Goal: Feedback & Contribution: Contribute content

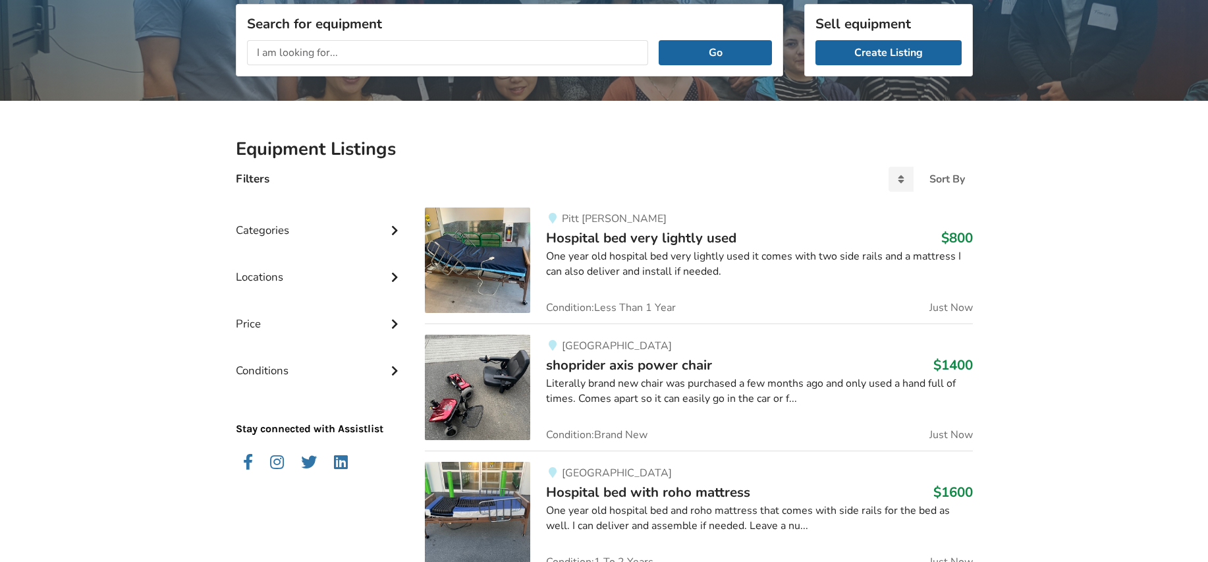
scroll to position [198, 0]
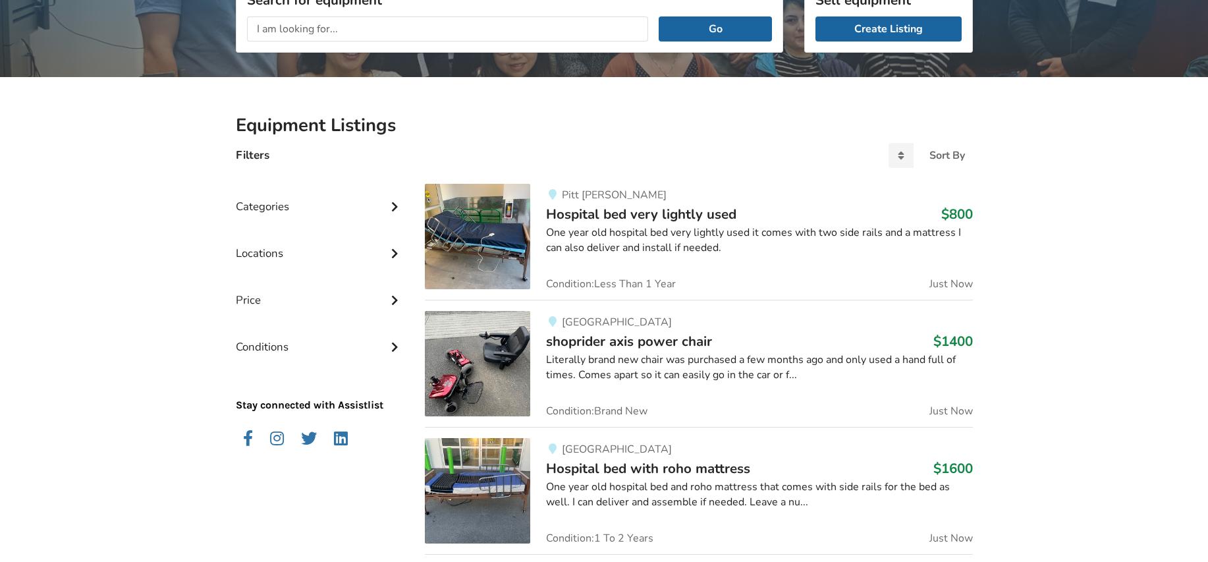
click at [268, 206] on div "Categories" at bounding box center [320, 196] width 169 height 47
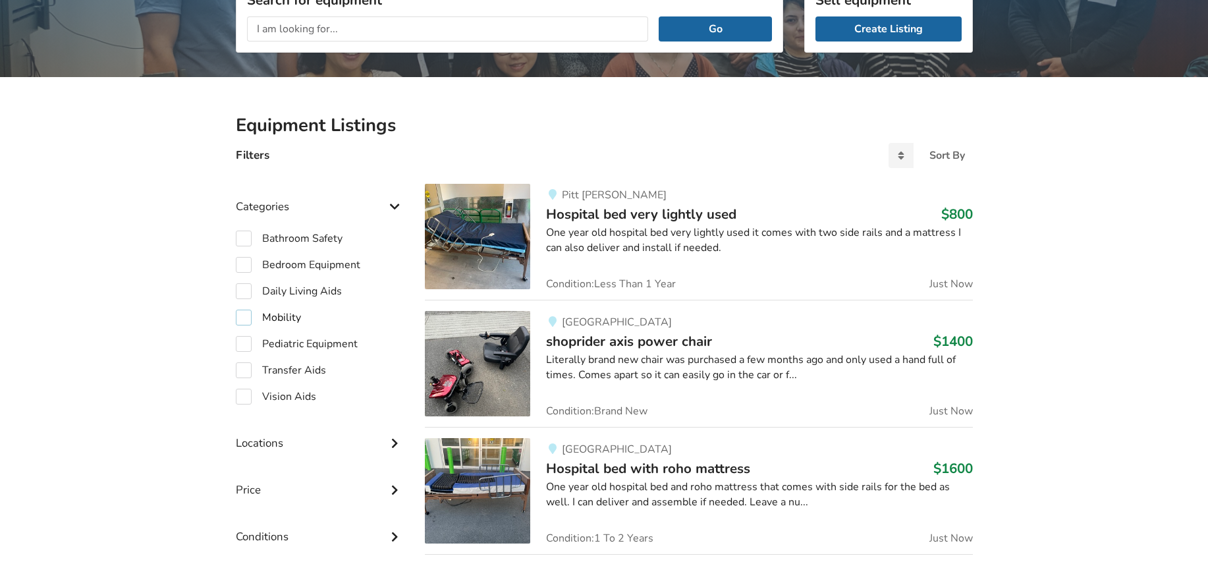
click at [247, 317] on label "Mobility" at bounding box center [268, 318] width 65 height 16
checkbox input "true"
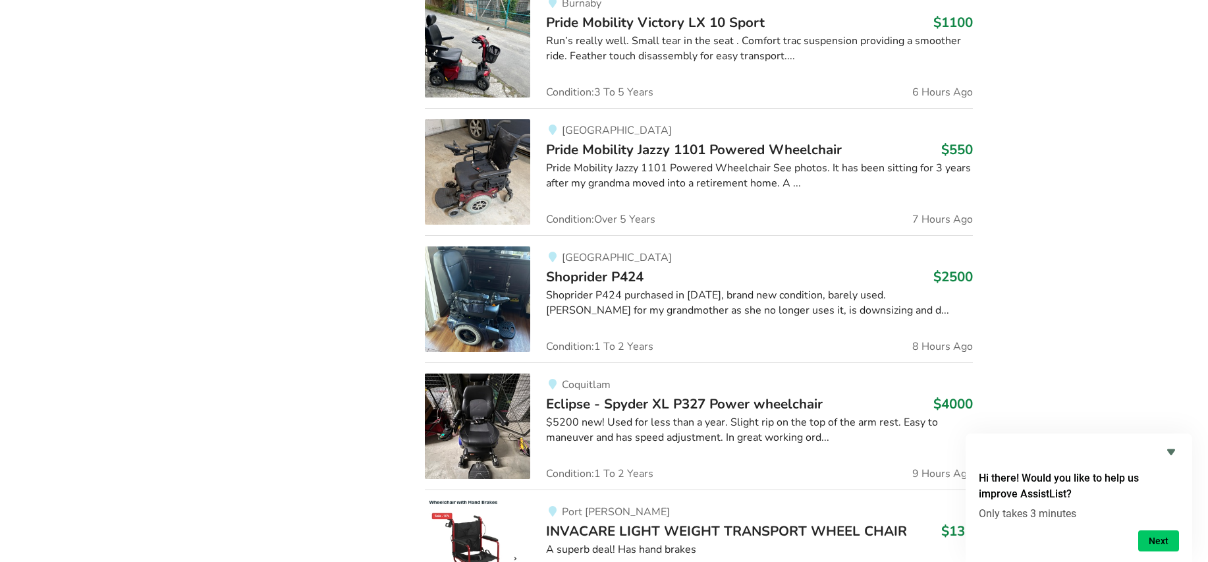
scroll to position [1185, 0]
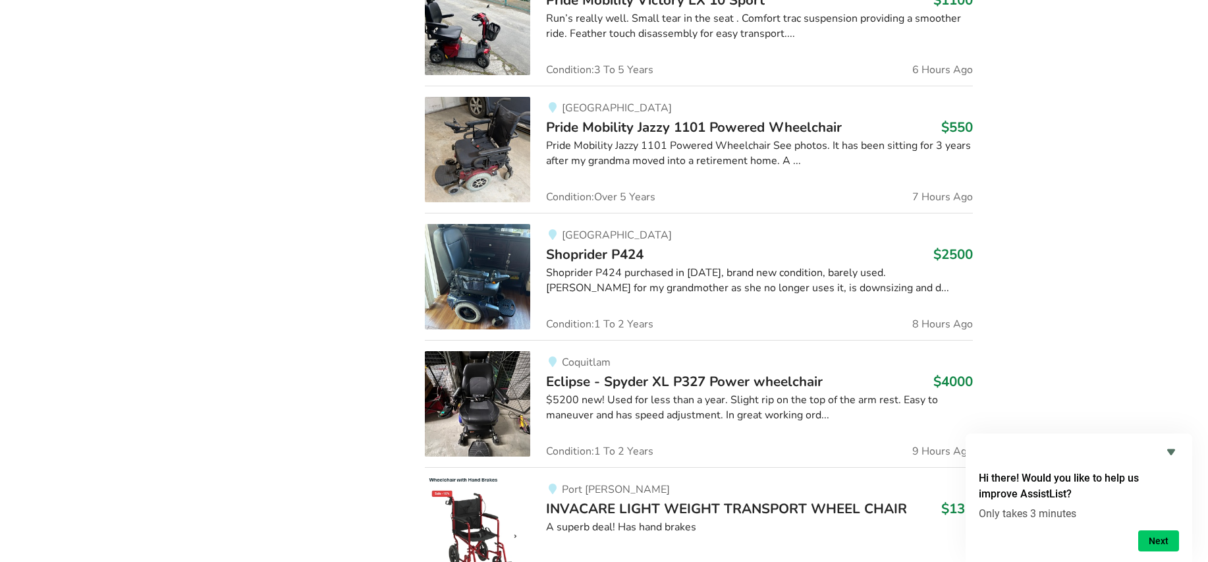
click at [721, 124] on span "Pride Mobility Jazzy 1101 Powered Wheelchair" at bounding box center [694, 127] width 296 height 18
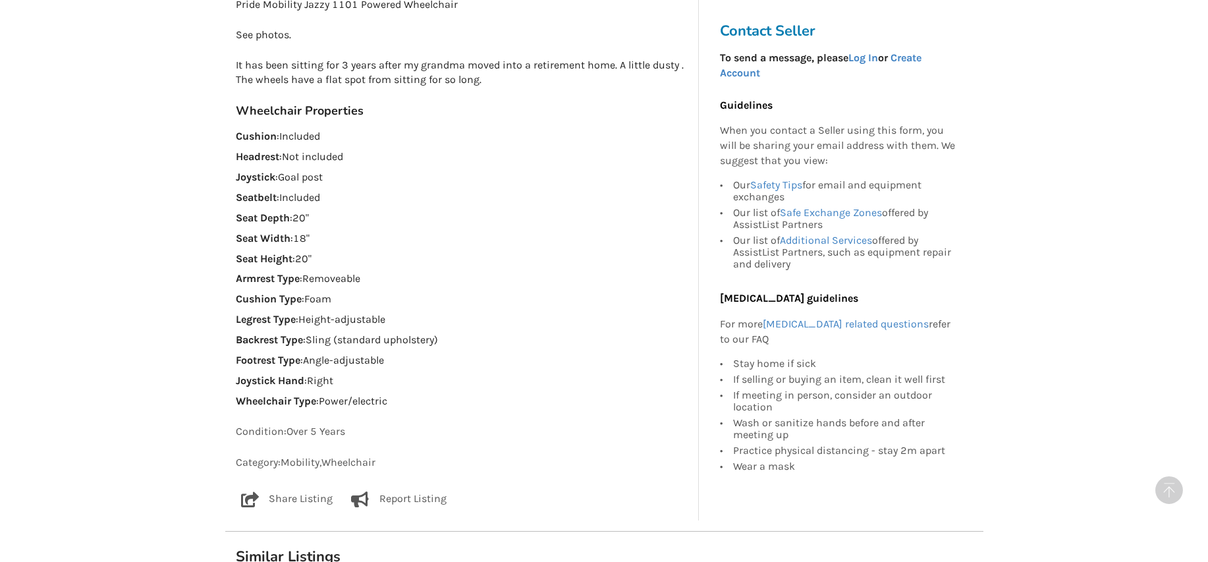
scroll to position [856, 0]
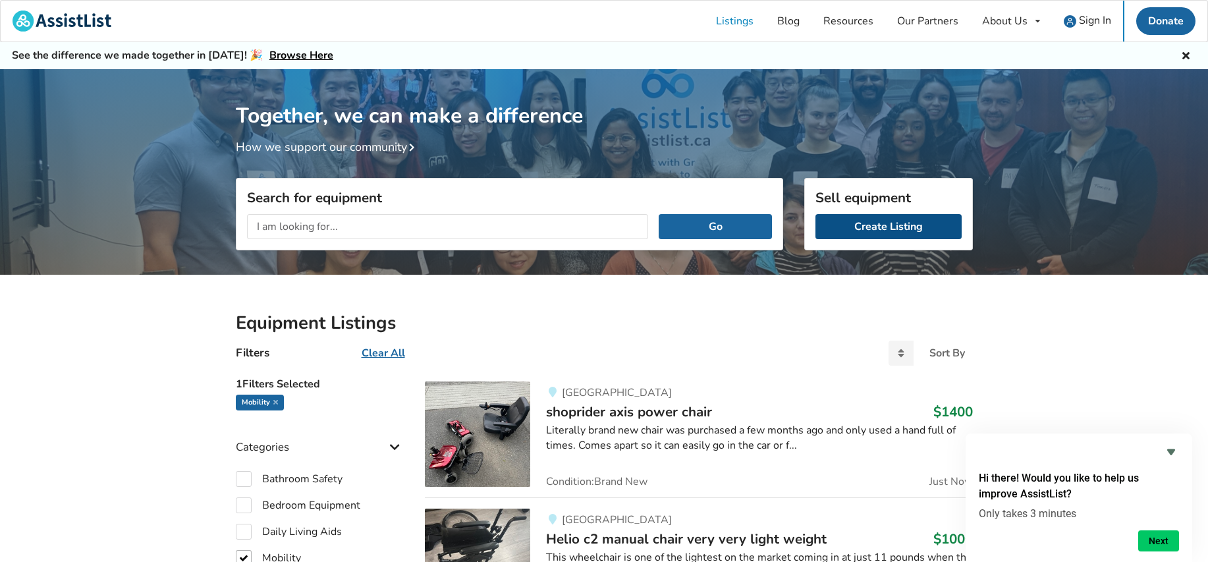
click at [892, 220] on link "Create Listing" at bounding box center [888, 226] width 146 height 25
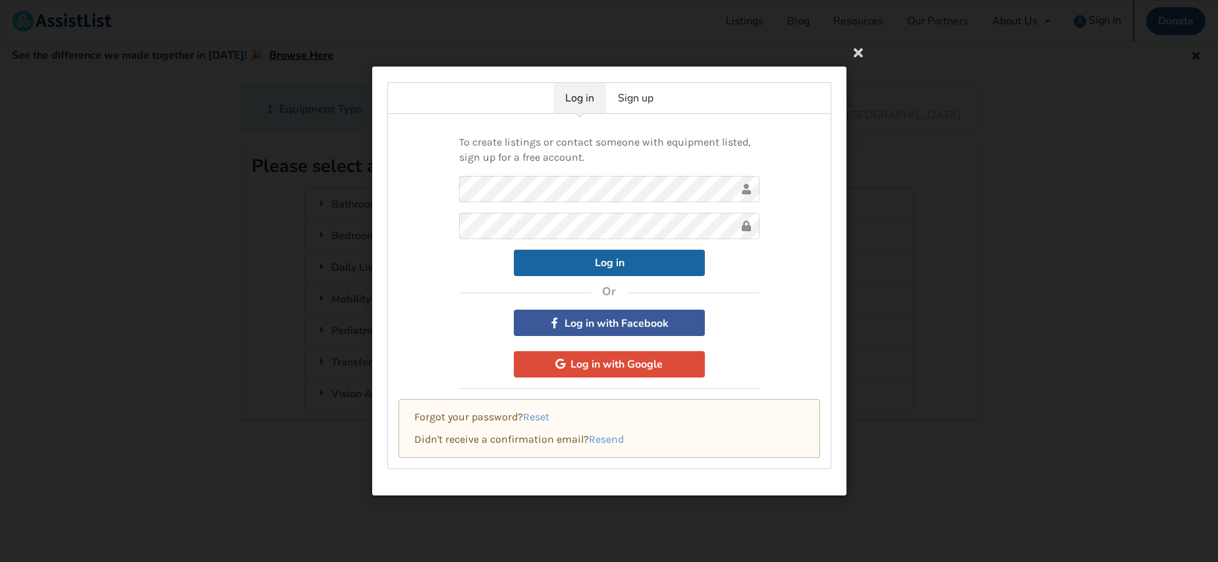
click at [587, 95] on link "Log in" at bounding box center [579, 98] width 53 height 30
click at [599, 258] on button "Log in" at bounding box center [609, 262] width 191 height 26
click at [454, 221] on div "To create listings or contact someone with equipment listed, sign up for a free…" at bounding box center [609, 291] width 444 height 355
click at [599, 264] on button "Log in" at bounding box center [609, 262] width 191 height 26
click at [442, 213] on div "To create listings or contact someone with equipment listed, sign up for a free…" at bounding box center [609, 291] width 444 height 355
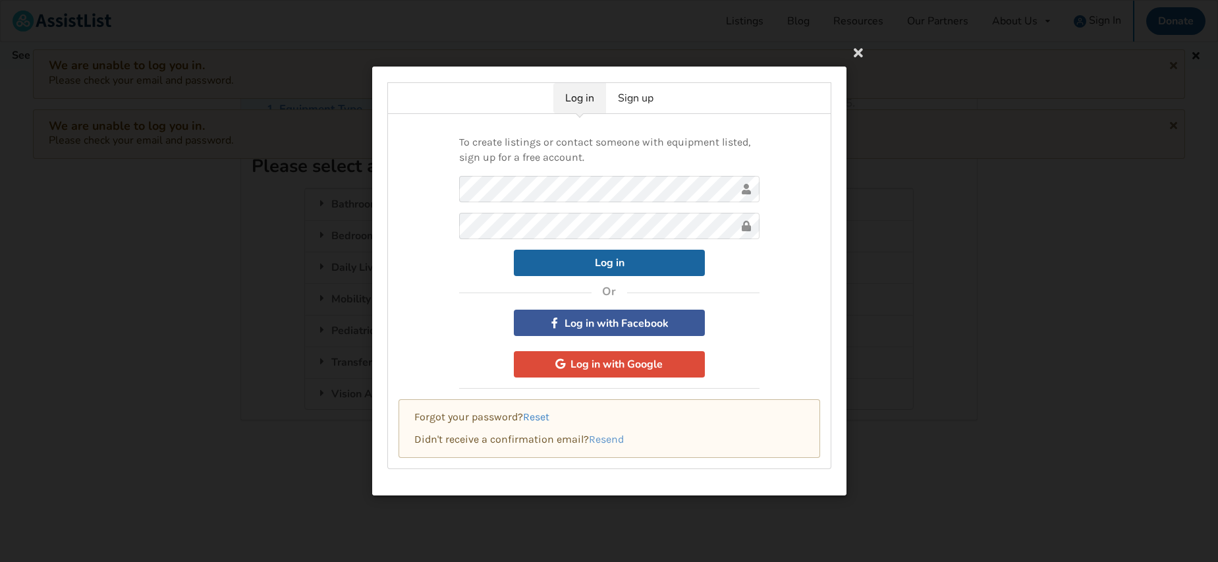
click at [538, 416] on link "Reset" at bounding box center [536, 416] width 26 height 13
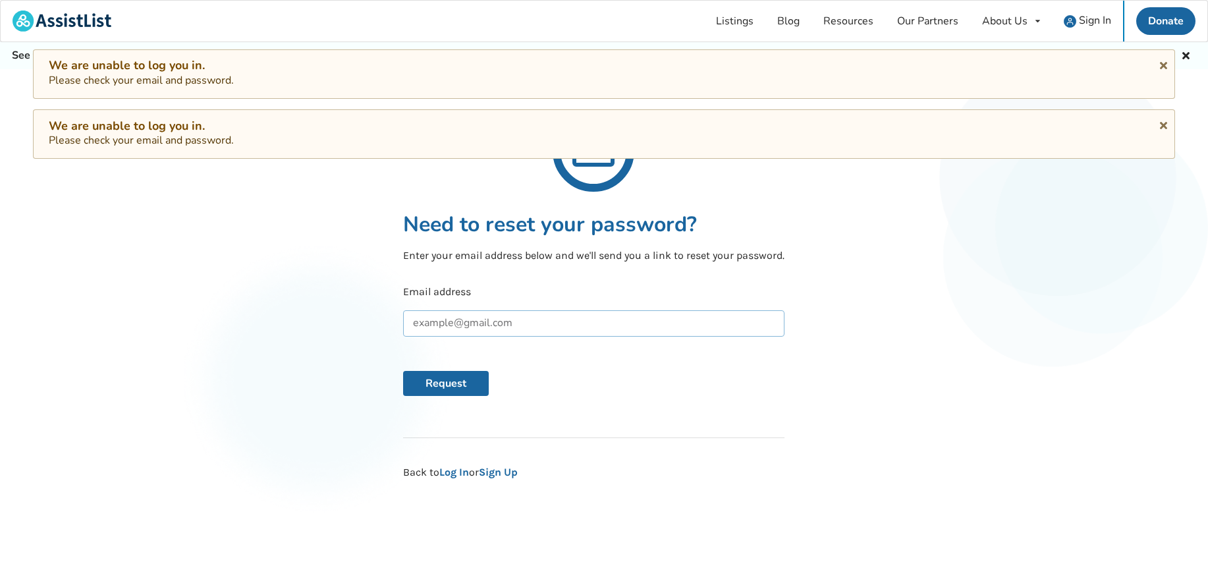
drag, startPoint x: 553, startPoint y: 325, endPoint x: 393, endPoint y: 316, distance: 160.3
click at [393, 316] on div "Need to reset your password? Enter your email address below and we'll send you …" at bounding box center [593, 360] width 1208 height 313
click at [453, 321] on input "text" at bounding box center [593, 323] width 381 height 26
type input "Carolinecoutts@telus.net"
click at [992, 451] on div "Need to reset your password? Enter your email address below and we'll send you …" at bounding box center [593, 360] width 1208 height 313
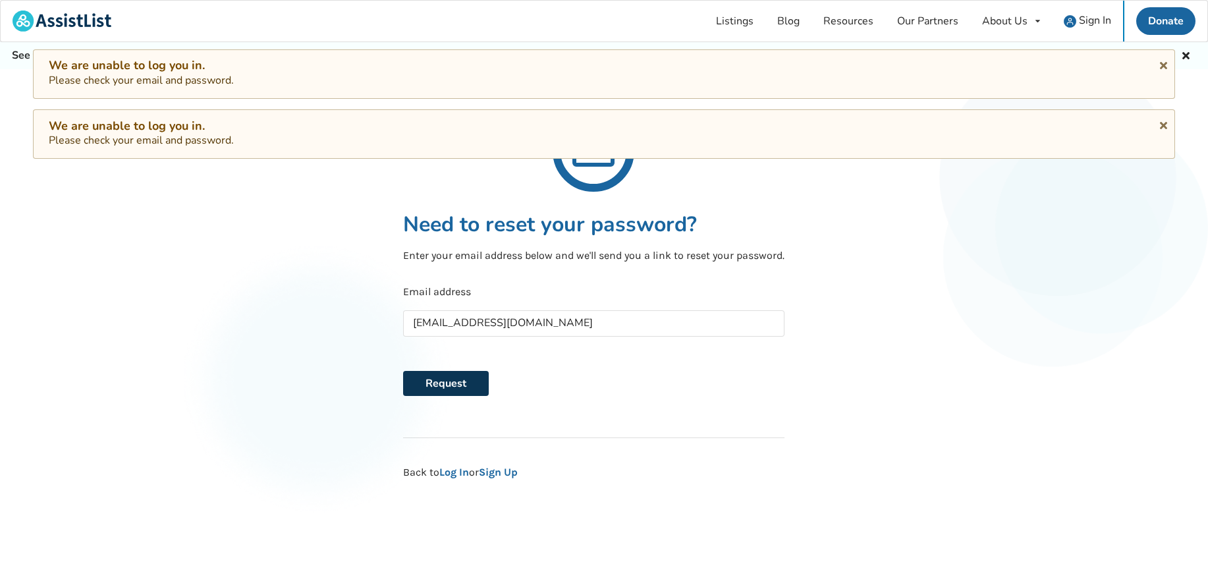
click at [452, 381] on button "Request" at bounding box center [446, 383] width 86 height 25
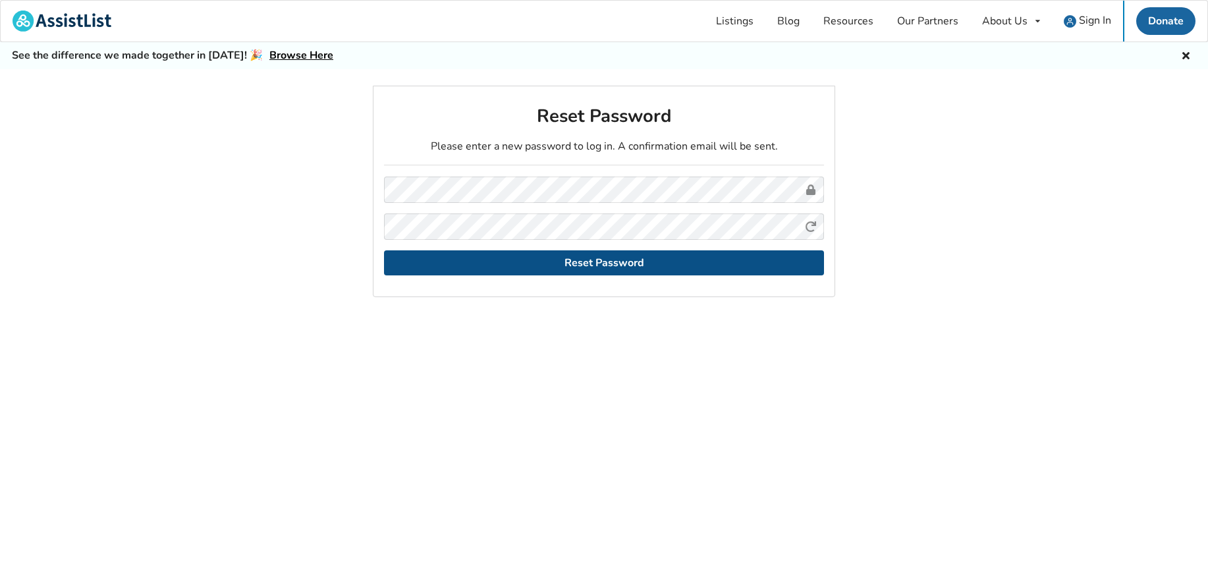
click at [613, 262] on button "Reset Password" at bounding box center [604, 262] width 440 height 25
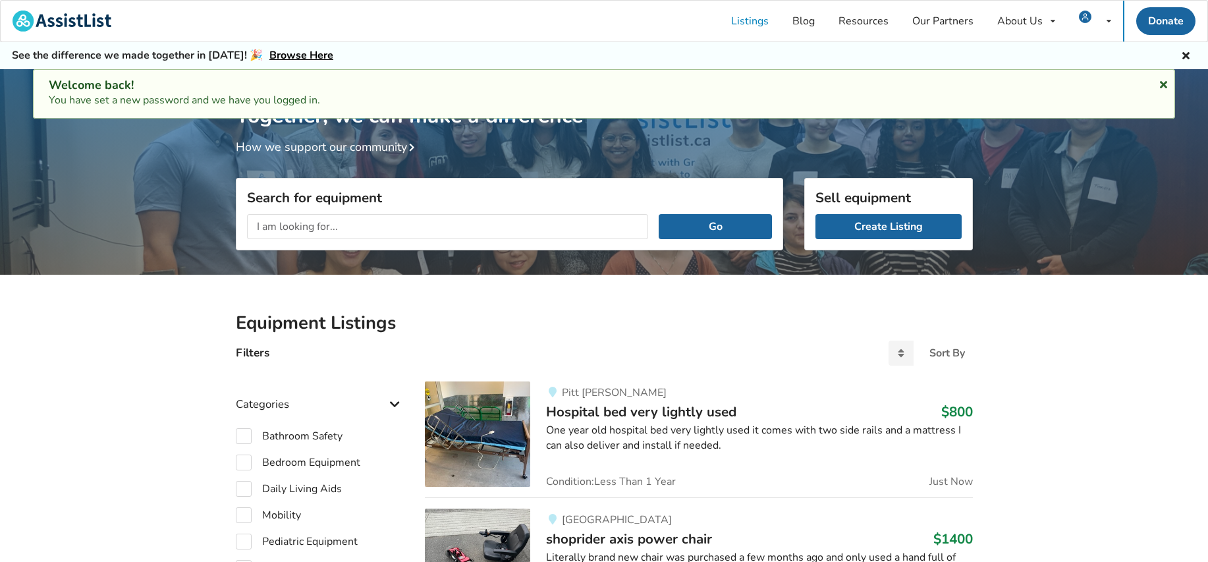
click at [1165, 85] on icon at bounding box center [1163, 82] width 13 height 11
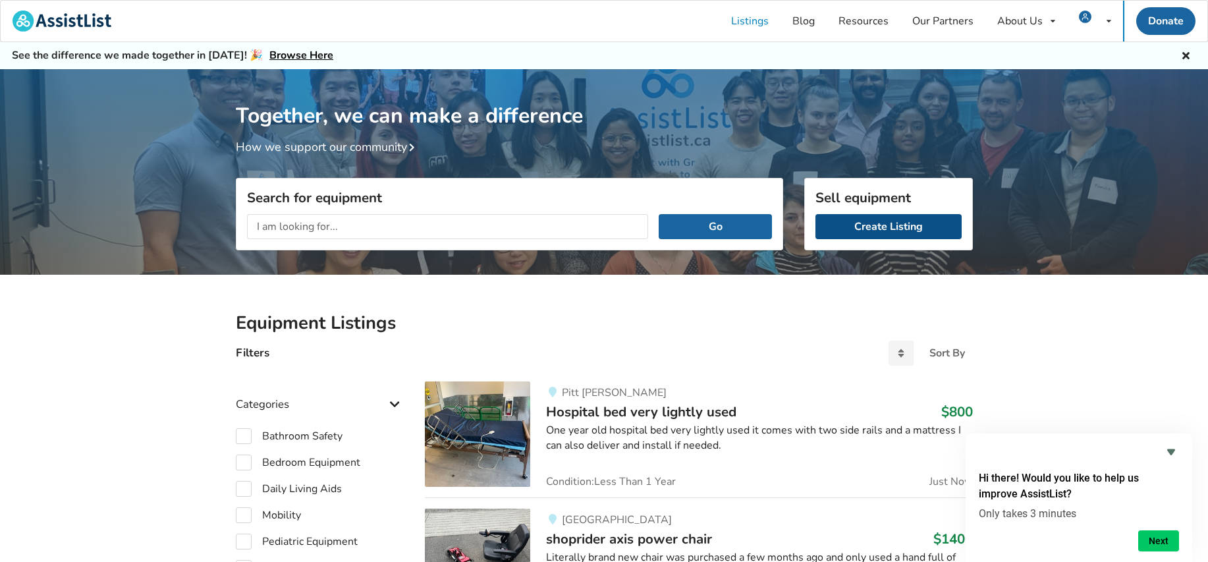
click at [902, 223] on link "Create Listing" at bounding box center [888, 226] width 146 height 25
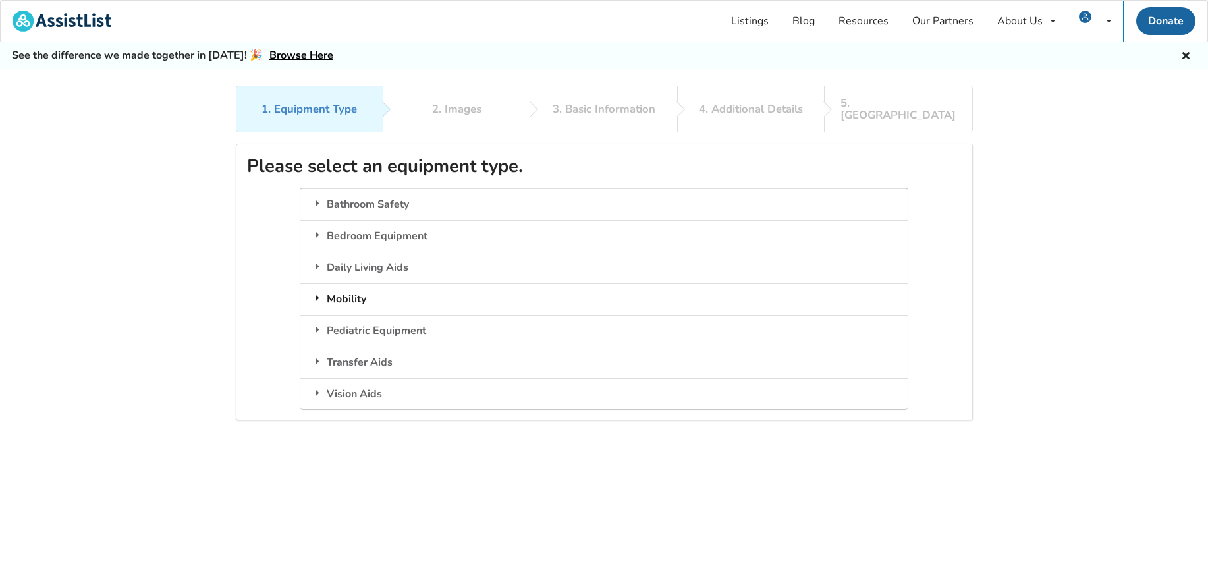
click at [346, 287] on div "Mobility" at bounding box center [603, 299] width 607 height 32
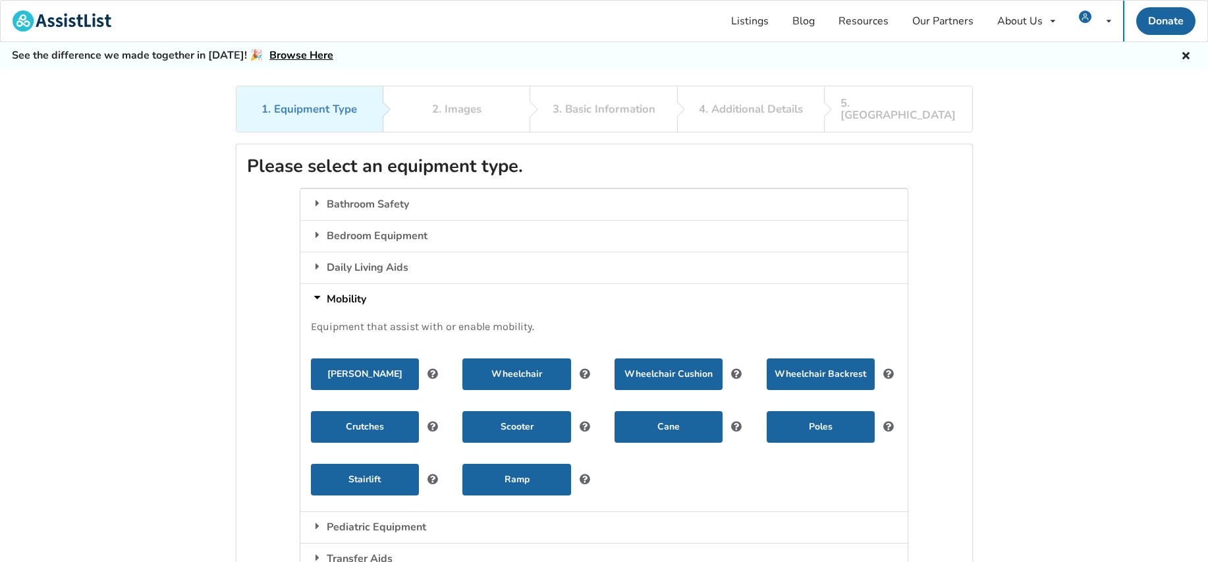
scroll to position [66, 0]
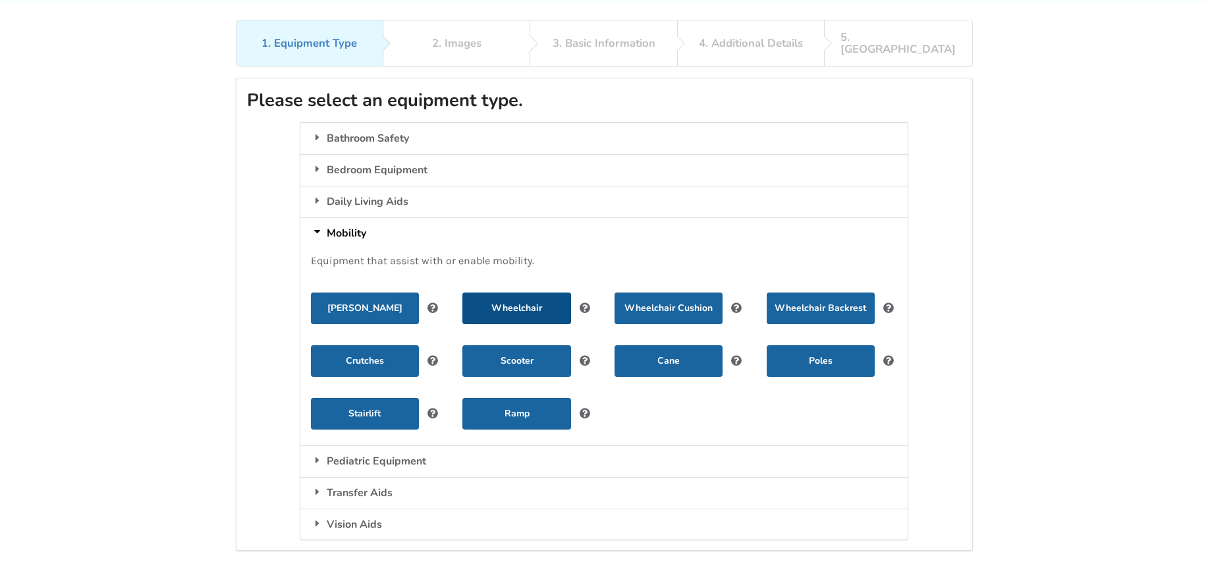
click at [528, 296] on button "Wheelchair" at bounding box center [516, 308] width 108 height 32
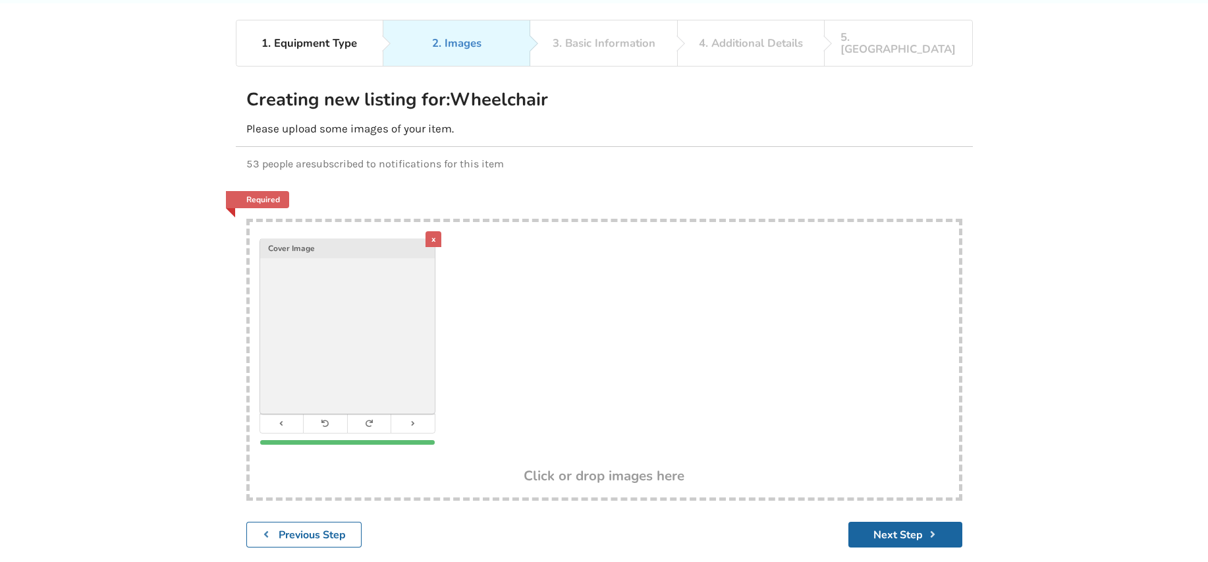
click at [525, 257] on div "x Cover Image" at bounding box center [604, 345] width 709 height 246
click at [563, 254] on div "x Cover Image" at bounding box center [604, 345] width 709 height 246
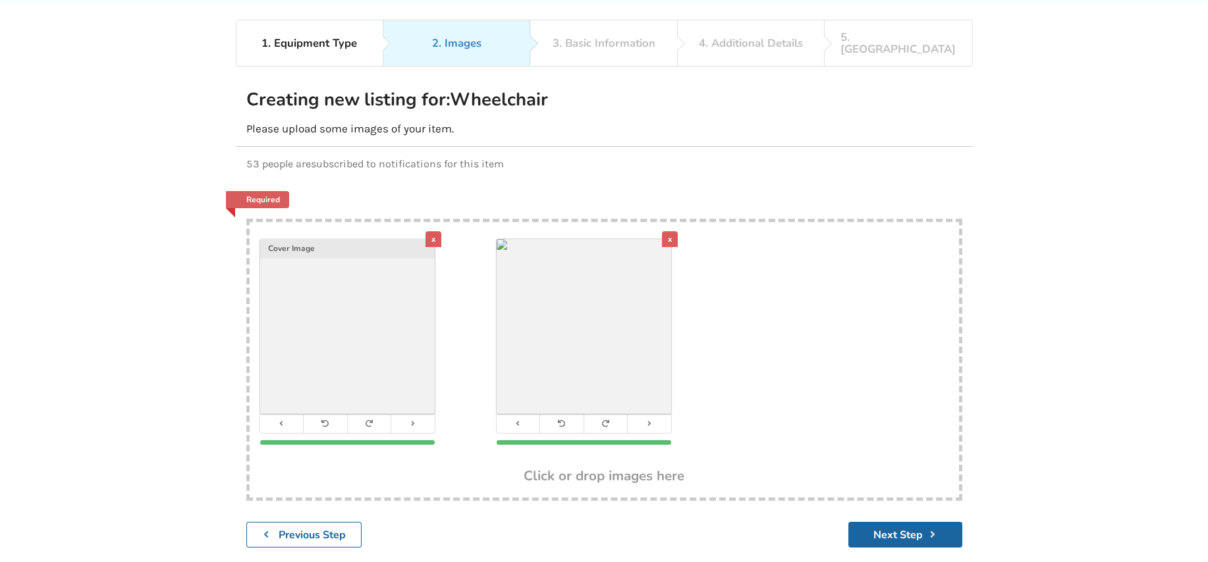
click at [1158, 259] on div "1. Equipment Type 2. Images 3. Basic Information 4. Additional Details 5. Previ…" at bounding box center [604, 289] width 1208 height 539
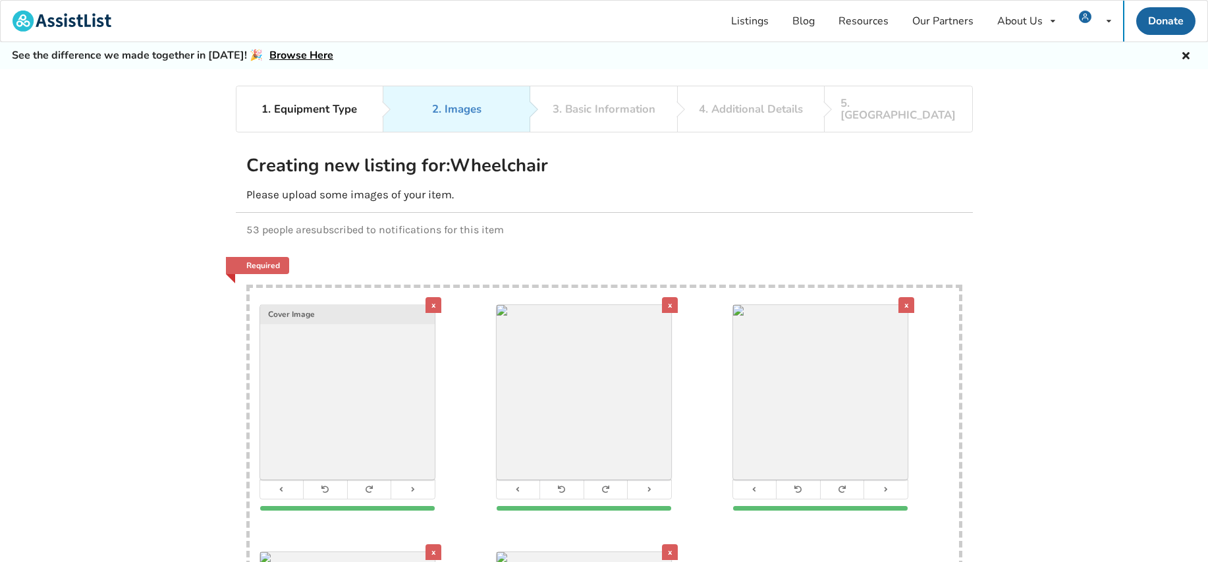
scroll to position [198, 0]
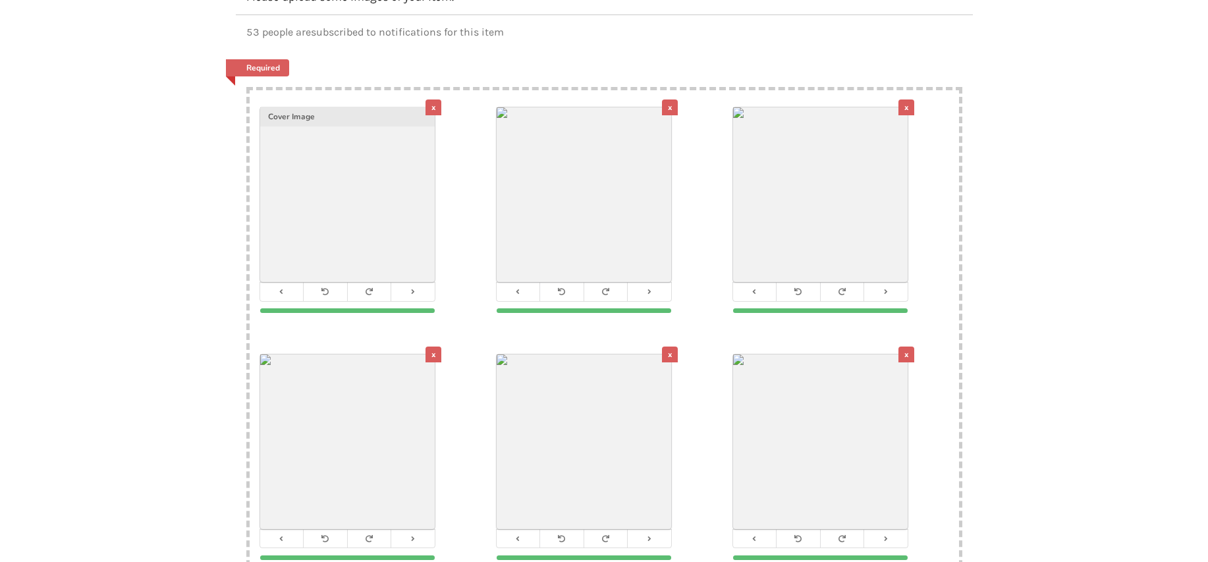
click at [908, 99] on div "x" at bounding box center [906, 107] width 16 height 16
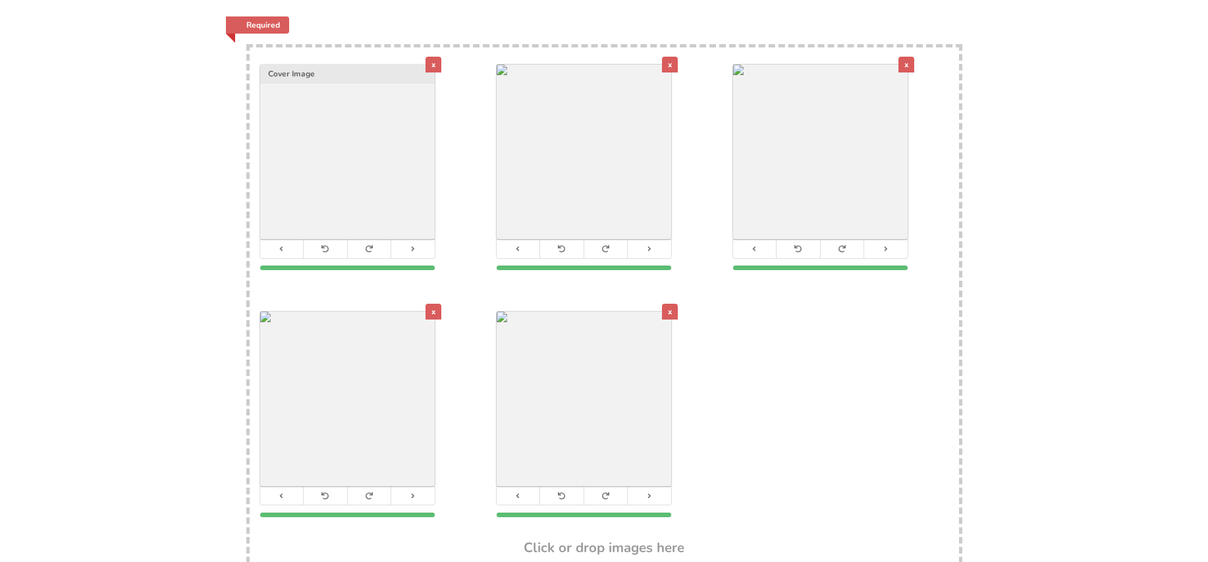
scroll to position [263, 0]
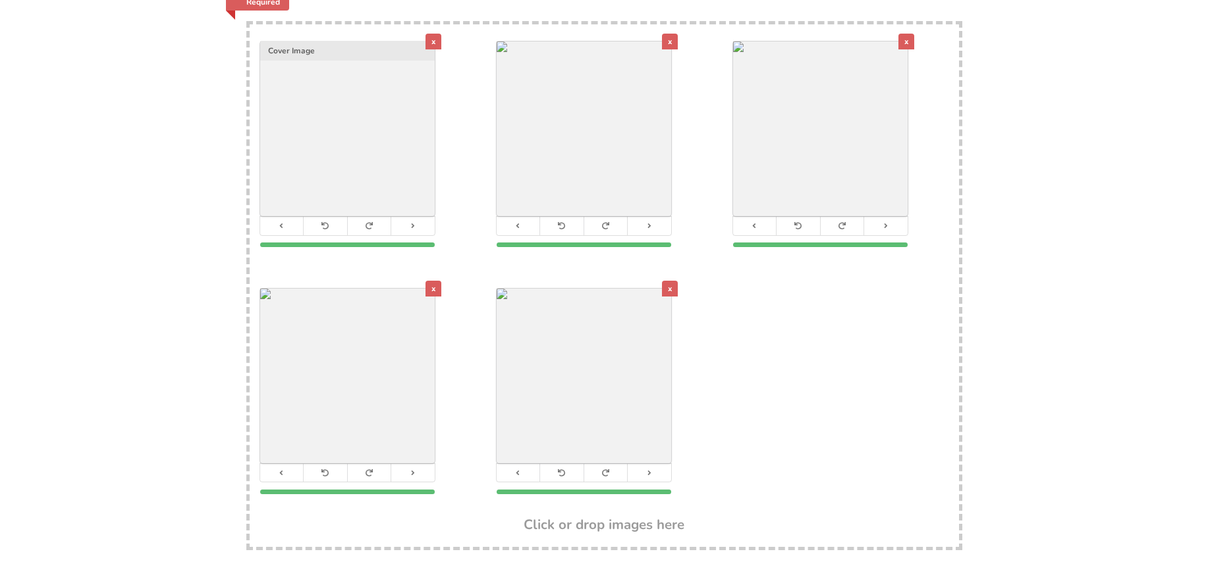
click at [436, 281] on div "x" at bounding box center [433, 289] width 16 height 16
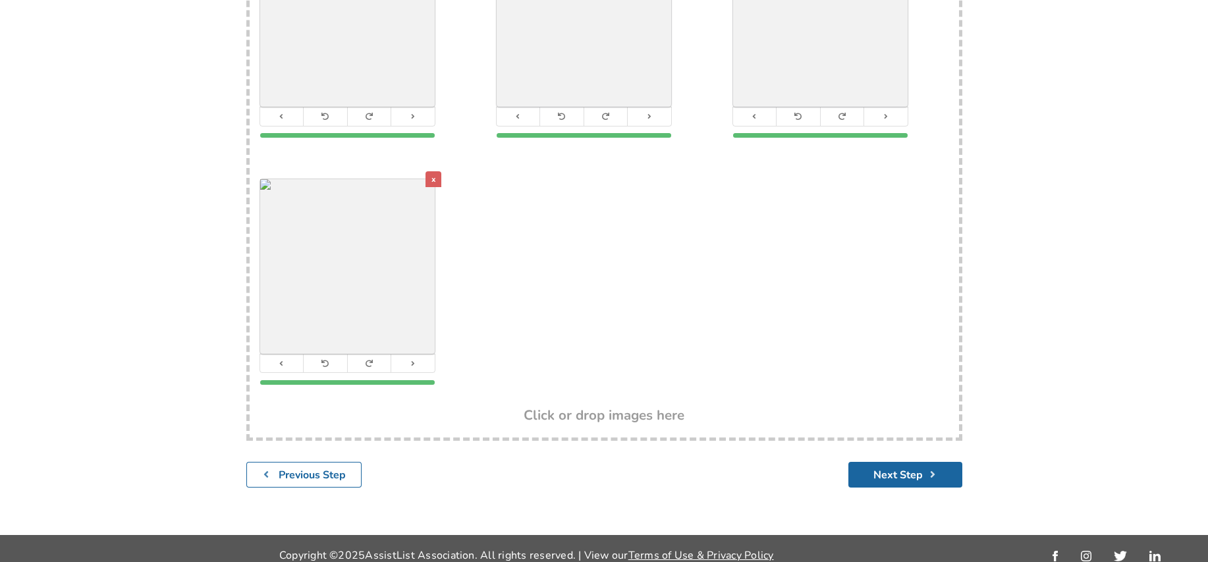
scroll to position [373, 0]
click at [883, 461] on button "Next Step" at bounding box center [905, 474] width 114 height 26
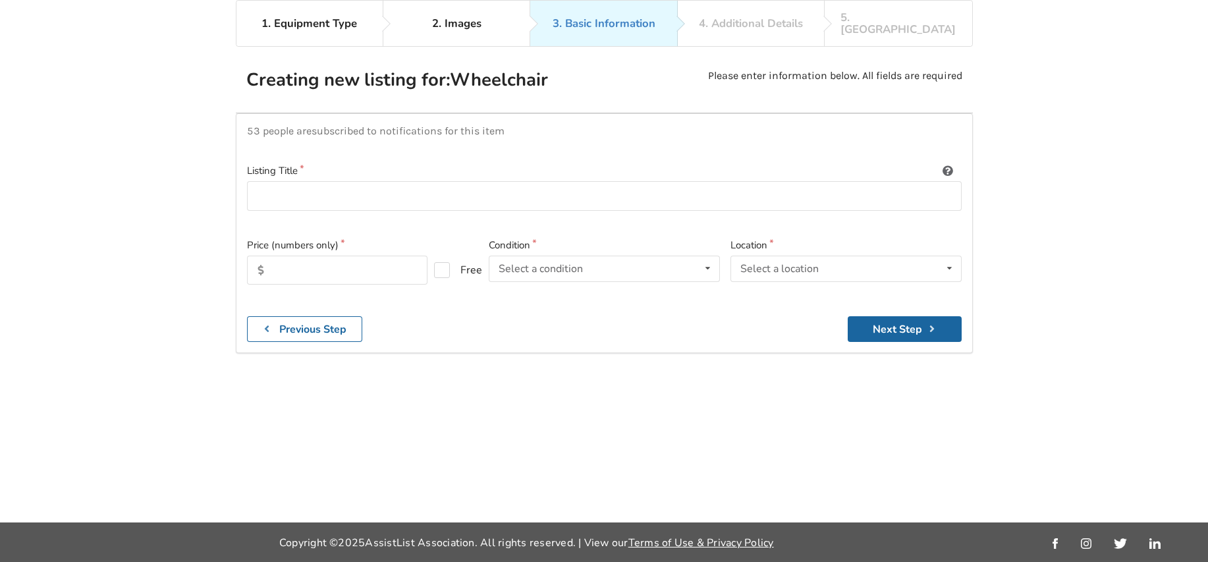
scroll to position [86, 0]
click at [273, 181] on input at bounding box center [604, 196] width 715 height 30
type input "s"
type input "Shoprider Navigator 424-M - $1,200 ([GEOGRAPHIC_DATA])"
click at [337, 259] on input "text" at bounding box center [337, 270] width 180 height 29
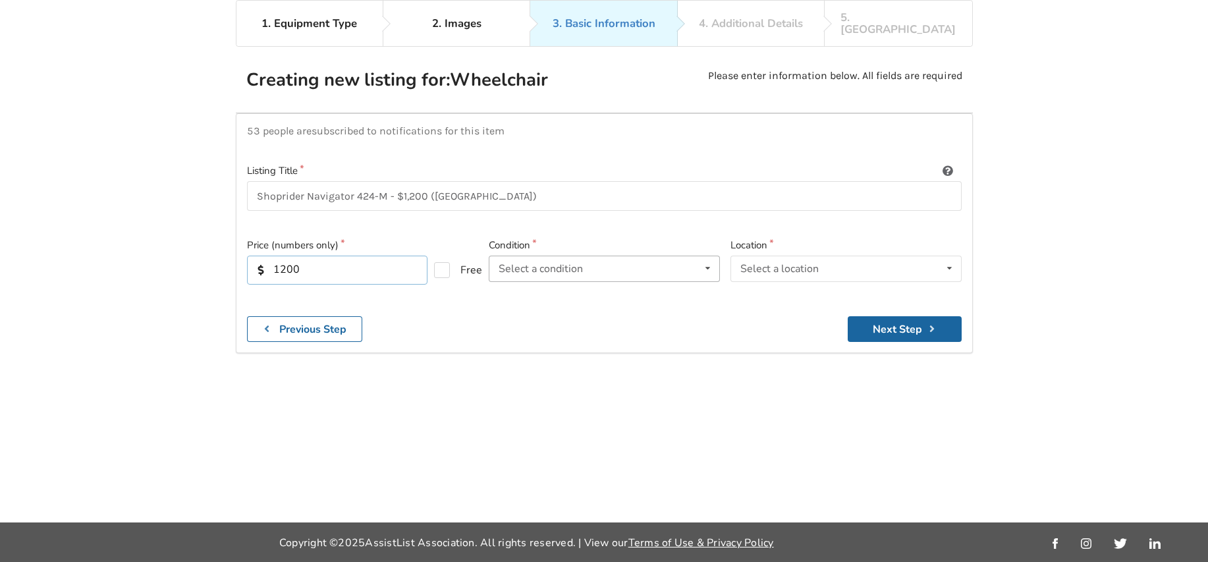
type input "1200"
click at [710, 256] on icon at bounding box center [707, 268] width 19 height 24
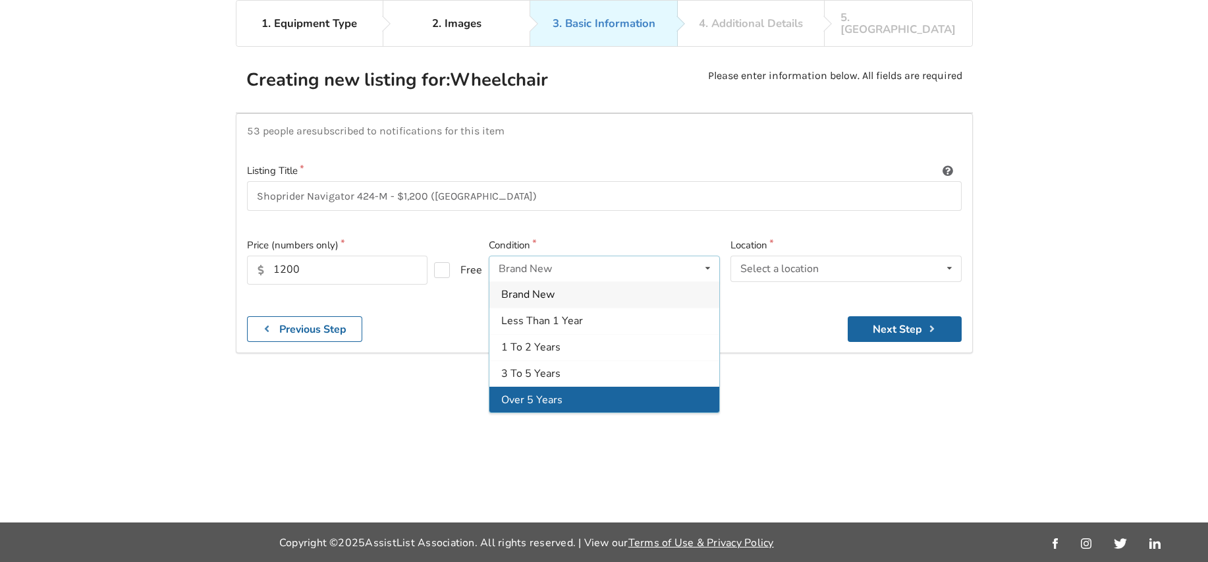
click at [552, 393] on span "Over 5 Years" at bounding box center [531, 400] width 61 height 14
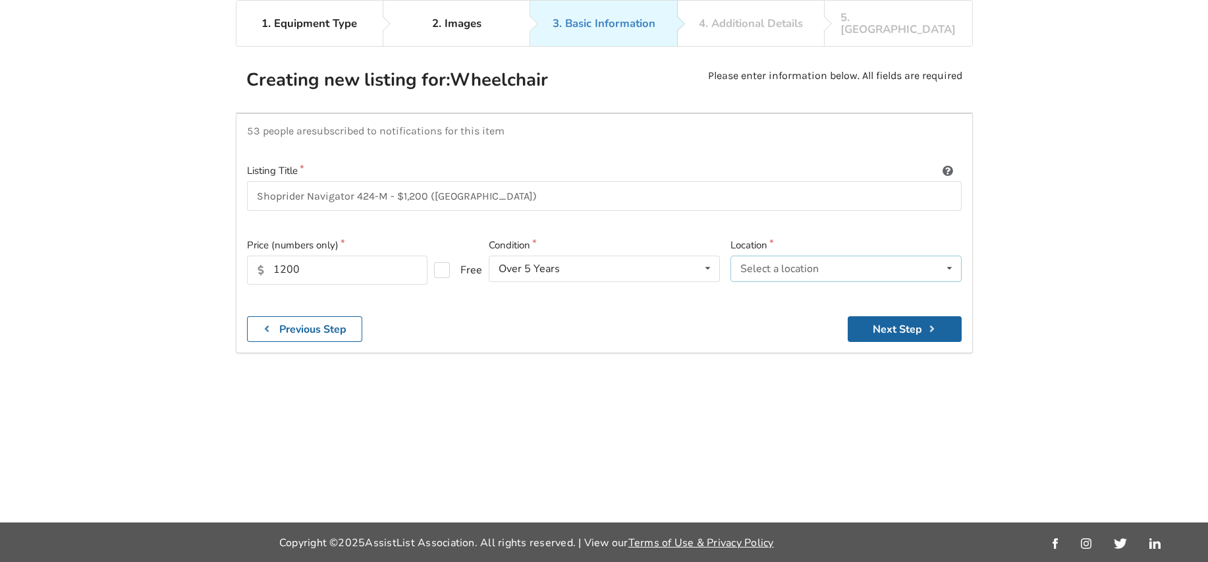
click at [946, 256] on icon at bounding box center [949, 268] width 19 height 24
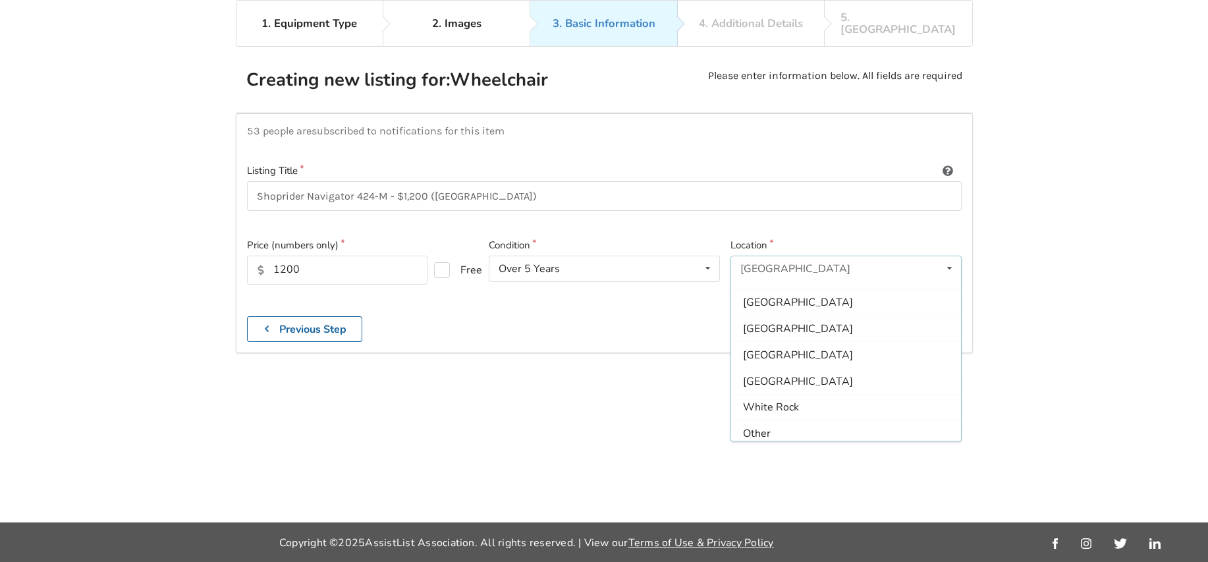
scroll to position [392, 0]
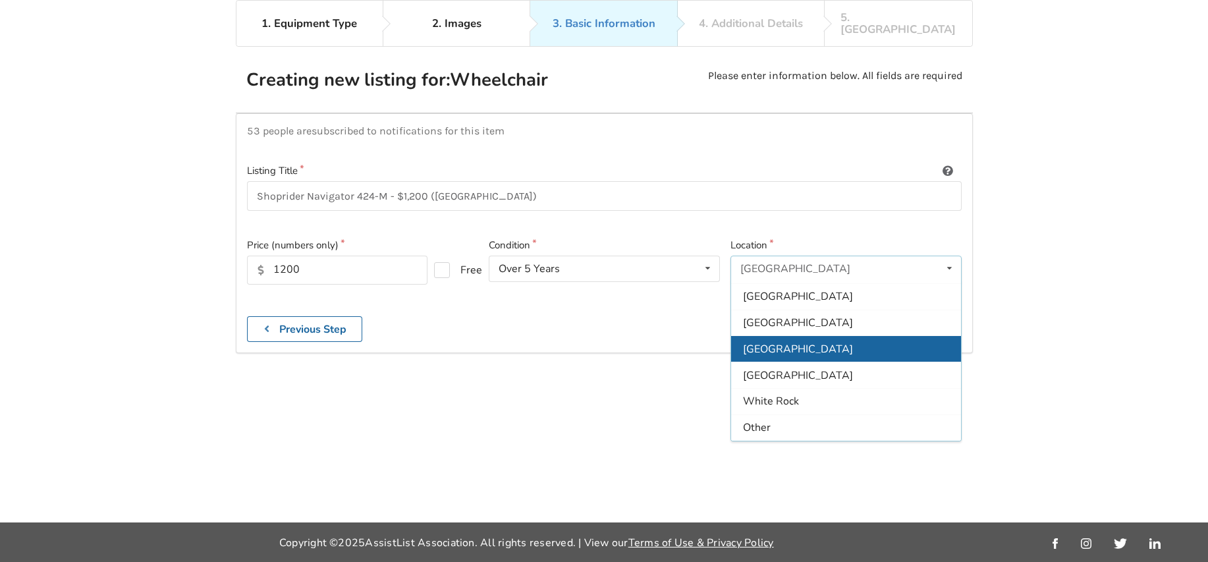
click at [795, 336] on div "[GEOGRAPHIC_DATA]" at bounding box center [846, 349] width 230 height 26
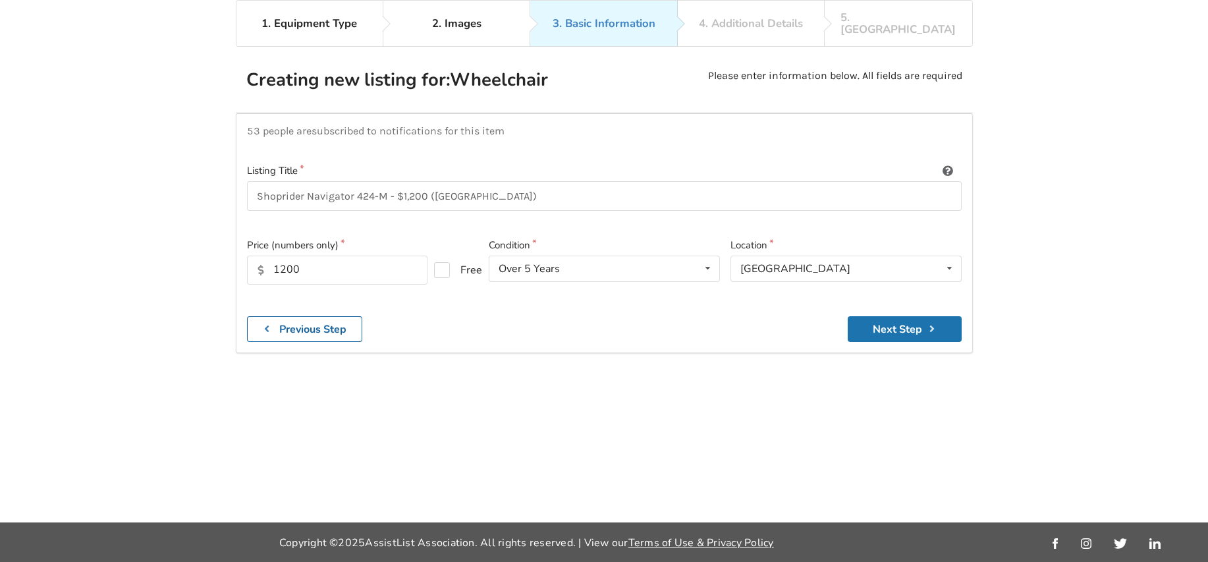
click at [888, 316] on button "Next Step" at bounding box center [905, 329] width 114 height 26
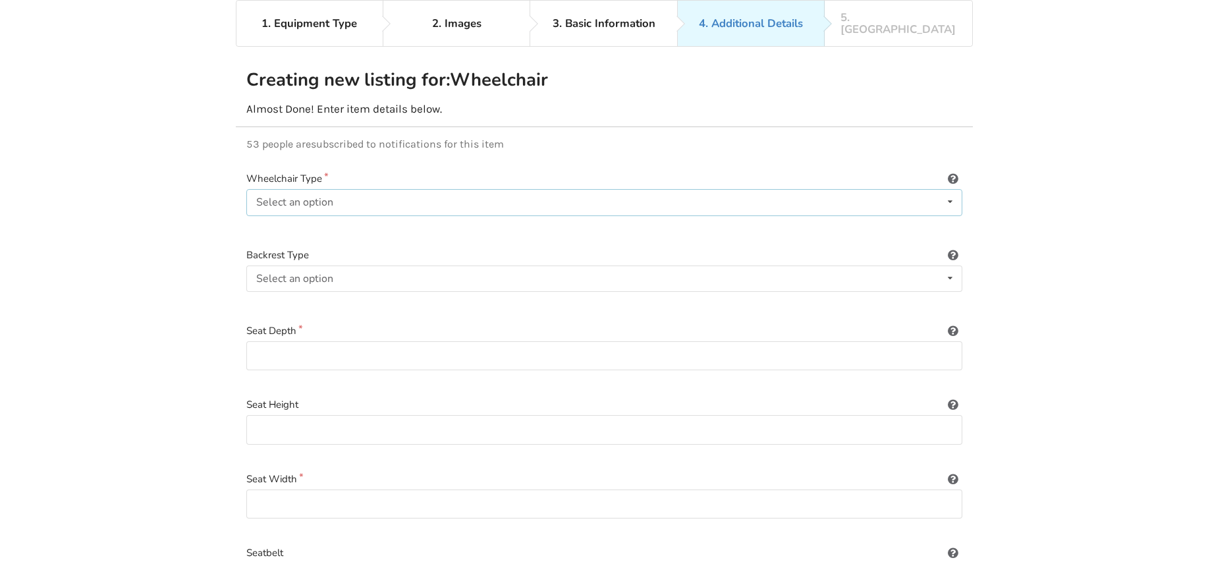
click at [951, 190] on icon at bounding box center [949, 202] width 19 height 24
click at [331, 215] on div "Power/electric" at bounding box center [604, 228] width 715 height 26
click at [946, 266] on icon at bounding box center [949, 278] width 19 height 24
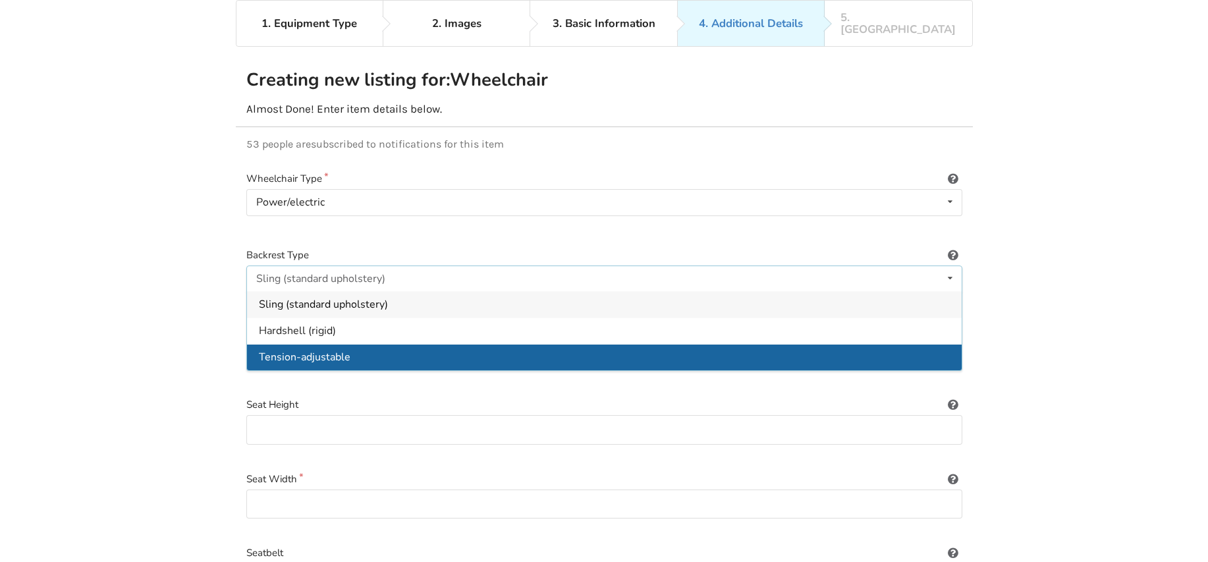
click at [925, 344] on div "Tension-adjustable" at bounding box center [604, 357] width 715 height 26
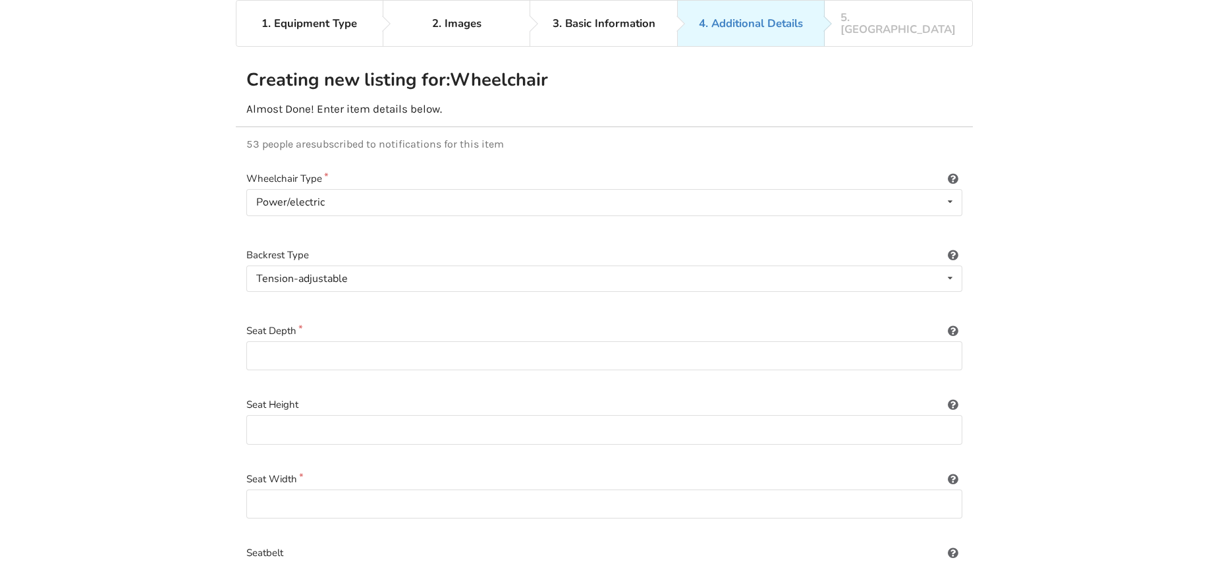
click at [951, 323] on icon at bounding box center [953, 328] width 13 height 11
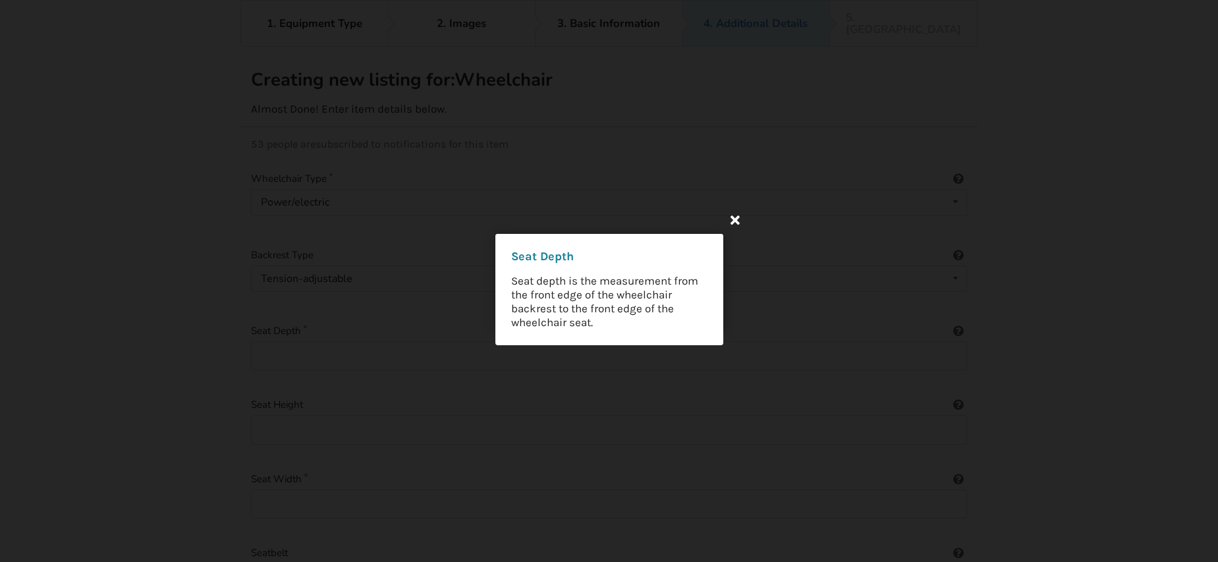
click at [736, 217] on icon at bounding box center [735, 219] width 24 height 24
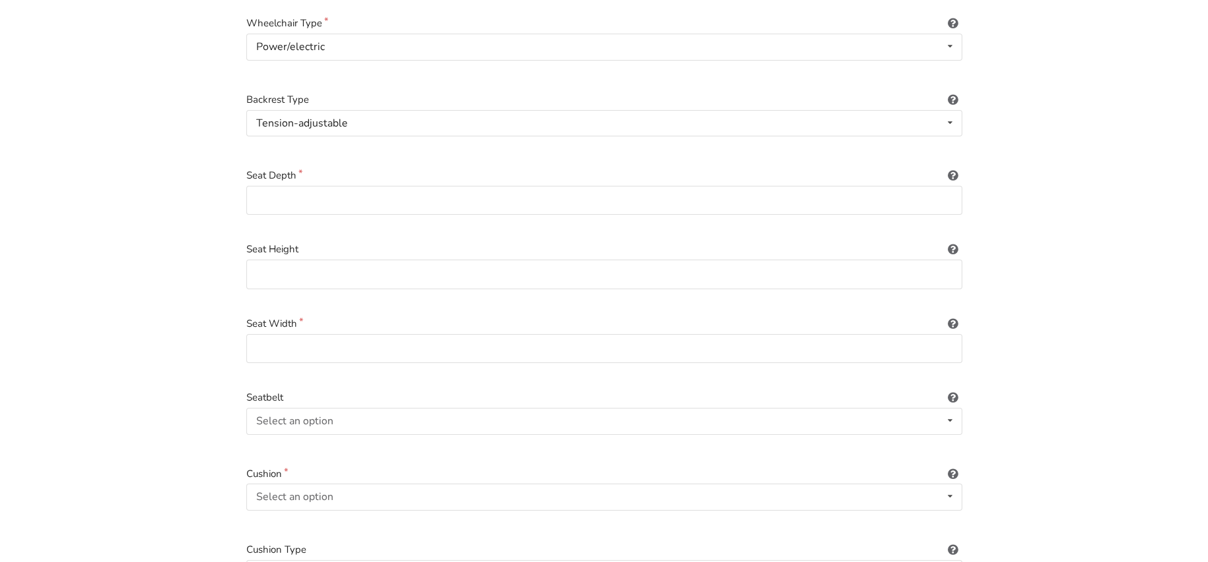
scroll to position [263, 0]
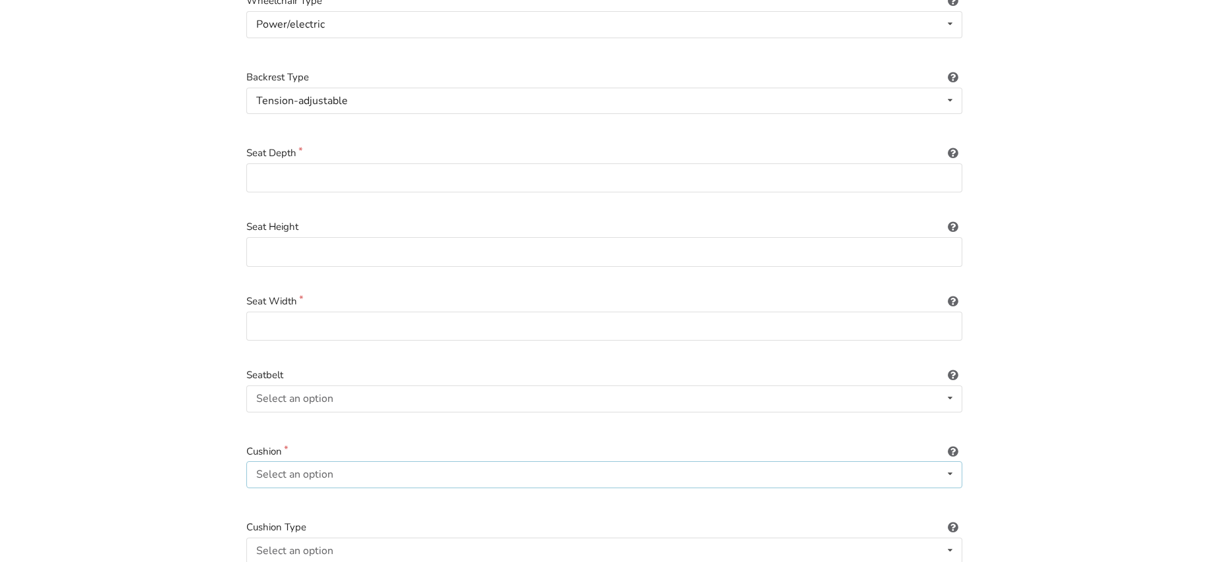
click at [948, 462] on icon at bounding box center [949, 474] width 19 height 24
click at [287, 493] on span "Included" at bounding box center [279, 500] width 40 height 14
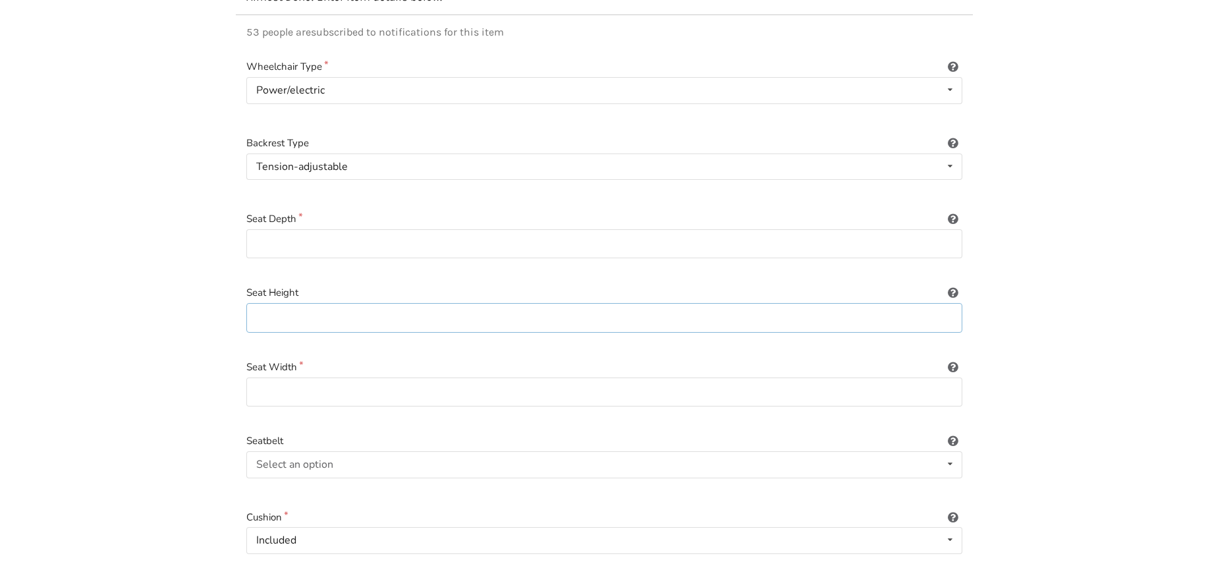
click at [277, 304] on input at bounding box center [604, 318] width 716 height 30
paste input "(20.8″)"
click at [260, 305] on input "(20.8″)" at bounding box center [604, 318] width 716 height 30
click at [306, 304] on input "20.8″)" at bounding box center [604, 318] width 716 height 30
type input "20.8″"
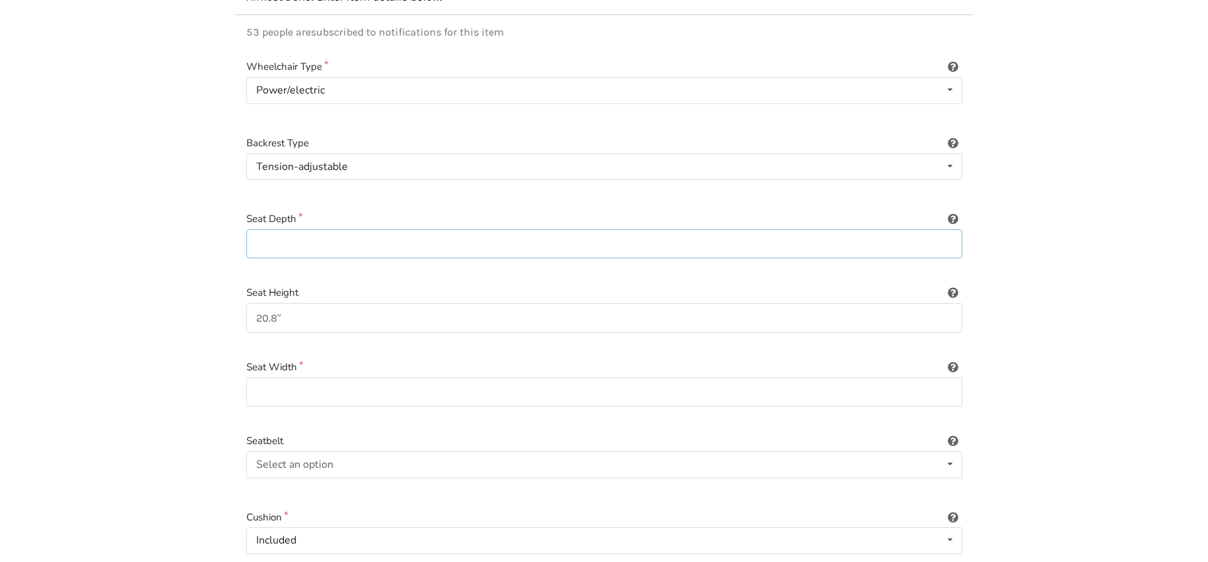
click at [272, 229] on input at bounding box center [604, 244] width 716 height 30
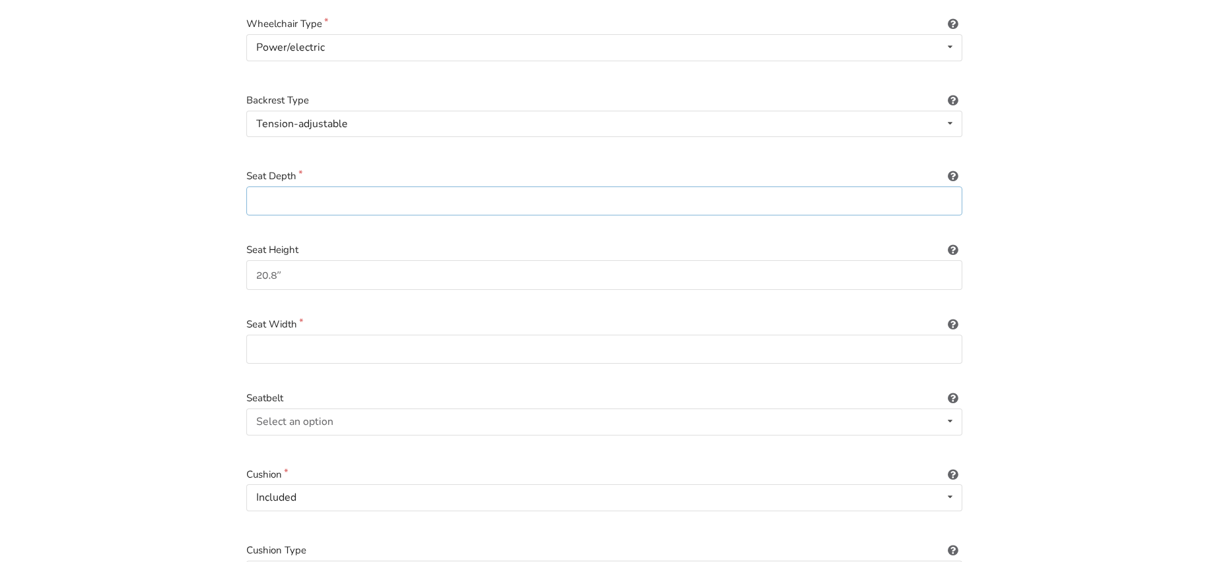
scroll to position [263, 0]
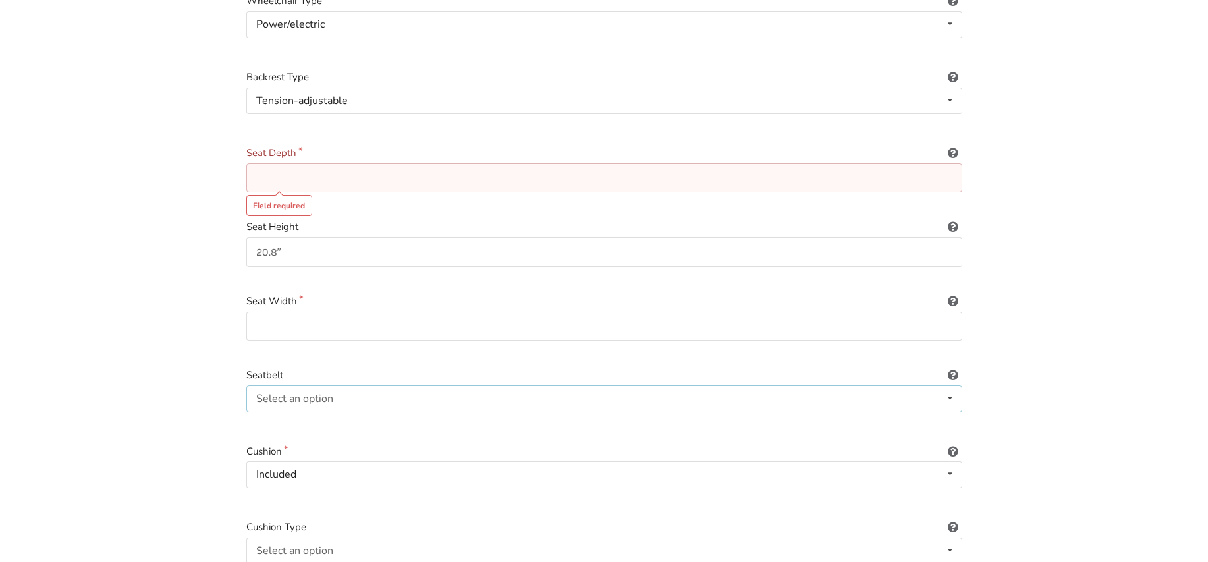
click at [951, 386] on icon at bounding box center [949, 398] width 19 height 24
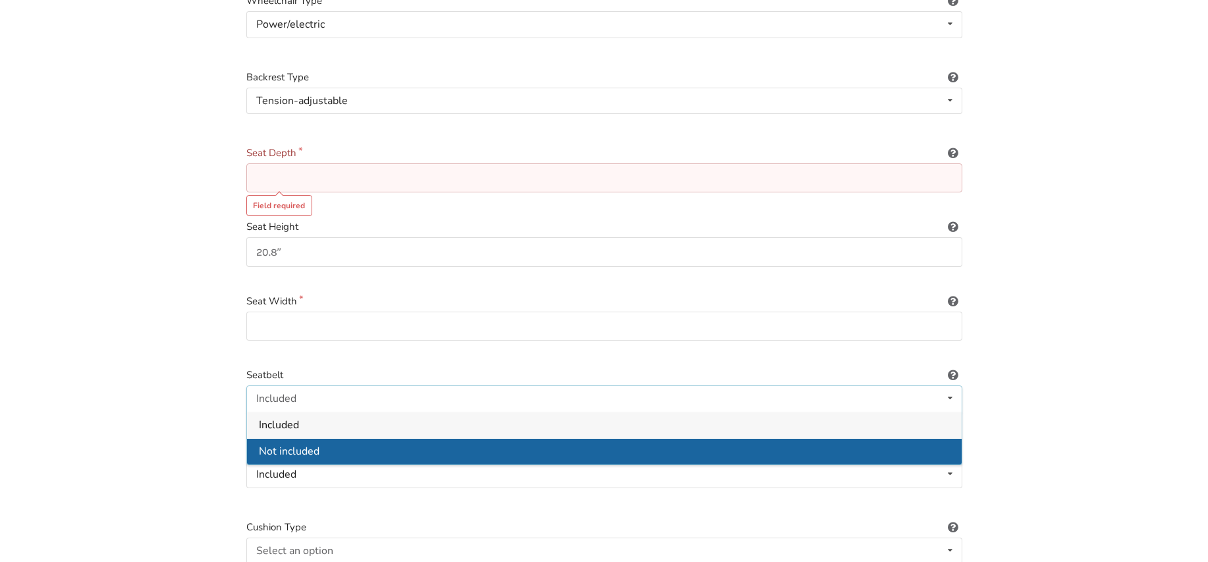
click at [294, 444] on span "Not included" at bounding box center [289, 451] width 61 height 14
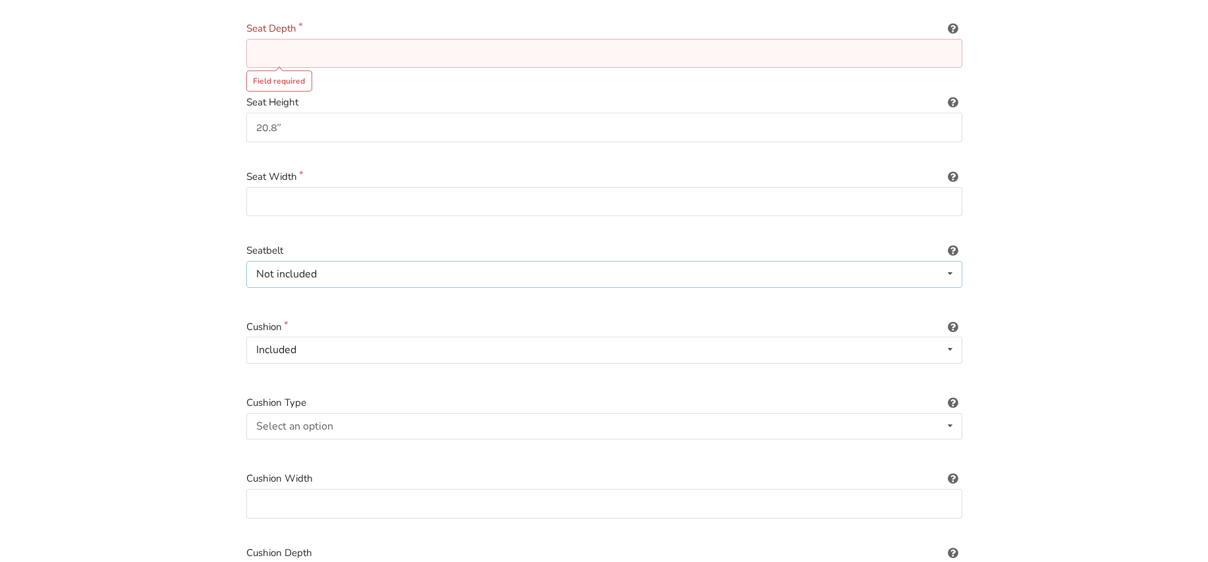
scroll to position [395, 0]
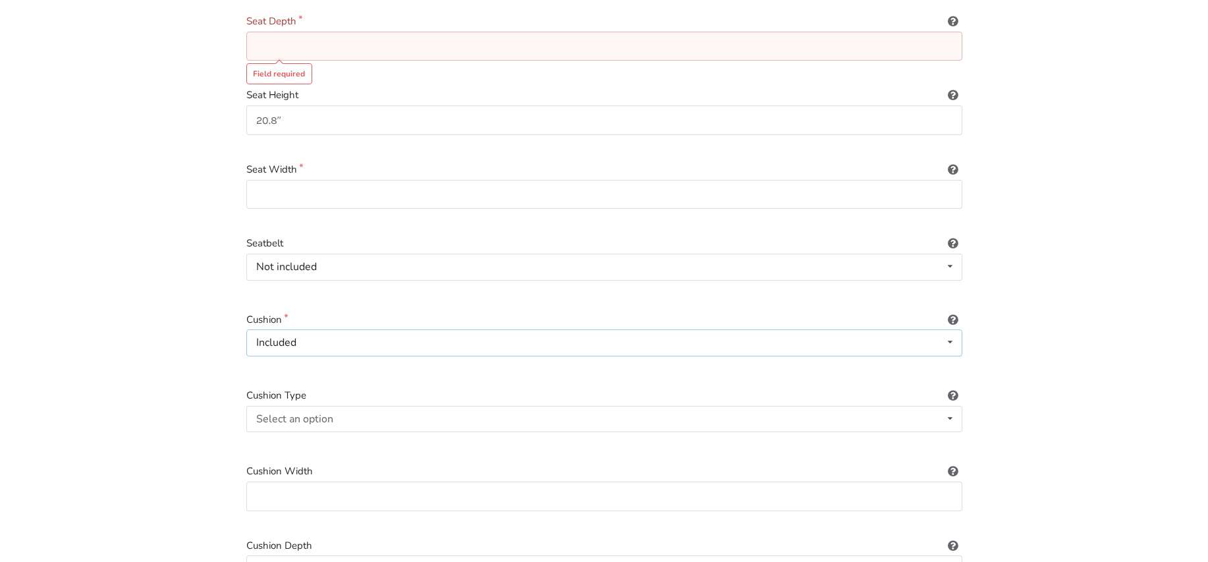
click at [950, 331] on icon at bounding box center [949, 342] width 19 height 24
click at [282, 362] on span "Included" at bounding box center [280, 369] width 43 height 14
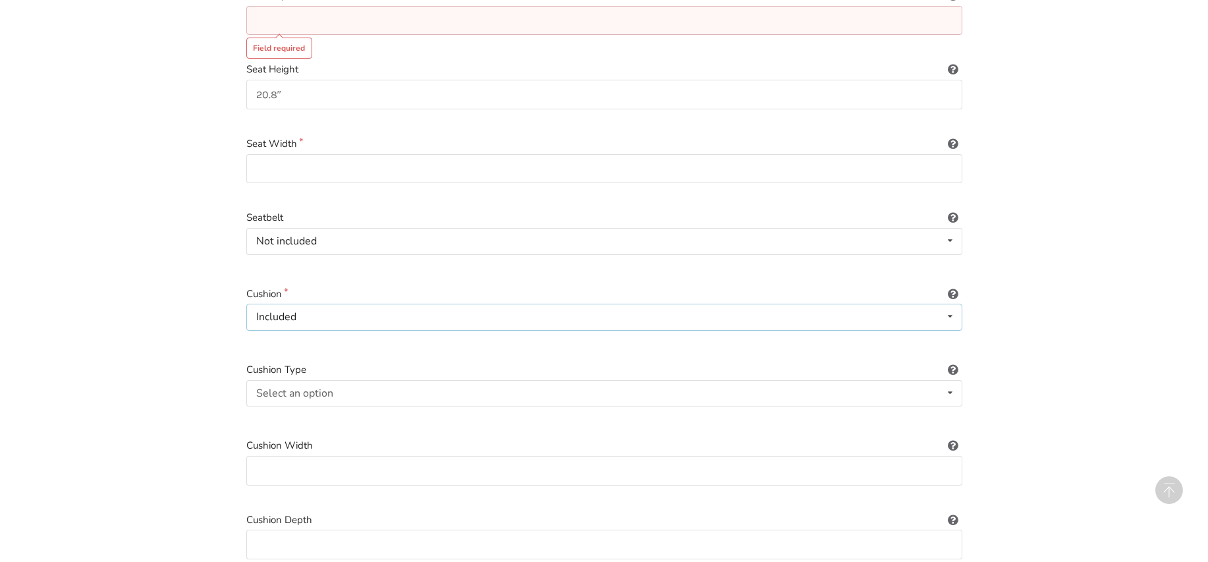
scroll to position [461, 0]
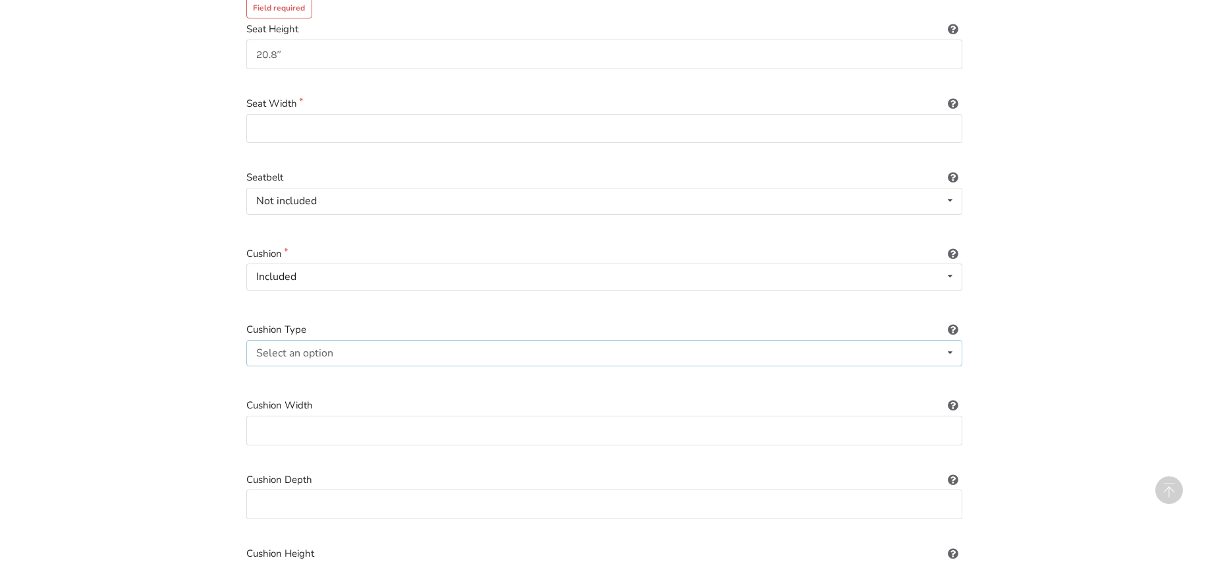
click at [948, 341] on icon at bounding box center [949, 353] width 19 height 24
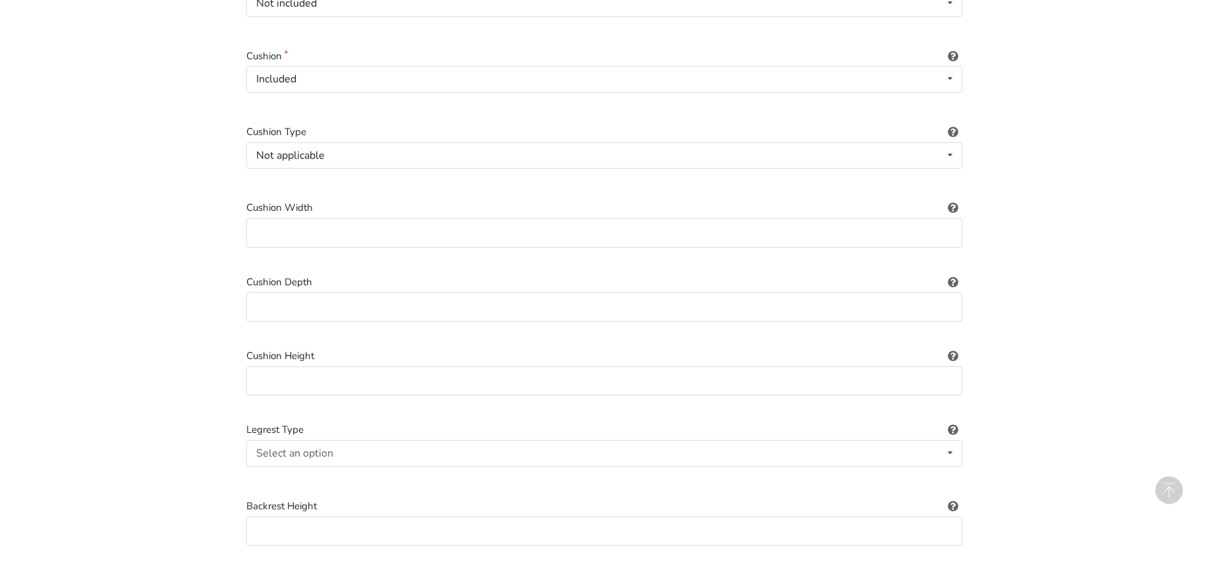
scroll to position [724, 0]
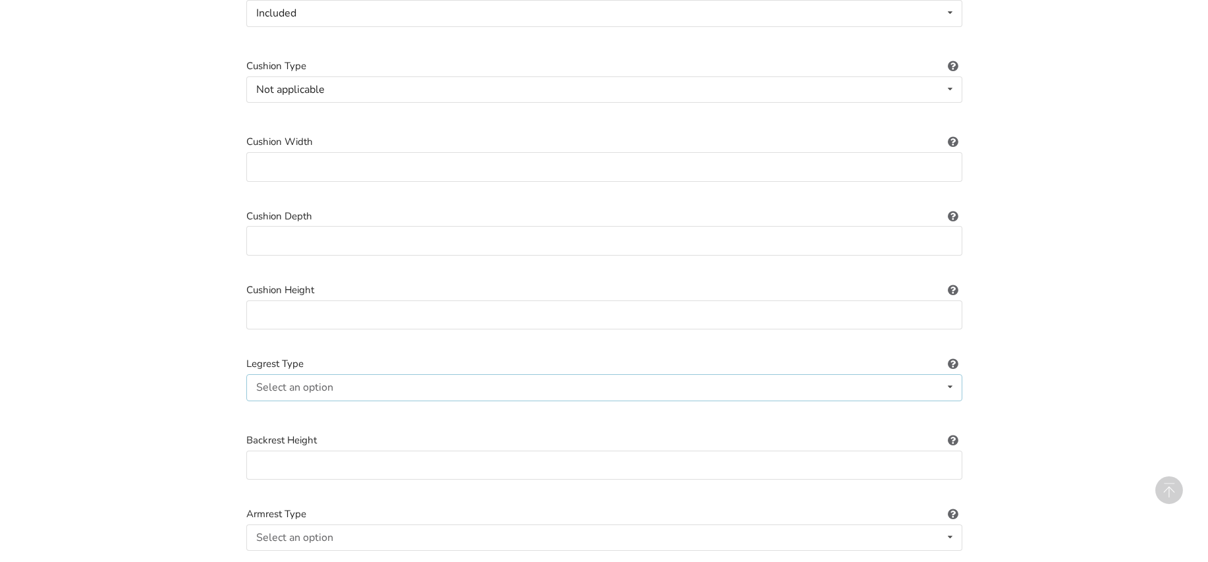
click at [948, 375] on icon at bounding box center [949, 387] width 19 height 24
click at [1047, 373] on div "1. Equipment Type 2. Images 3. Basic Information 4. Additional Details 5. Previ…" at bounding box center [604, 485] width 1208 height 2248
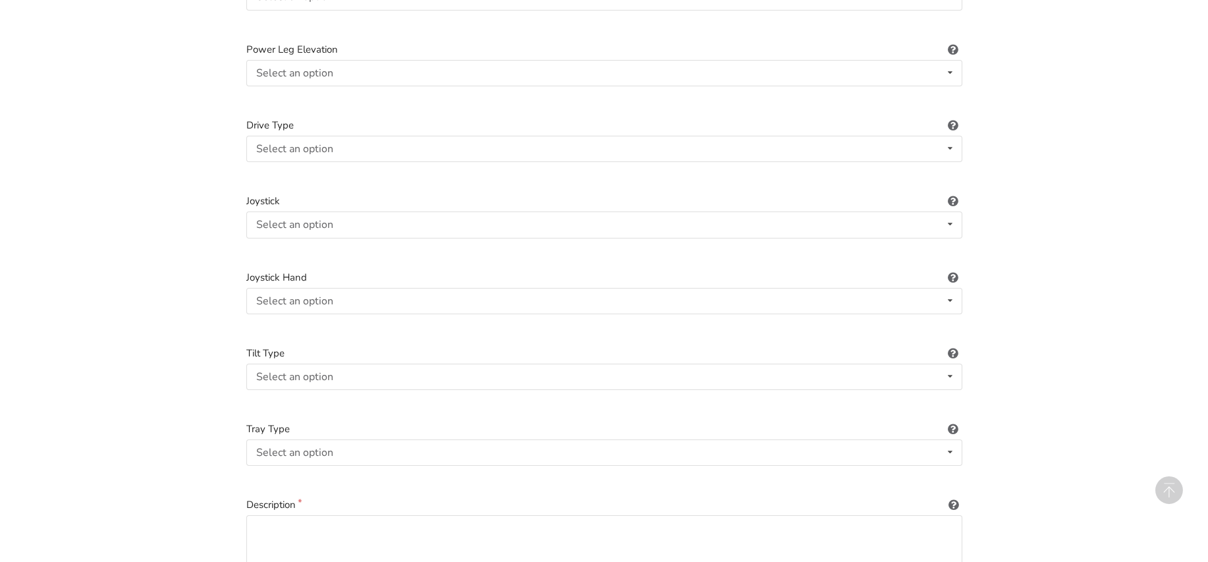
scroll to position [1647, 0]
click at [950, 210] on icon at bounding box center [949, 222] width 19 height 24
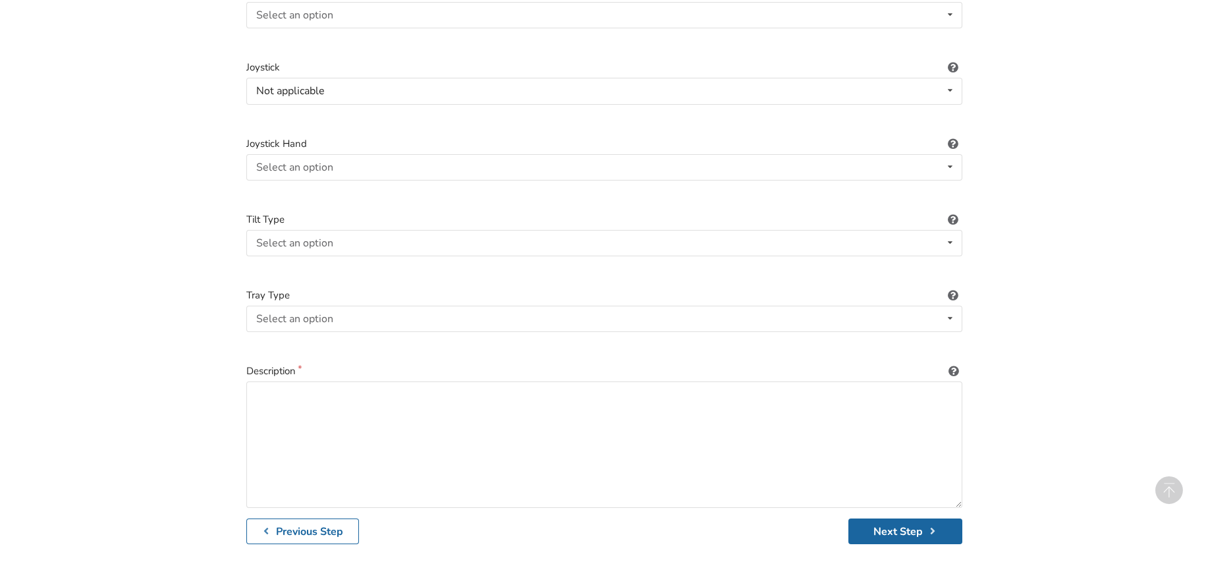
scroll to position [1836, 0]
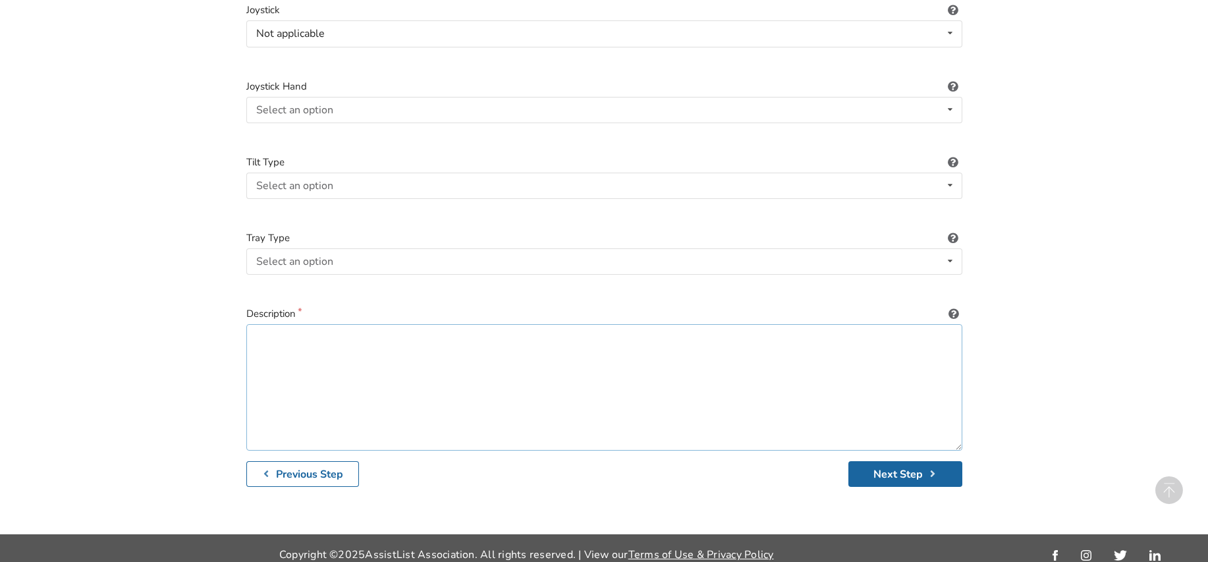
click at [292, 332] on textarea at bounding box center [604, 387] width 716 height 126
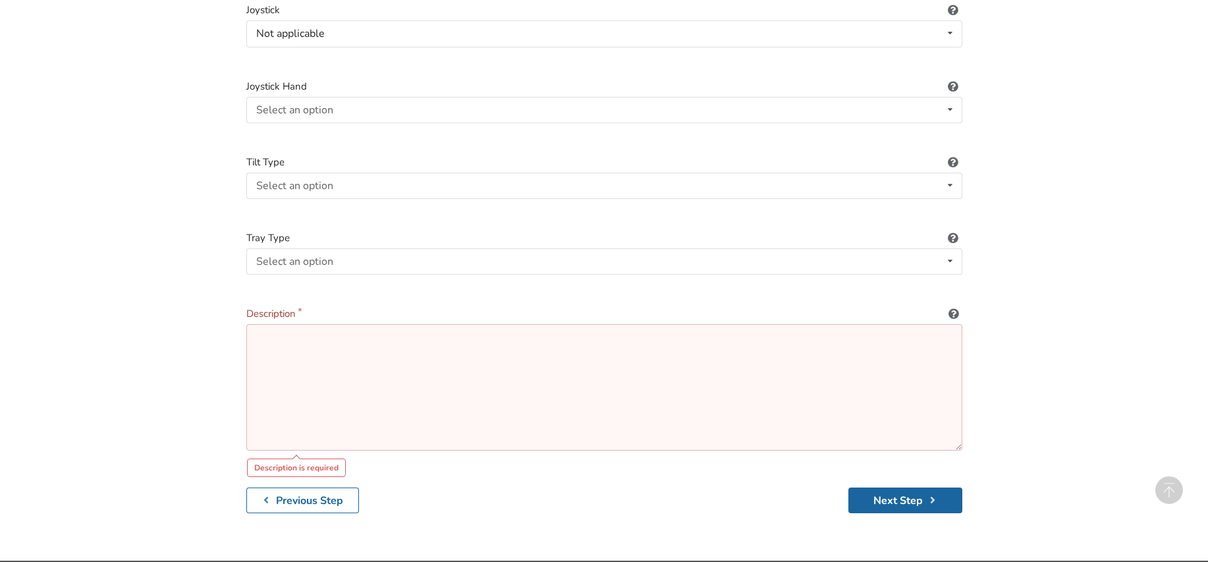
click at [270, 329] on textarea at bounding box center [604, 387] width 716 height 126
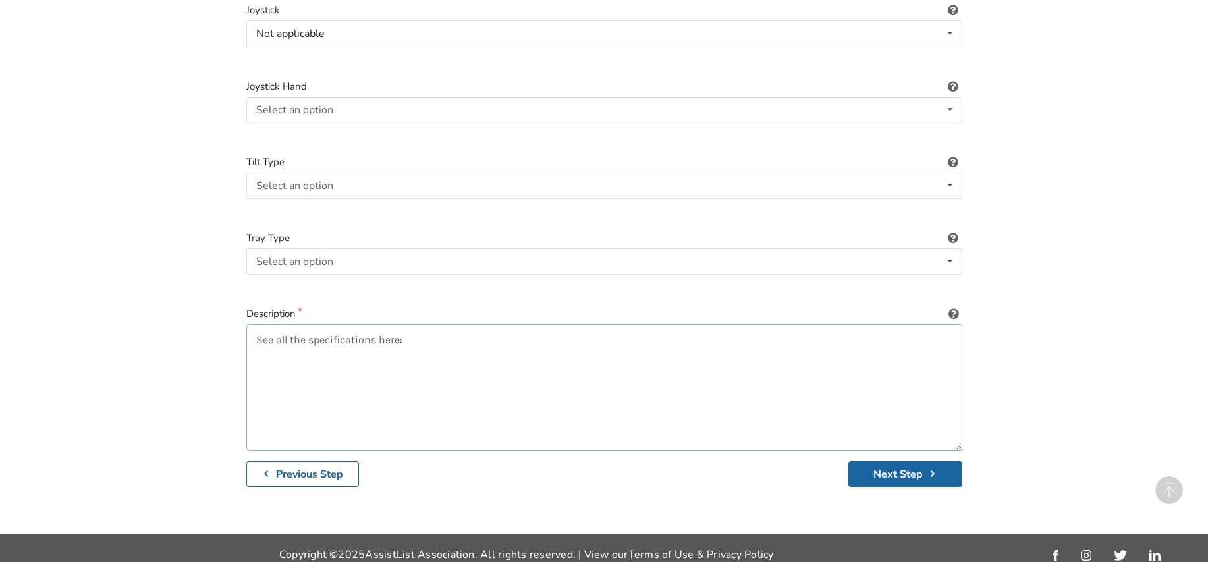
paste textarea "https://www.moosemobilityscooter.com/powerchairs/shoprider-navigator-p424l-2/"
click at [259, 325] on textarea "See all the specifications here: https://www.moosemobilityscooter.com/powerchai…" at bounding box center [604, 387] width 716 height 126
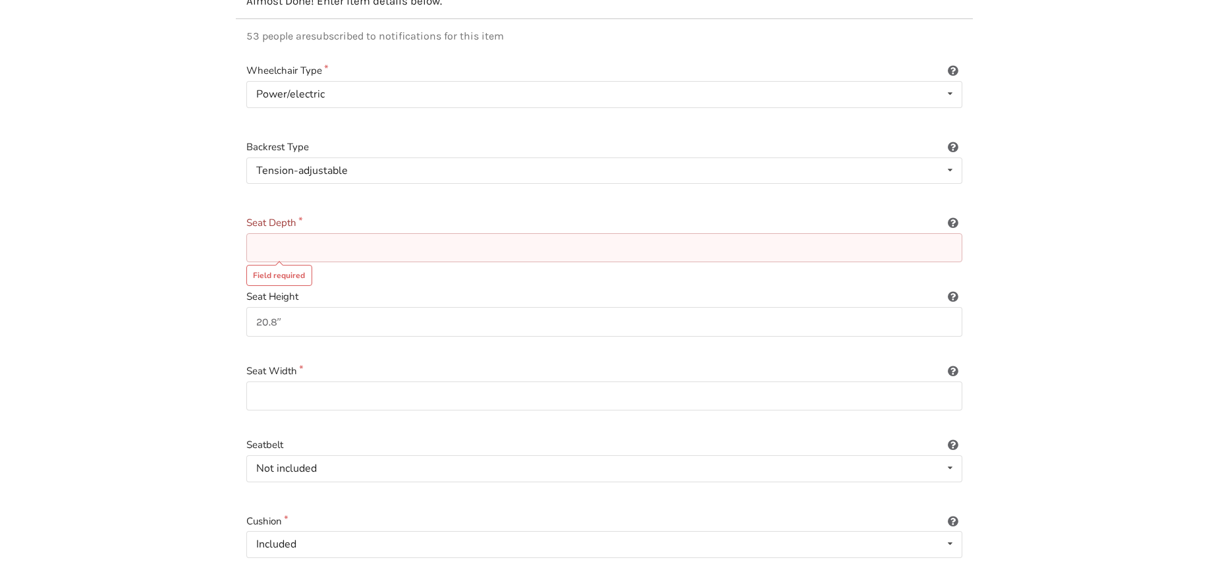
scroll to position [189, 0]
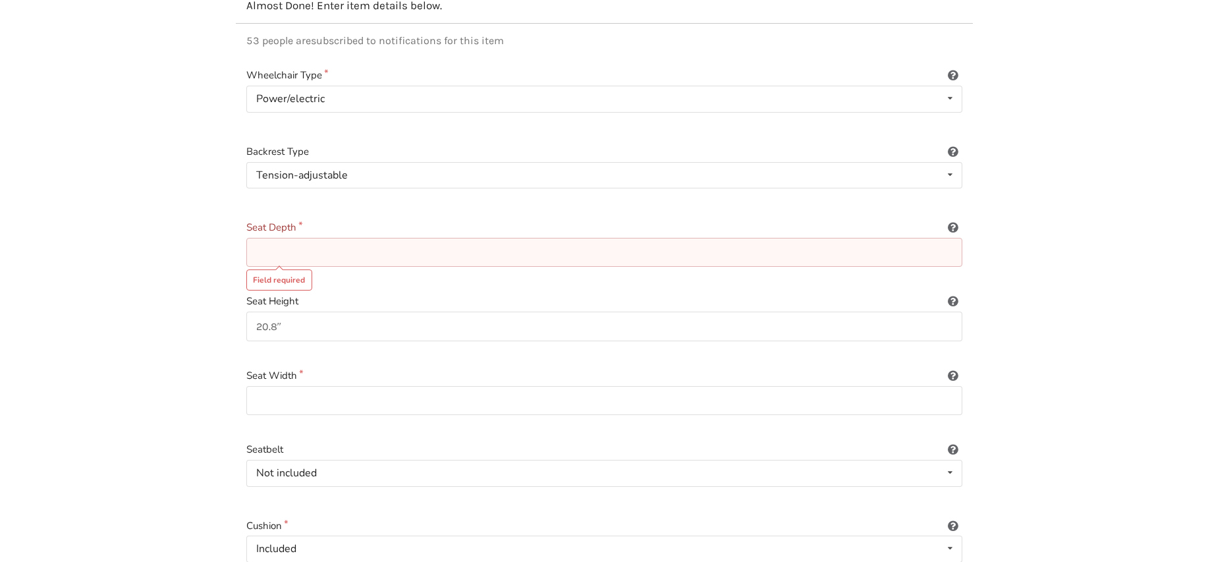
type textarea "This power wheelchair belonged to my sister's father-in-law. It was purchased i…"
click at [305, 242] on input at bounding box center [604, 253] width 716 height 30
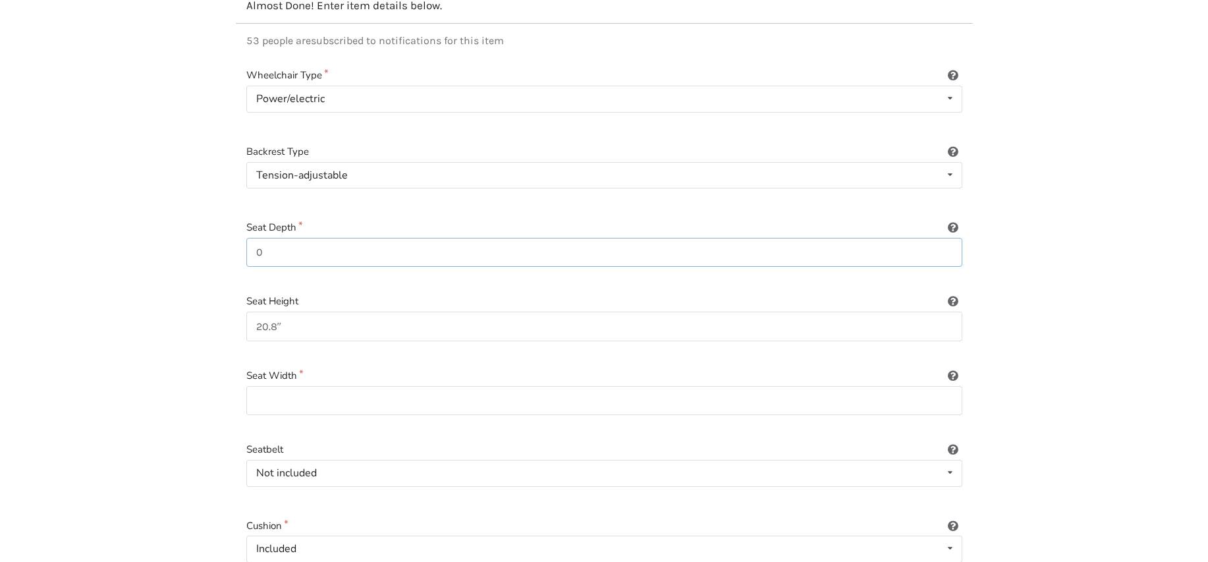
type input "0"
click at [283, 396] on input at bounding box center [604, 401] width 716 height 30
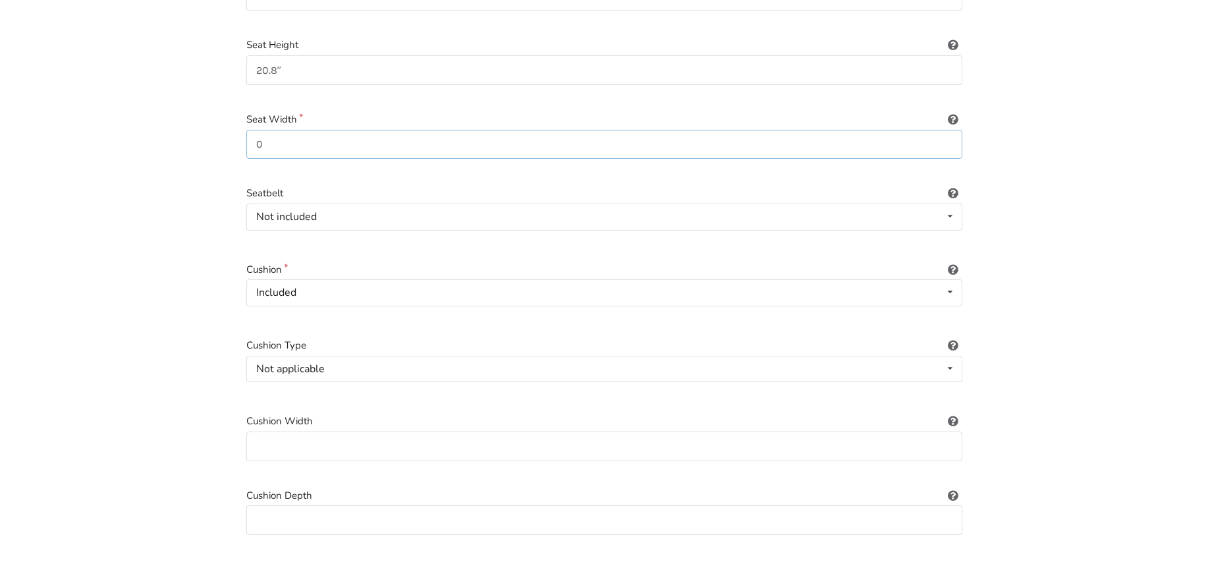
scroll to position [452, 0]
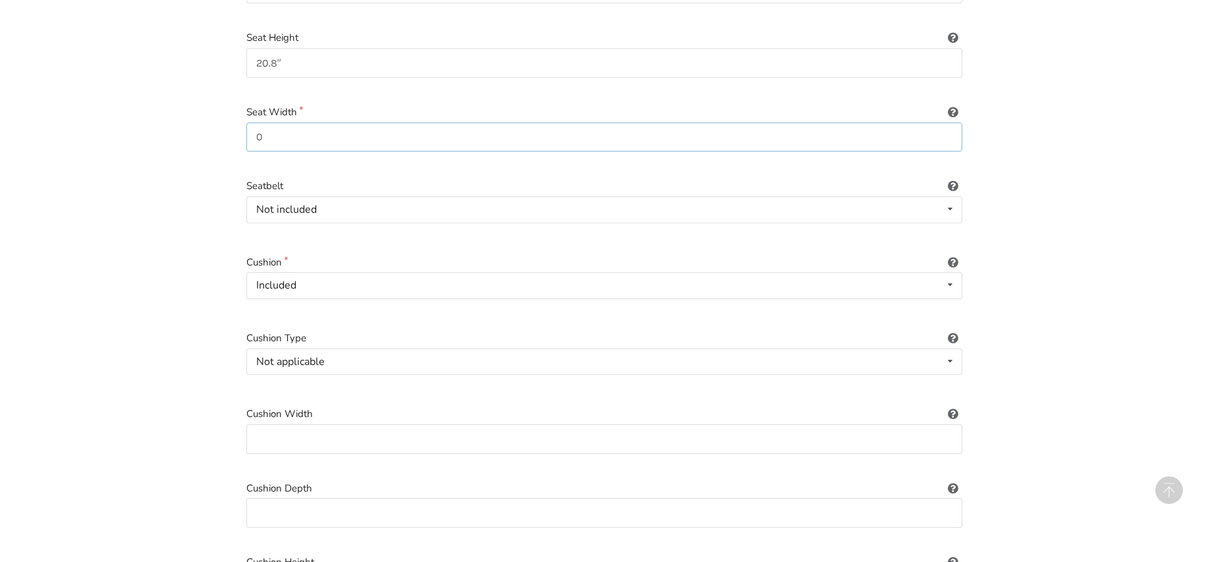
type input "0"
click at [290, 424] on input at bounding box center [604, 439] width 716 height 30
type input "0"
click at [277, 500] on input at bounding box center [604, 513] width 716 height 30
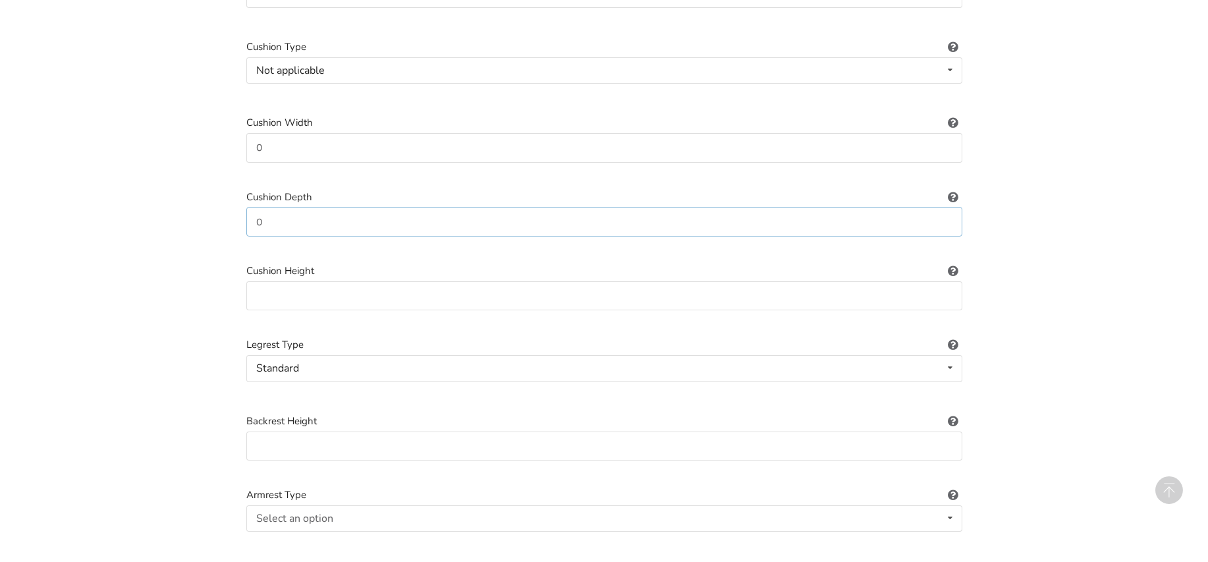
scroll to position [782, 0]
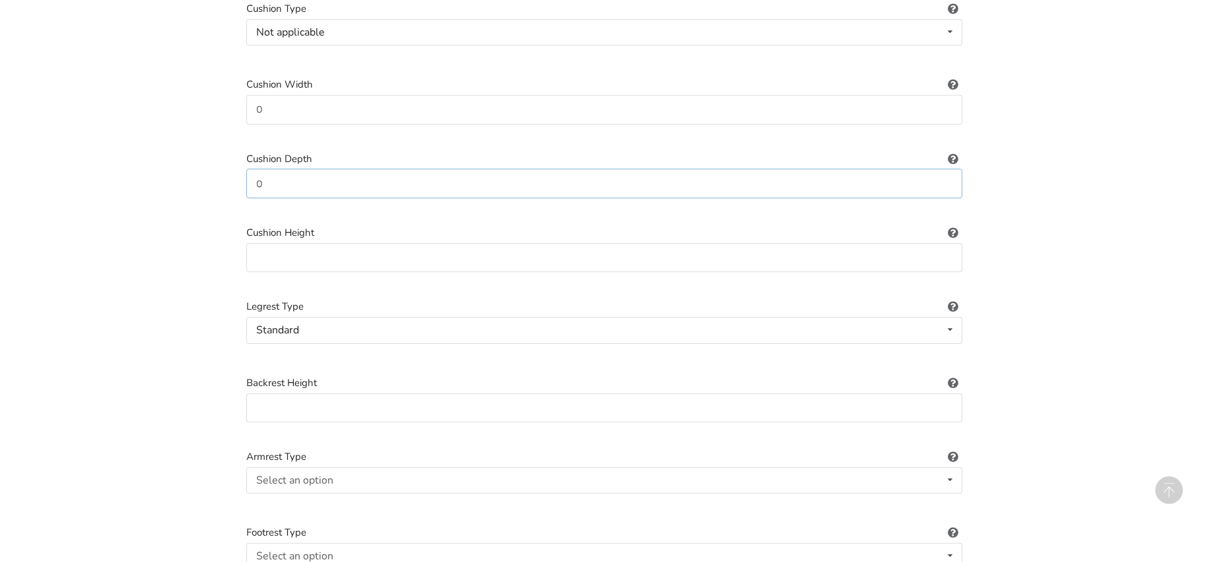
type input "0"
click at [279, 243] on input at bounding box center [604, 258] width 716 height 30
type input "0"
click at [289, 393] on input at bounding box center [604, 408] width 716 height 30
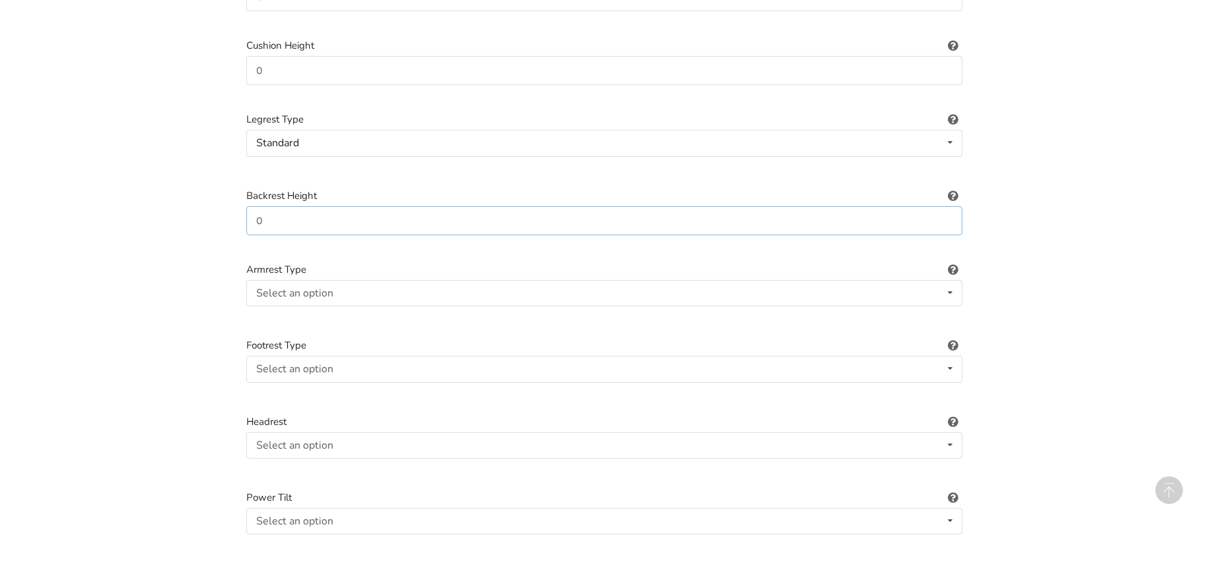
scroll to position [1045, 0]
type input "0"
click at [273, 211] on div "Select an option" at bounding box center [294, 216] width 77 height 11
click at [305, 282] on div "Flip back" at bounding box center [604, 295] width 715 height 26
click at [305, 287] on div "Select an option" at bounding box center [294, 292] width 77 height 11
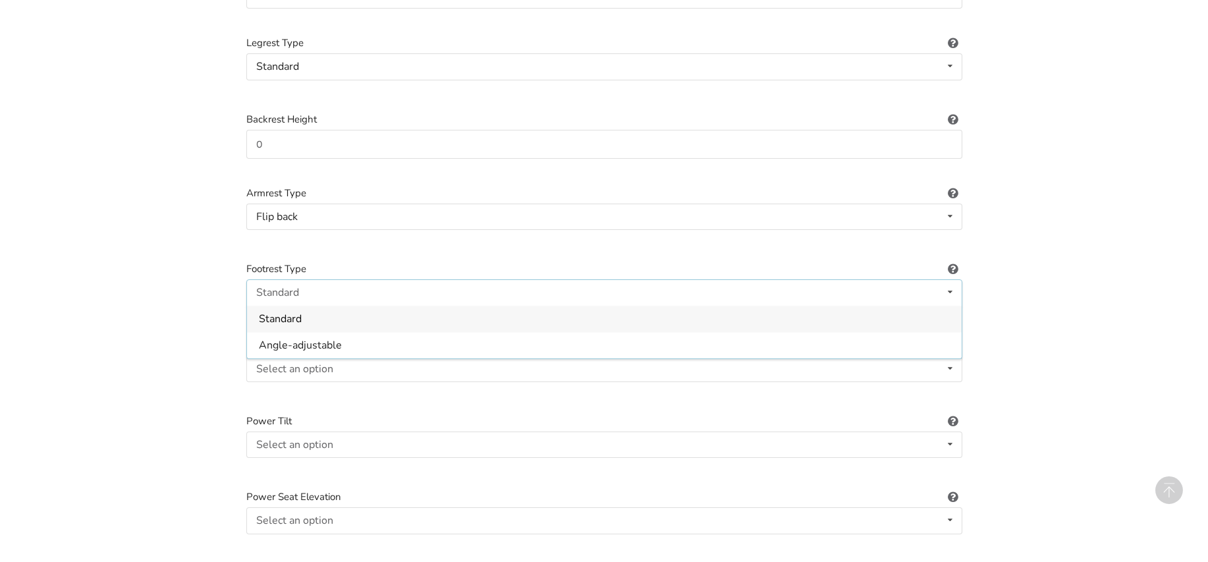
click at [194, 271] on div "1. Equipment Type 2. Images 3. Basic Information 4. Additional Details 5. Previ…" at bounding box center [604, 164] width 1208 height 2248
click at [342, 356] on div "Select an option Included Not included" at bounding box center [604, 369] width 716 height 26
click at [286, 387] on span "Included" at bounding box center [279, 394] width 40 height 14
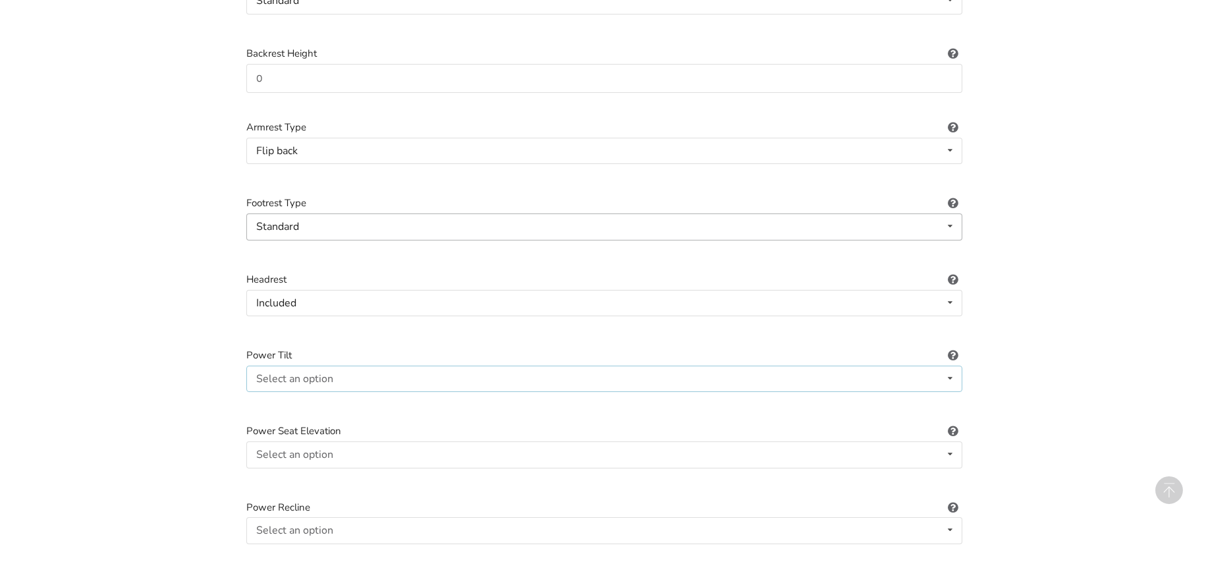
click at [325, 373] on div "Select an option" at bounding box center [294, 378] width 77 height 11
click at [288, 398] on span "Included" at bounding box center [279, 405] width 40 height 14
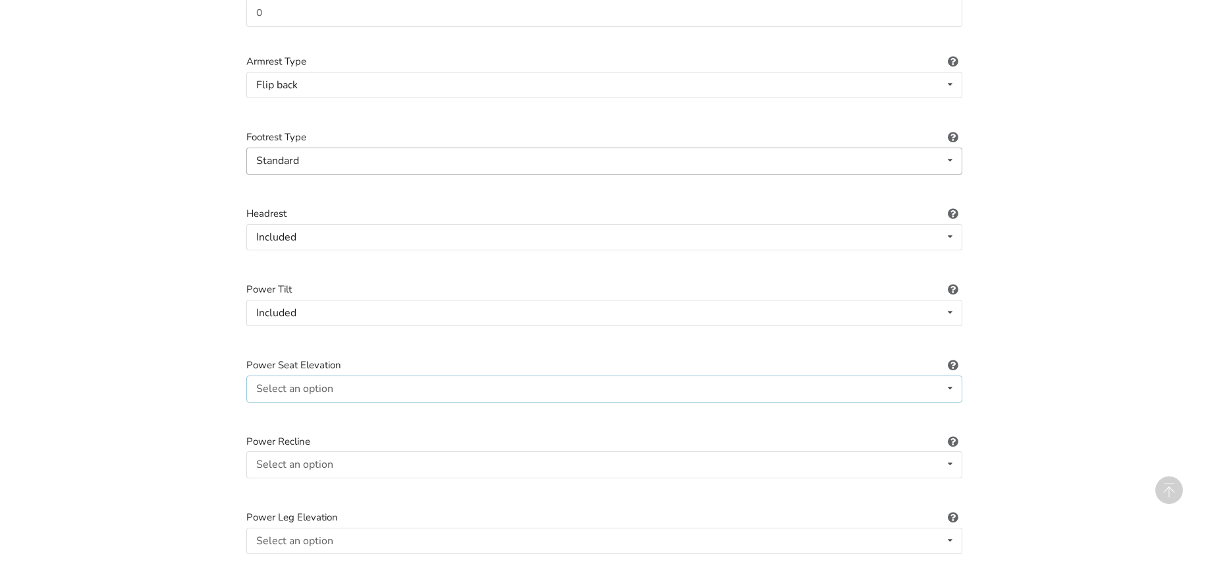
click at [314, 383] on div "Select an option" at bounding box center [294, 388] width 77 height 11
click at [294, 408] on span "Included" at bounding box center [279, 415] width 40 height 14
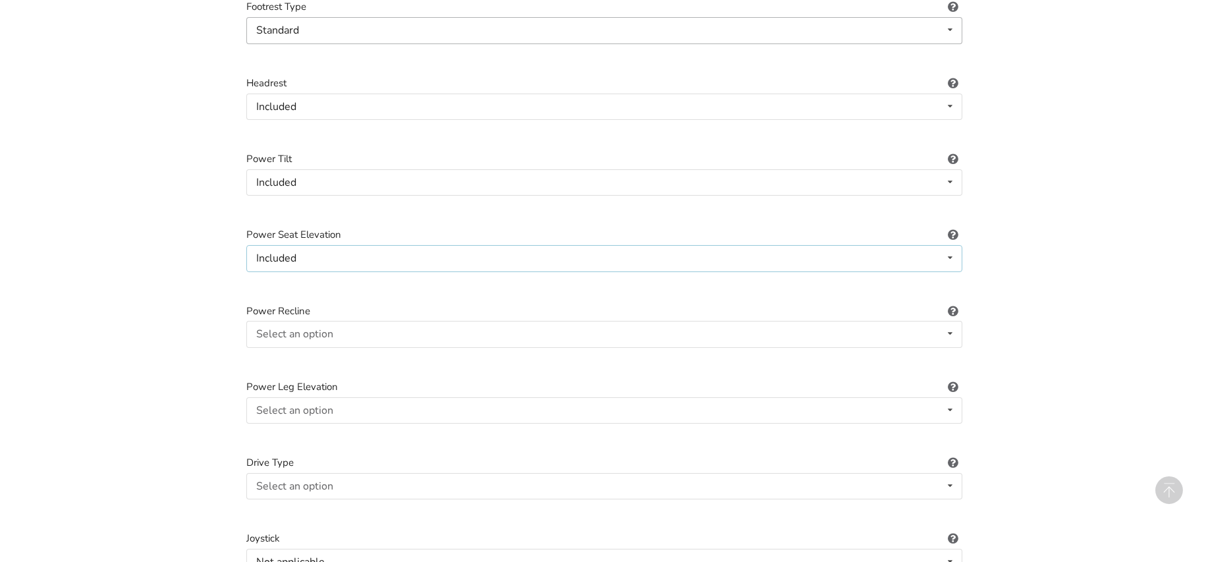
scroll to position [1309, 0]
click at [323, 327] on div "Select an option" at bounding box center [294, 332] width 77 height 11
click at [297, 352] on span "Included" at bounding box center [279, 359] width 40 height 14
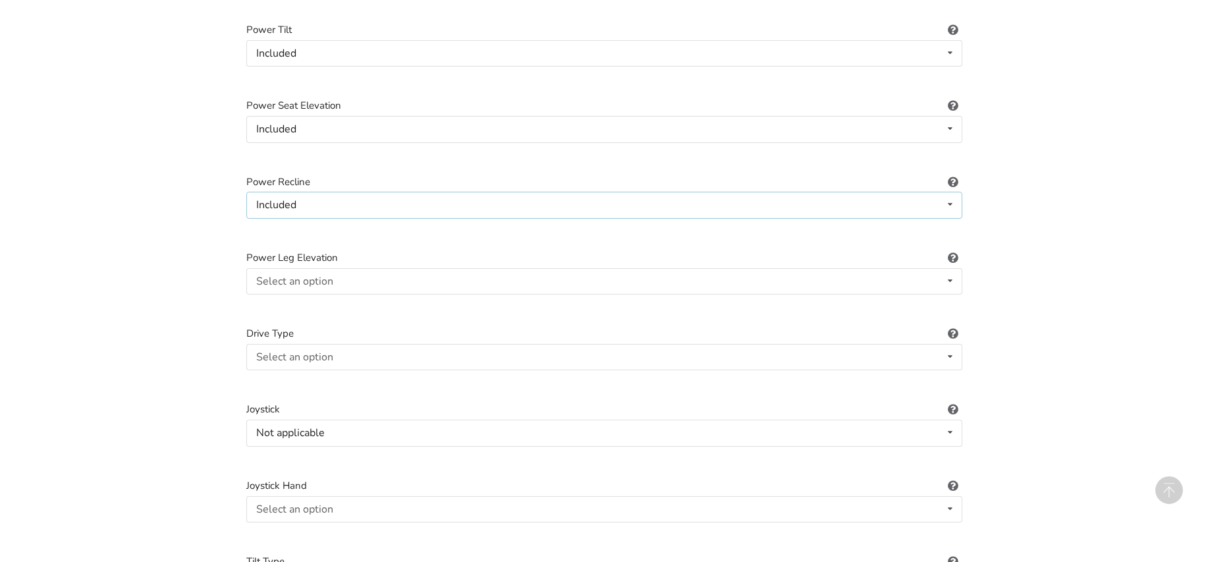
scroll to position [1440, 0]
click at [329, 272] on div "Select an option" at bounding box center [294, 277] width 77 height 11
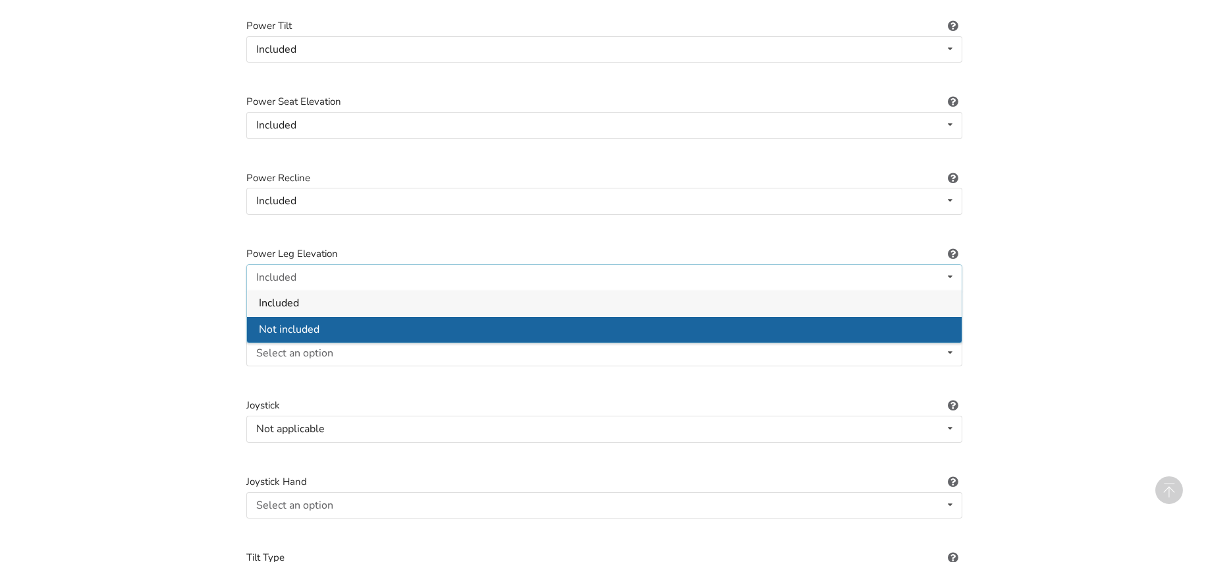
click at [318, 322] on span "Not included" at bounding box center [289, 329] width 61 height 14
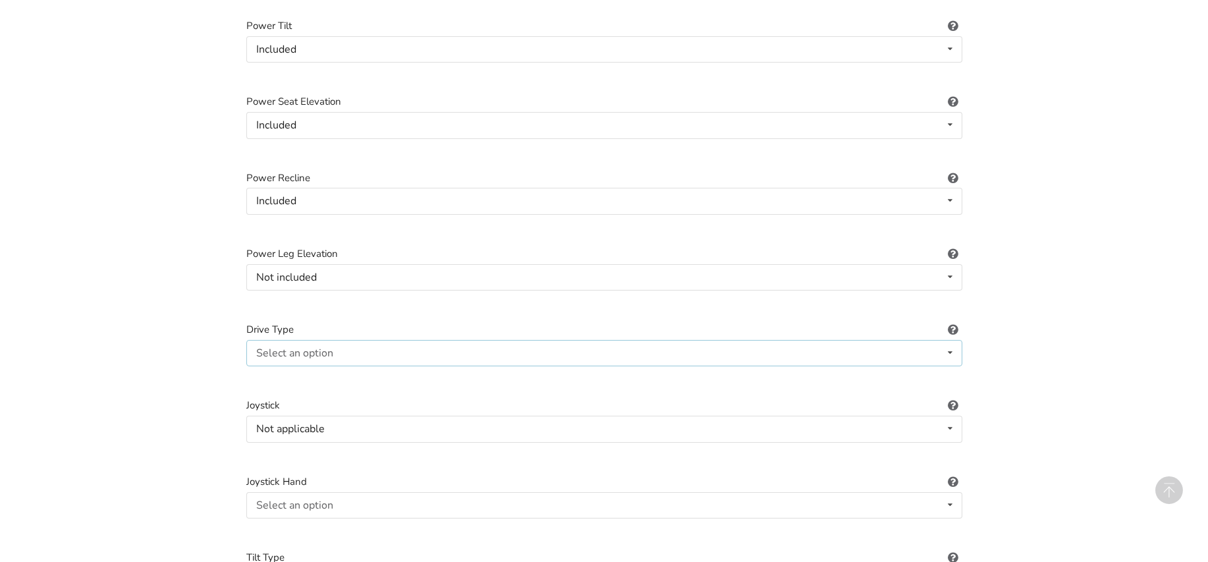
click at [290, 348] on div "Select an option" at bounding box center [294, 353] width 77 height 11
click at [329, 366] on div "Not applicable" at bounding box center [604, 379] width 715 height 26
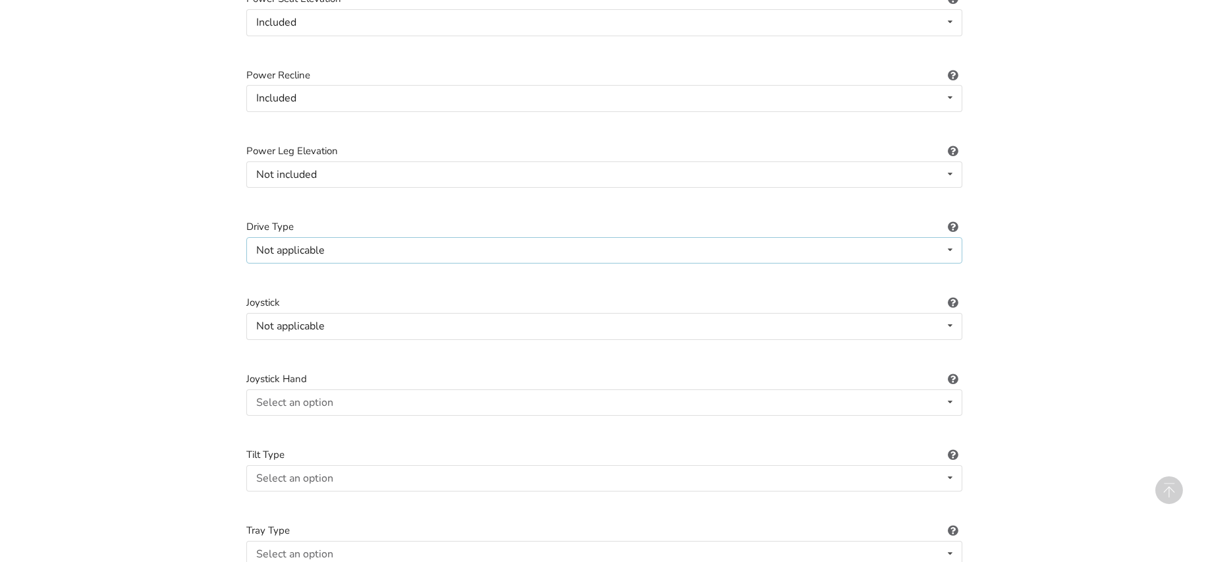
scroll to position [1572, 0]
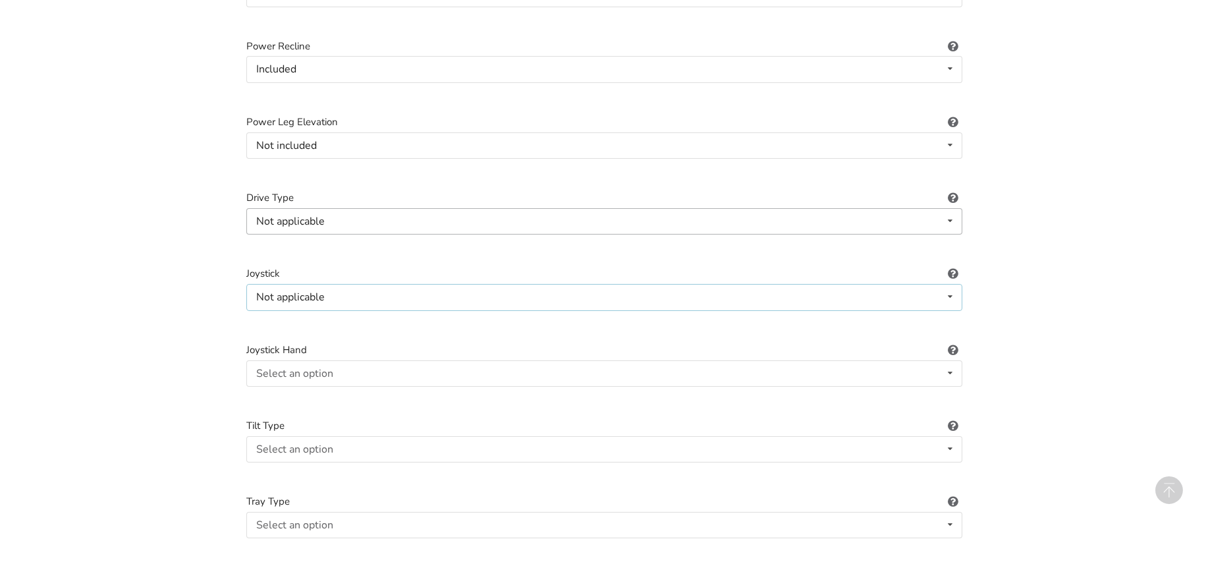
click at [297, 292] on div "Not applicable" at bounding box center [290, 297] width 68 height 11
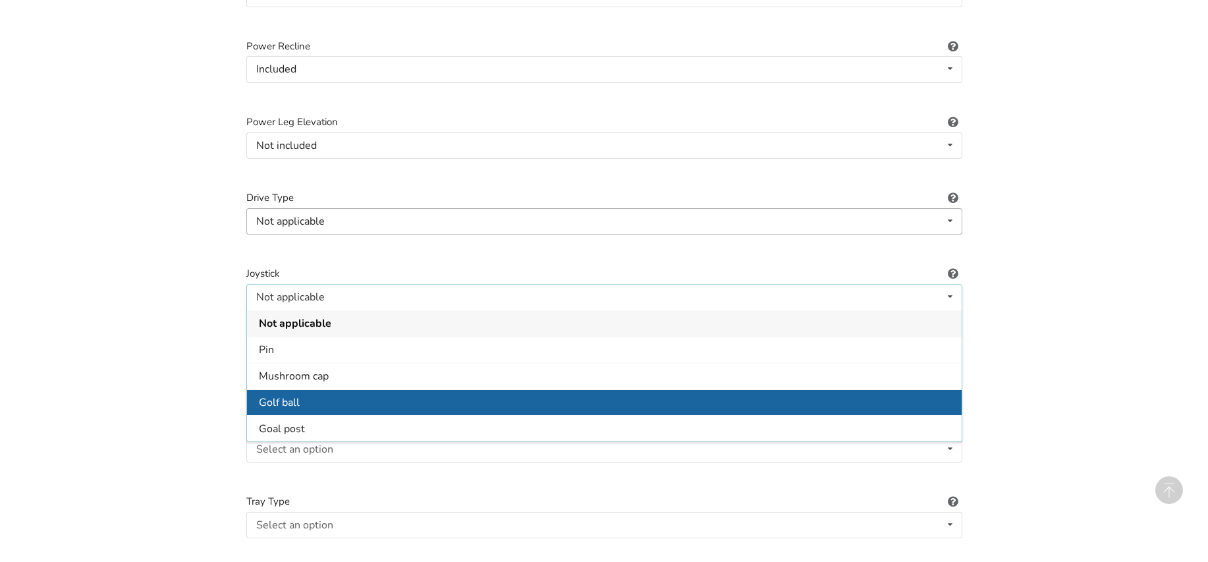
click at [335, 391] on div "Golf ball" at bounding box center [604, 402] width 715 height 26
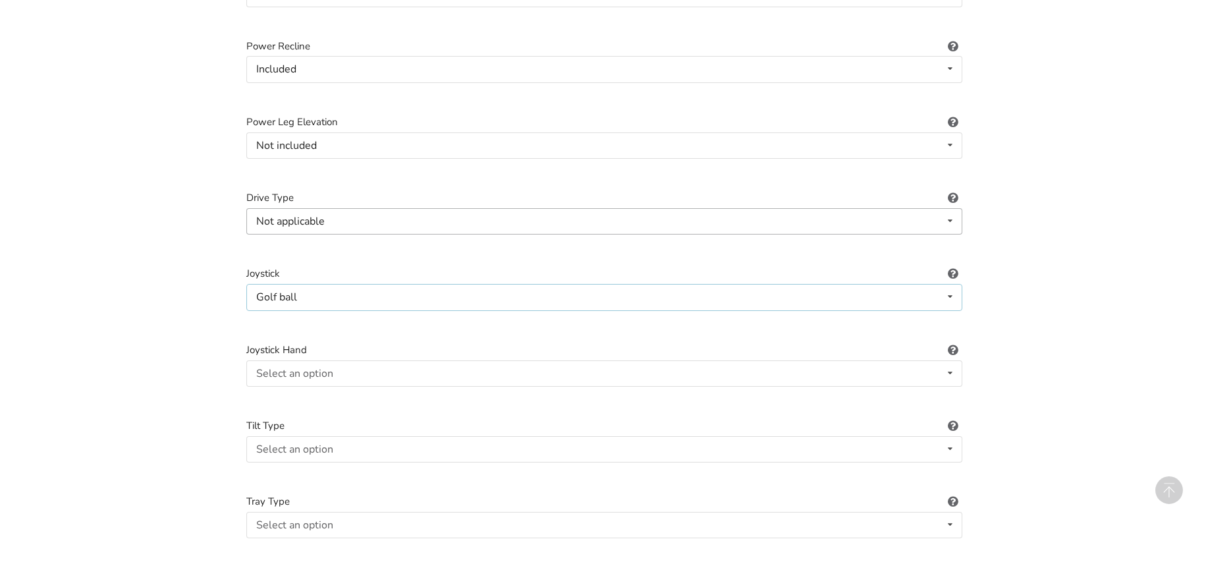
scroll to position [1638, 0]
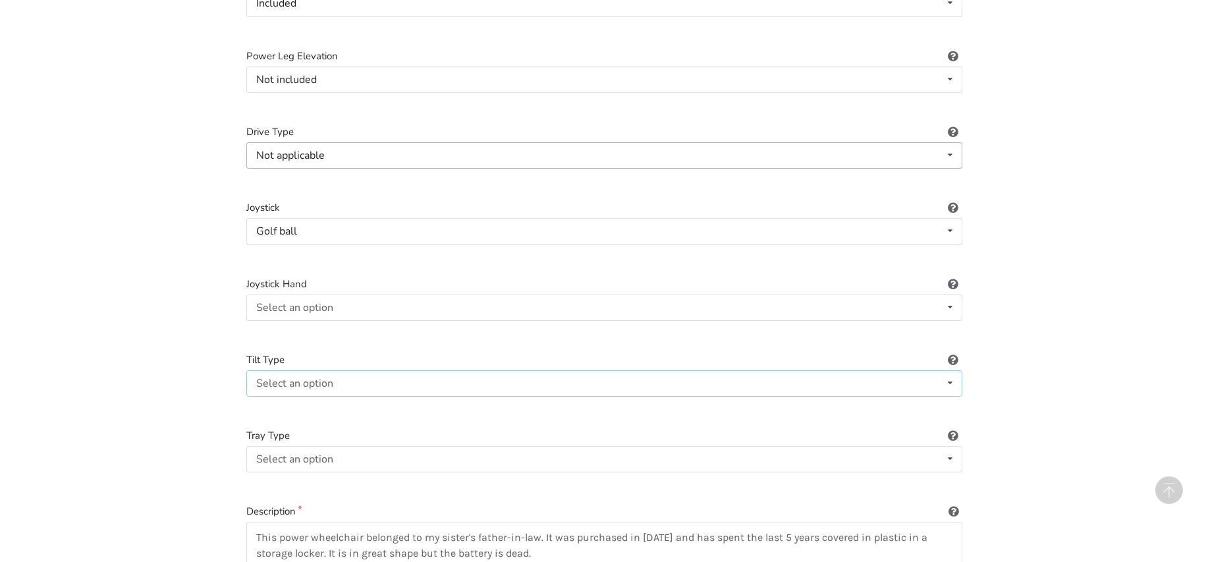
click at [319, 378] on div "Select an option" at bounding box center [294, 383] width 77 height 11
click at [313, 402] on span "Not applicable" at bounding box center [293, 409] width 68 height 14
click at [316, 454] on div "Select an option" at bounding box center [294, 459] width 77 height 11
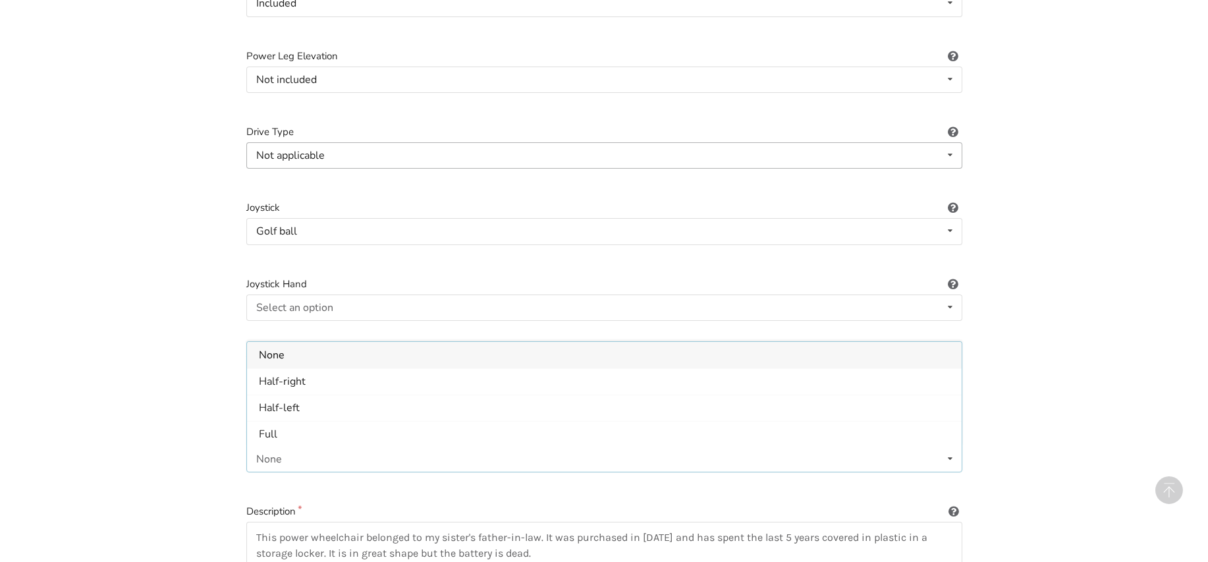
click at [279, 454] on div "None" at bounding box center [269, 459] width 26 height 11
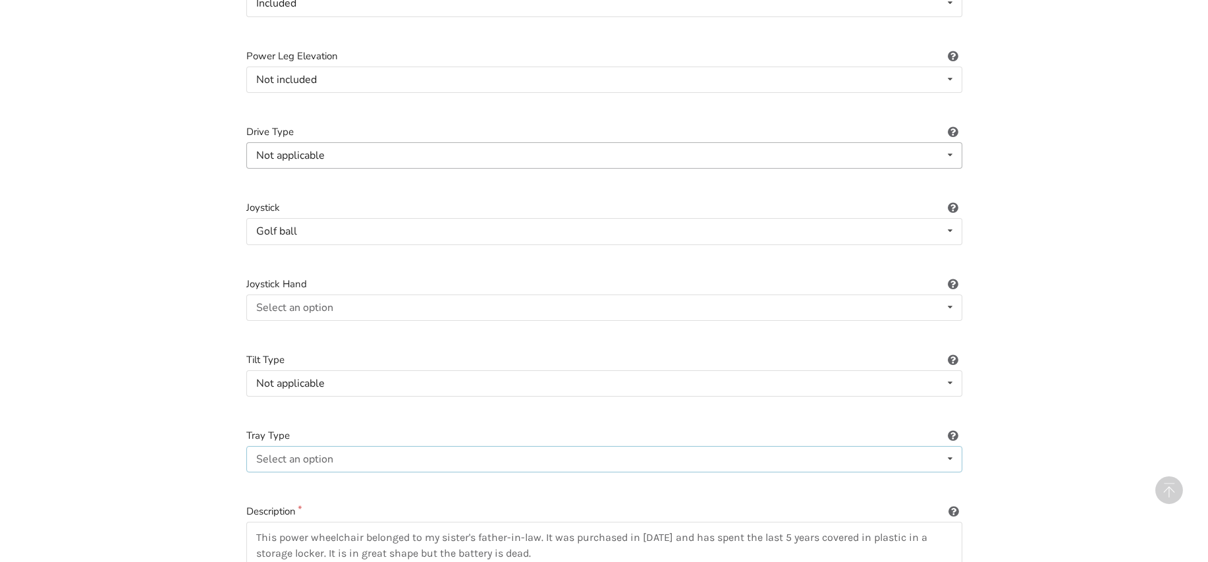
click at [950, 448] on icon at bounding box center [949, 459] width 19 height 24
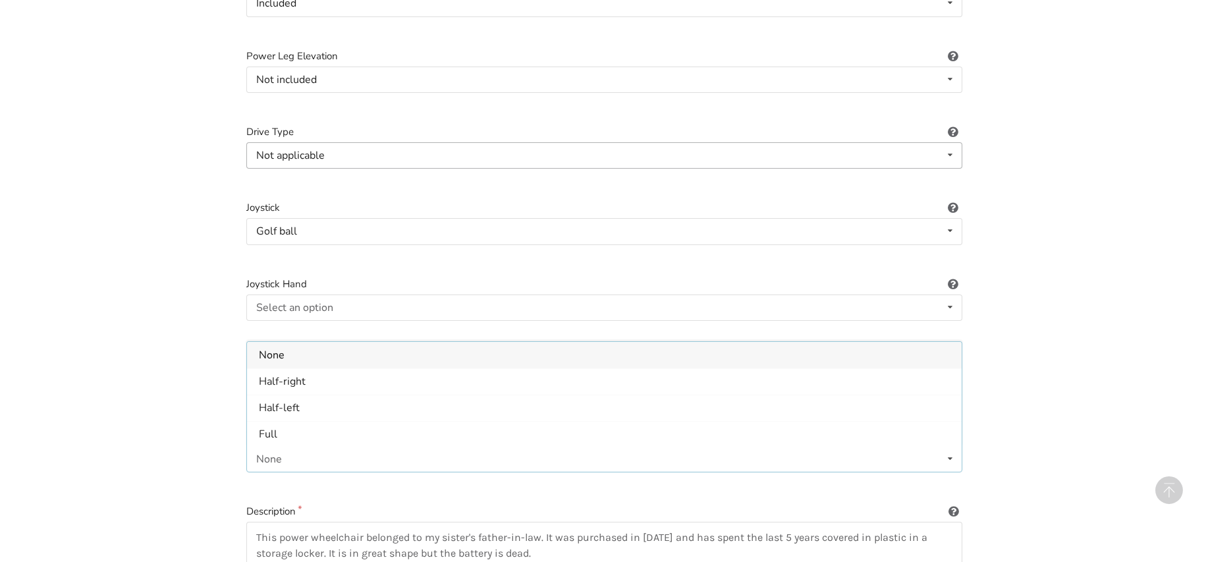
click at [271, 454] on div "None" at bounding box center [269, 459] width 26 height 11
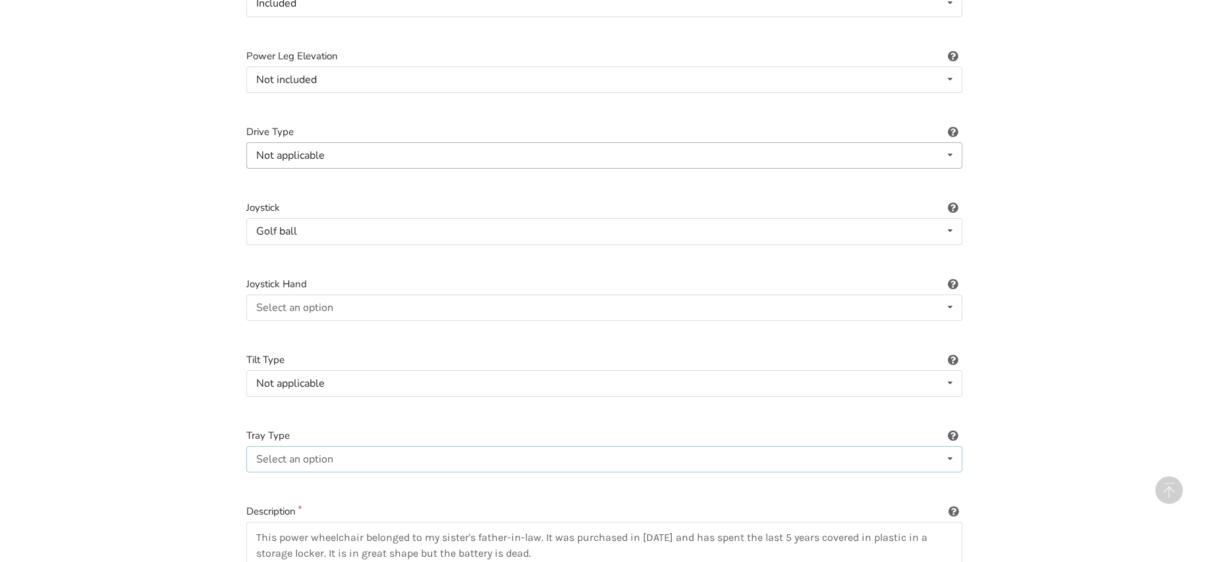
click at [948, 447] on icon at bounding box center [949, 459] width 19 height 24
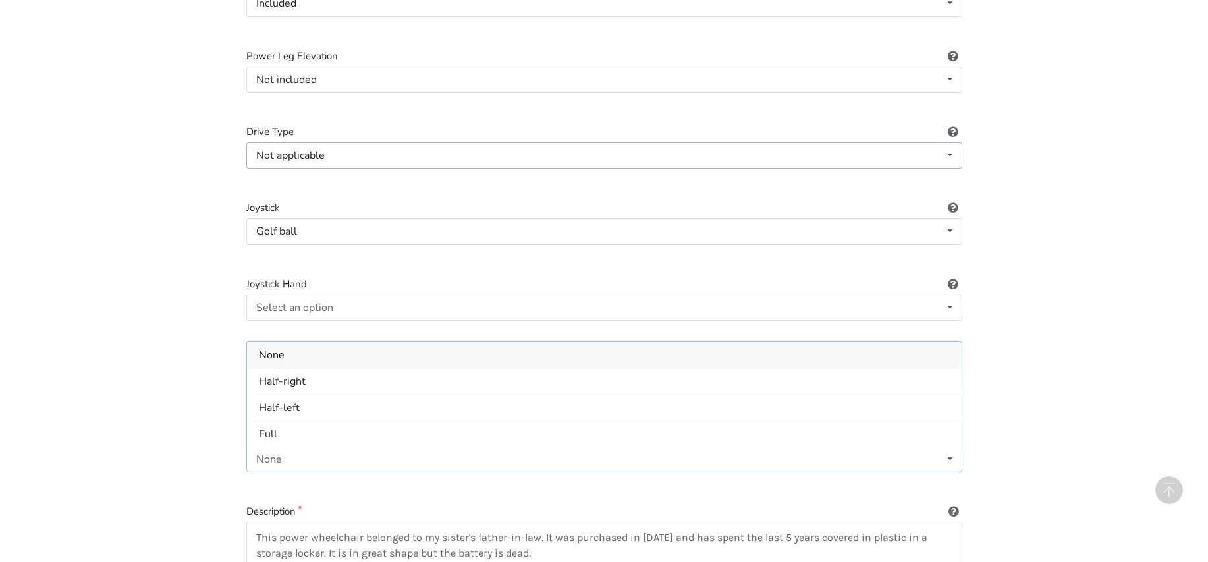
click at [278, 454] on div "None" at bounding box center [269, 459] width 26 height 11
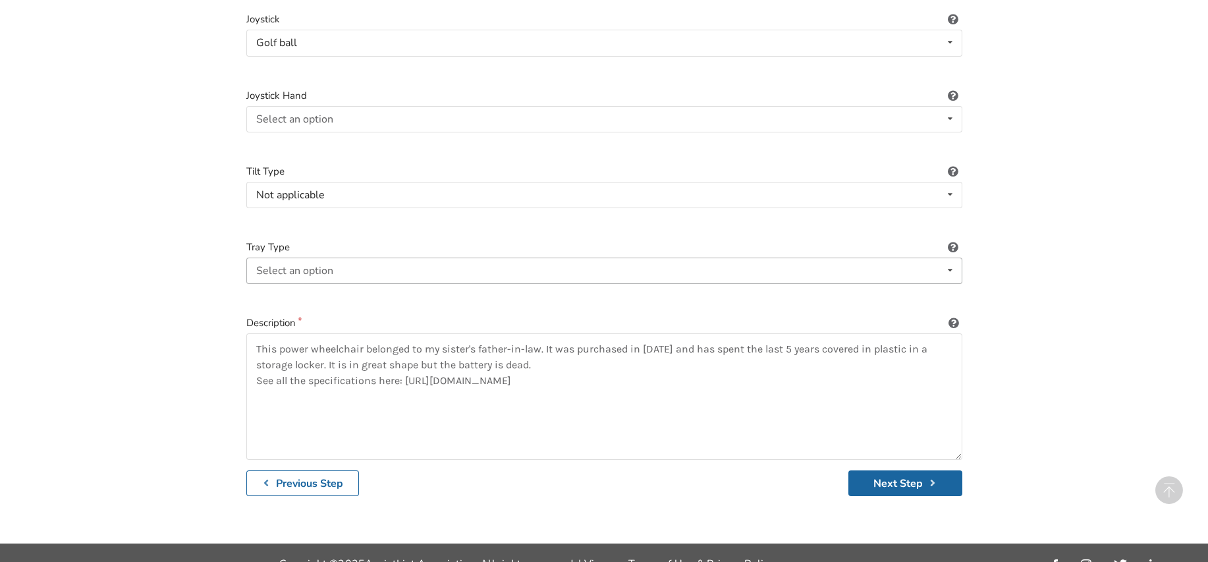
scroll to position [1836, 0]
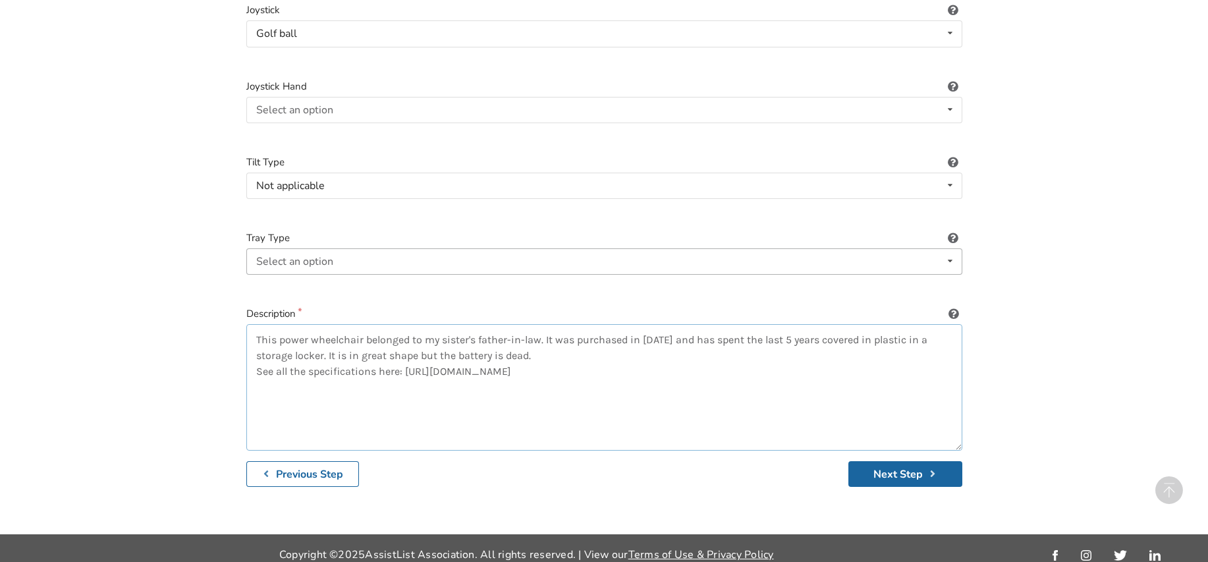
click at [549, 343] on textarea "This power wheelchair belonged to my sister's father-in-law. It was purchased i…" at bounding box center [604, 387] width 716 height 126
click at [830, 359] on textarea "This power wheelchair belonged to my sister's father-in-law. It was purchased i…" at bounding box center [604, 387] width 716 height 126
click at [894, 461] on button "Next Step" at bounding box center [905, 474] width 114 height 26
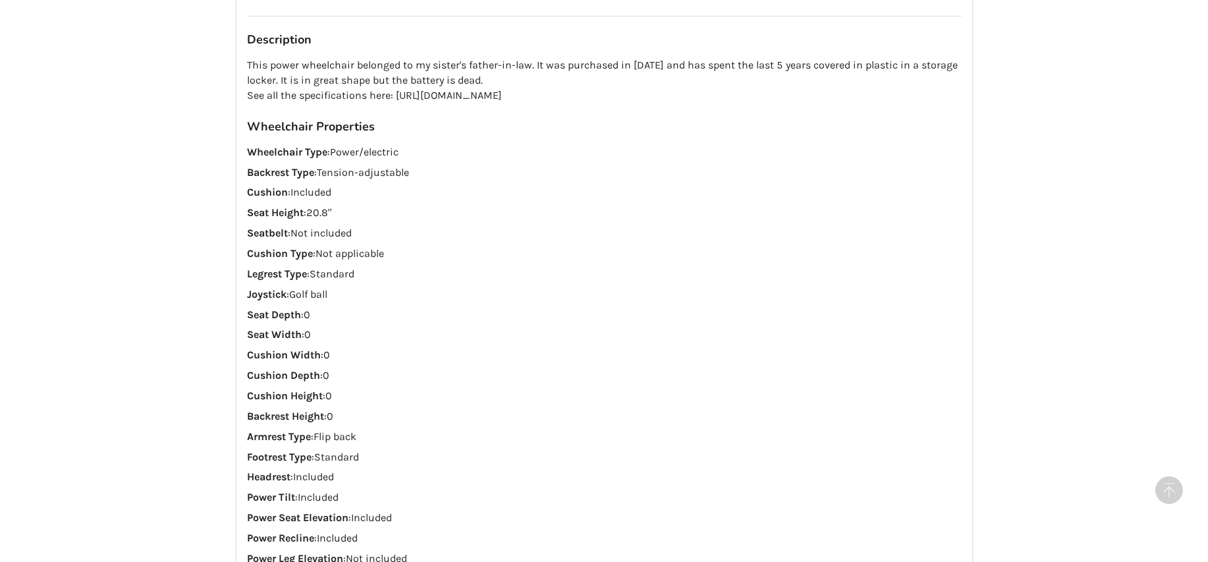
scroll to position [1327, 0]
click at [508, 70] on p "This power wheelchair belonged to my sister's father-in-law. It was purchased i…" at bounding box center [604, 80] width 715 height 45
click at [480, 65] on p "This power wheelchair belonged to my sister's father-in-law. It was purchased i…" at bounding box center [604, 80] width 715 height 45
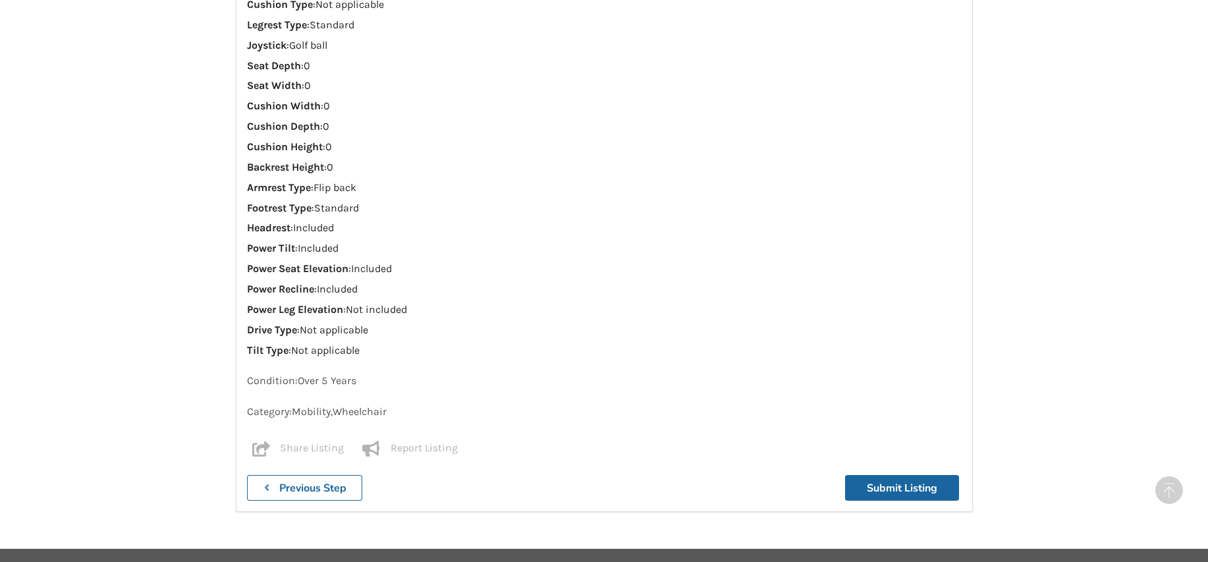
scroll to position [1591, 0]
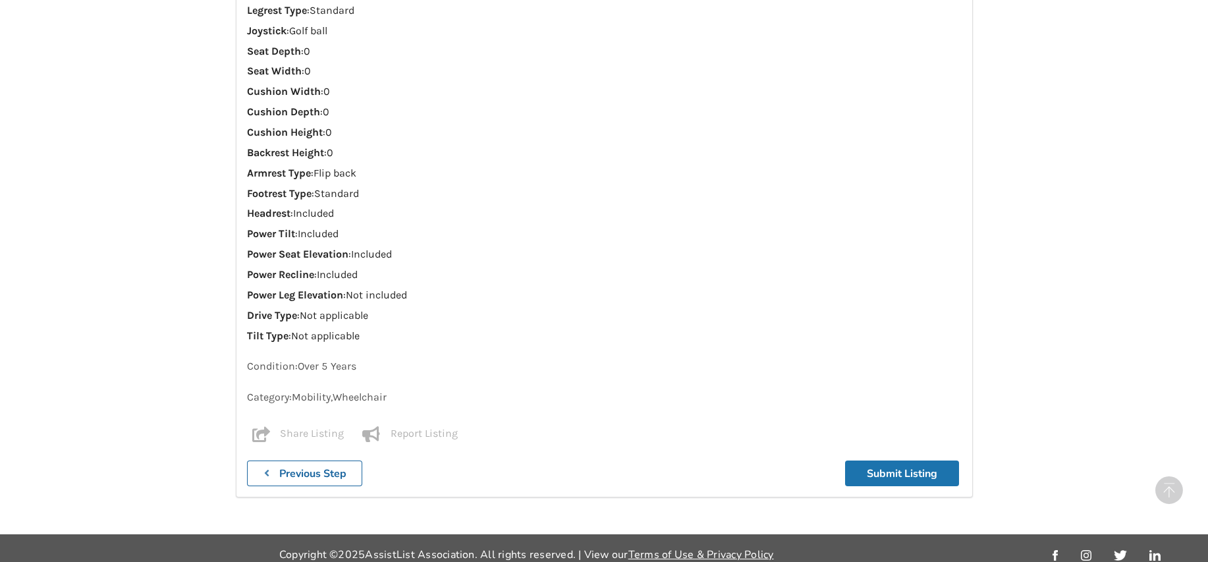
click at [908, 463] on button "Submit Listing" at bounding box center [902, 473] width 114 height 26
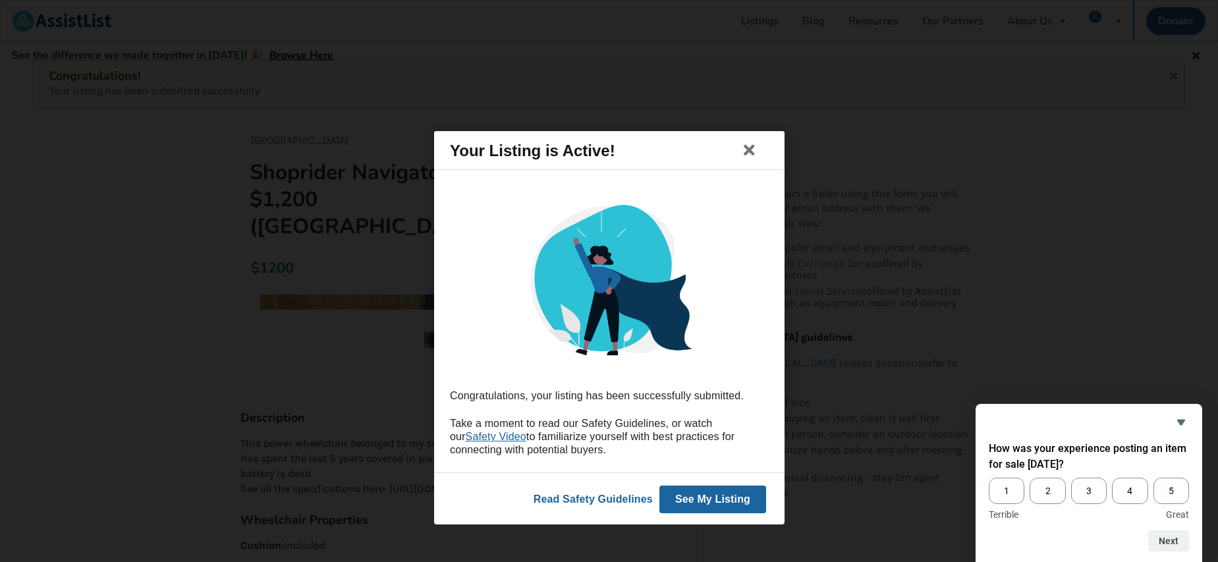
click at [713, 501] on button "See My Listing" at bounding box center [712, 499] width 107 height 28
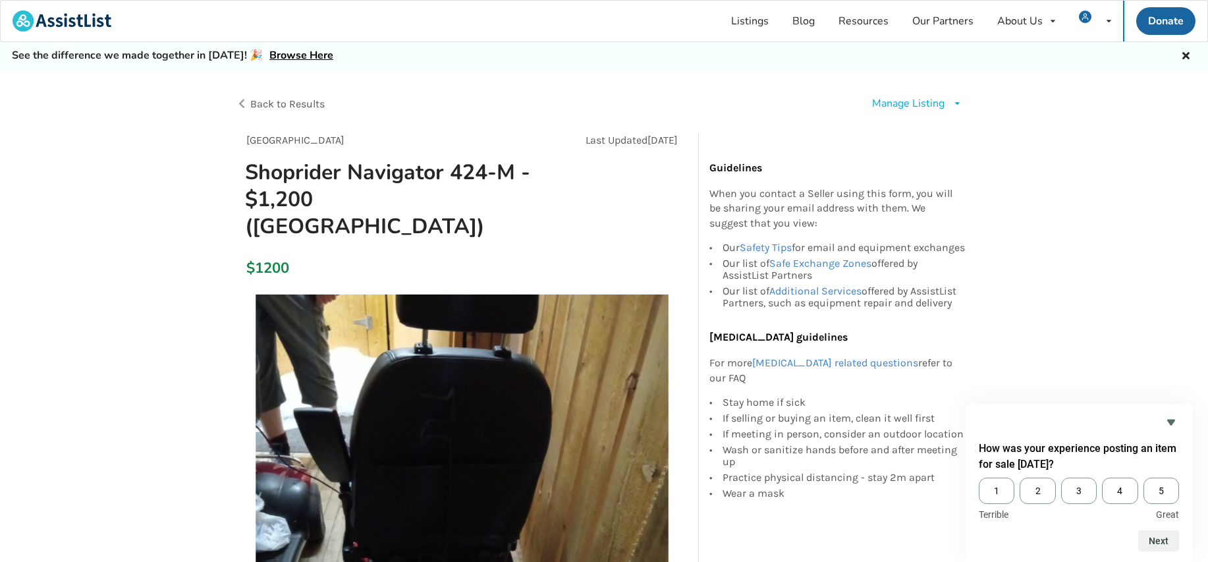
click at [939, 102] on div "Manage Listing" at bounding box center [908, 103] width 72 height 15
click at [919, 128] on span "Edit listing" at bounding box center [929, 133] width 51 height 14
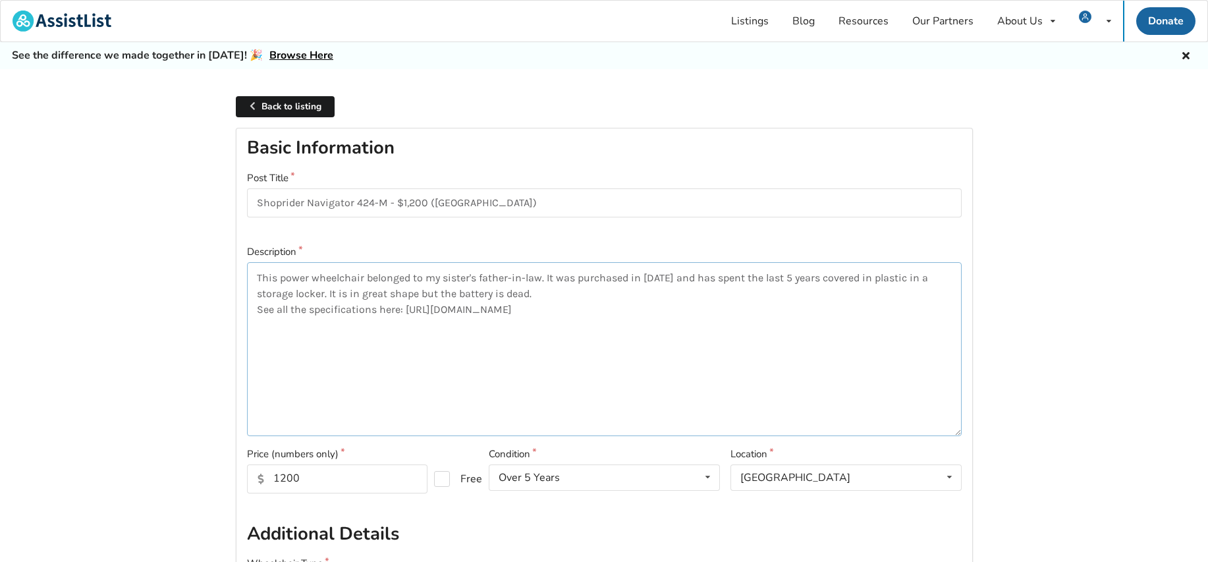
drag, startPoint x: 424, startPoint y: 277, endPoint x: 543, endPoint y: 275, distance: 118.6
click at [543, 275] on textarea "This power wheelchair belonged to my sister's father-in-law. It was purchased i…" at bounding box center [604, 349] width 715 height 174
click at [513, 277] on textarea "This power wheelchair belonged to an elderly relative. It was purchased in 2011…" at bounding box center [604, 349] width 715 height 174
drag, startPoint x: 522, startPoint y: 277, endPoint x: 369, endPoint y: 271, distance: 153.6
click at [369, 271] on textarea "This power wheelchair belonged to an elderly relative. It was purchased in 2011…" at bounding box center [604, 349] width 715 height 174
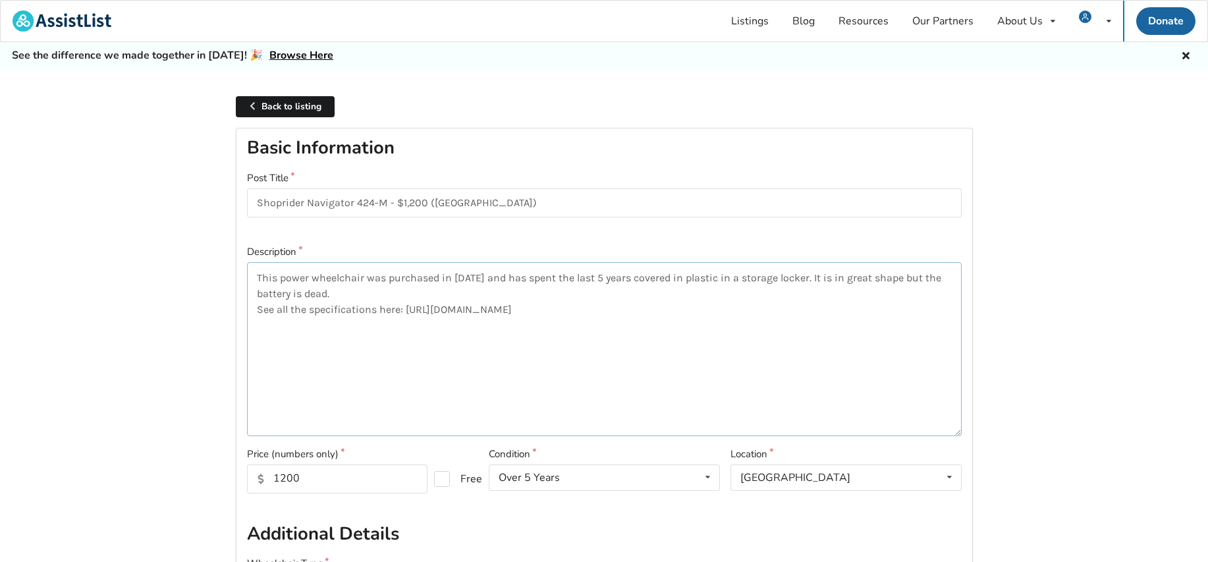
click at [351, 291] on textarea "This power wheelchair was purchased in 2011 and has spent the last 5 years cove…" at bounding box center [604, 349] width 715 height 174
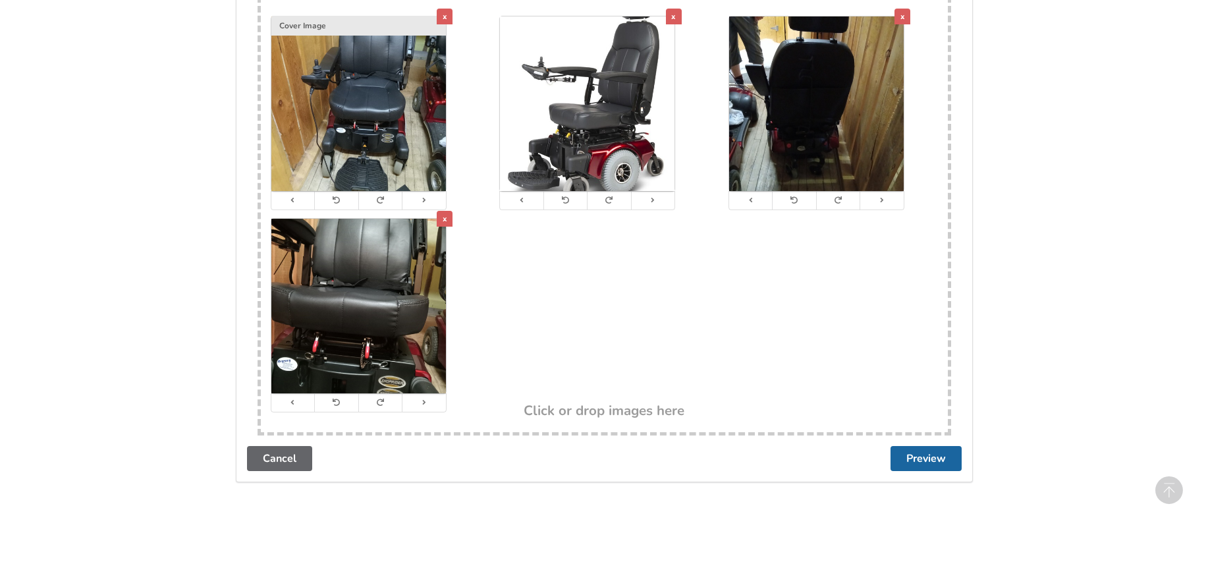
scroll to position [2590, 0]
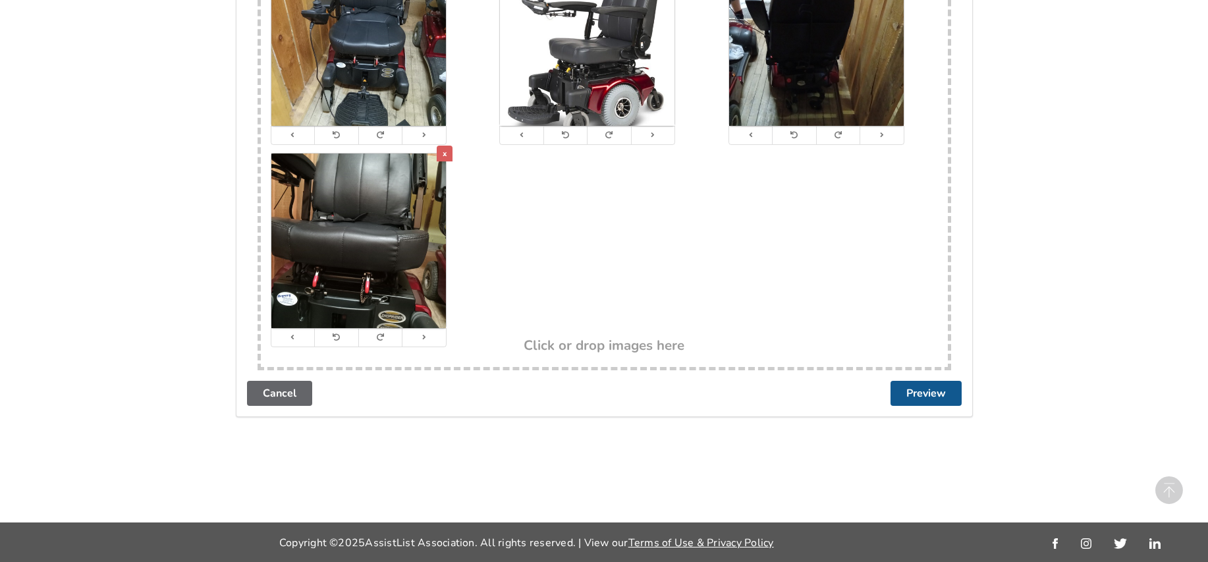
type textarea "This power wheelchair was purchased in 2011 and has spent the last 5 years cove…"
click at [910, 389] on button "Preview" at bounding box center [925, 393] width 71 height 25
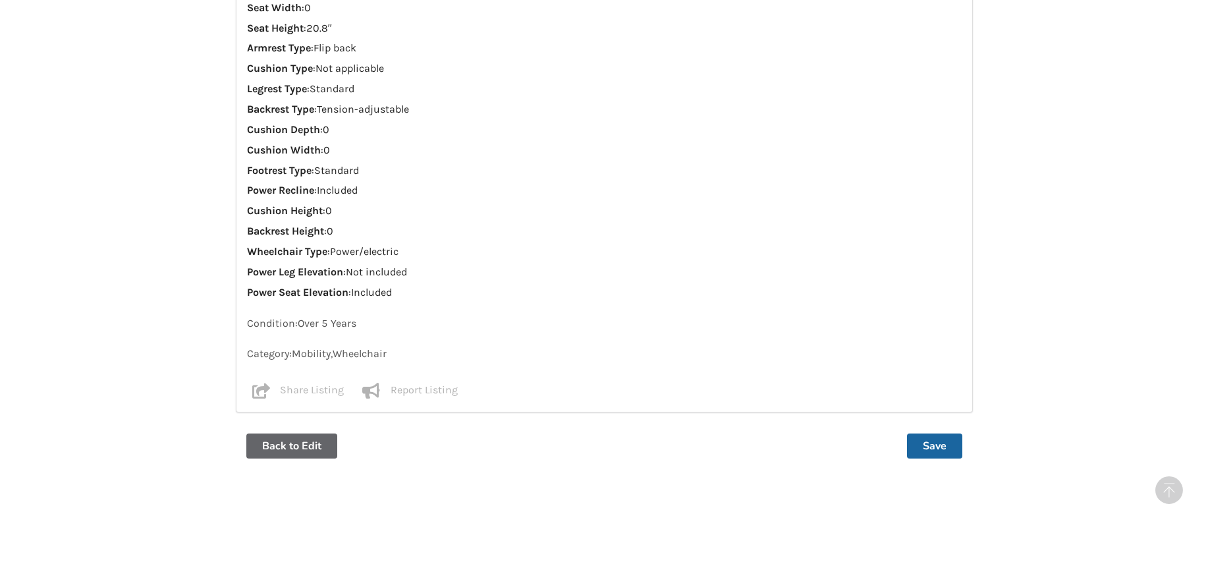
scroll to position [1380, 0]
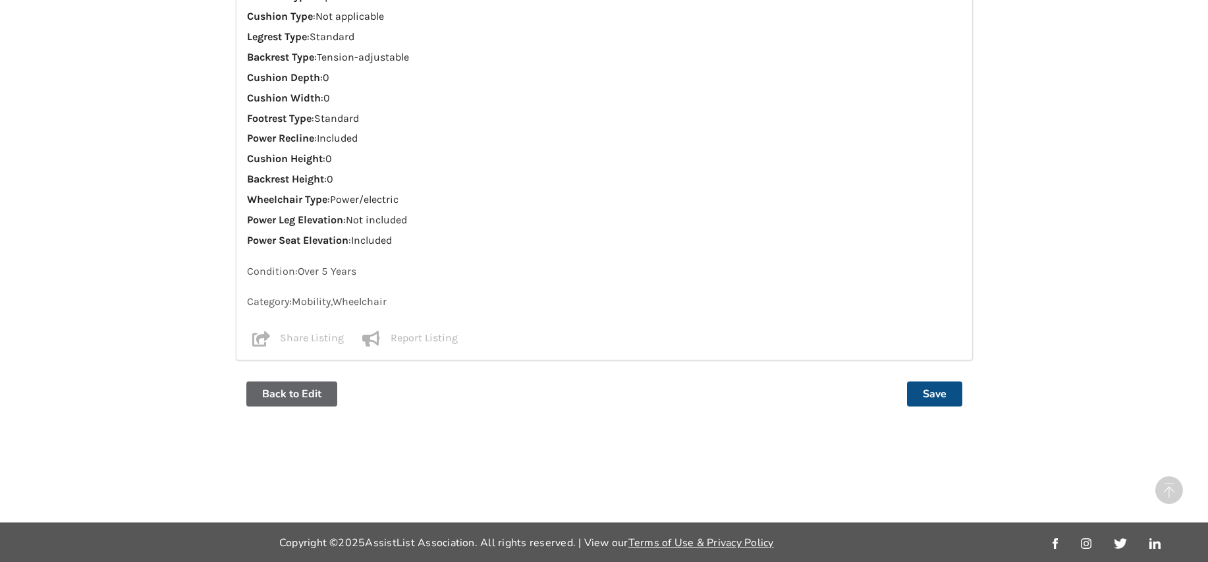
click at [930, 393] on button "Save" at bounding box center [934, 393] width 55 height 25
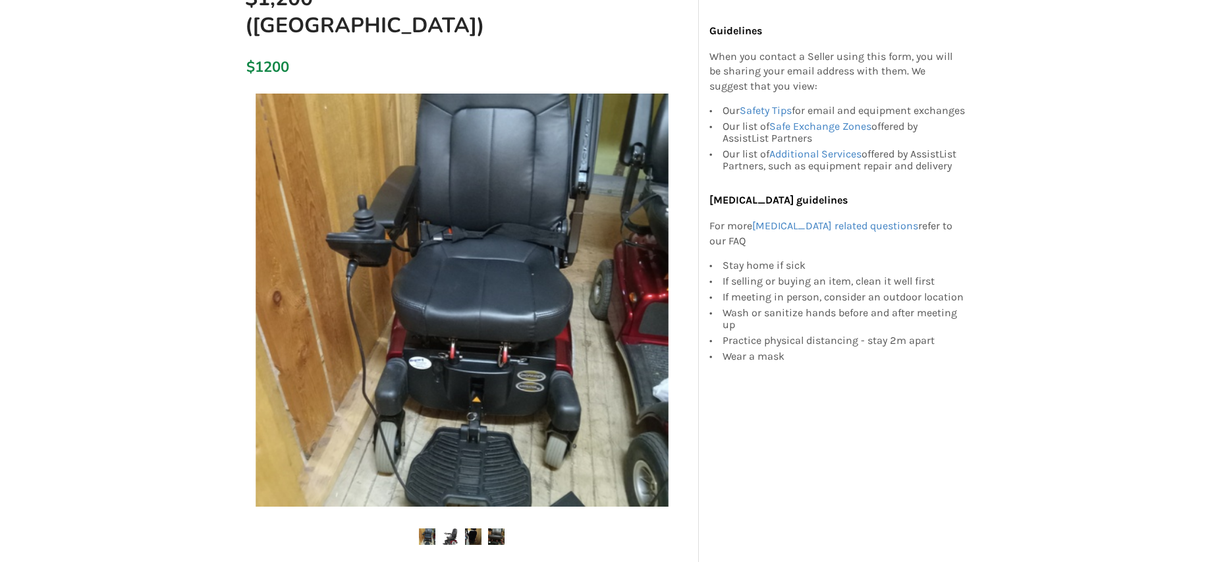
scroll to position [198, 0]
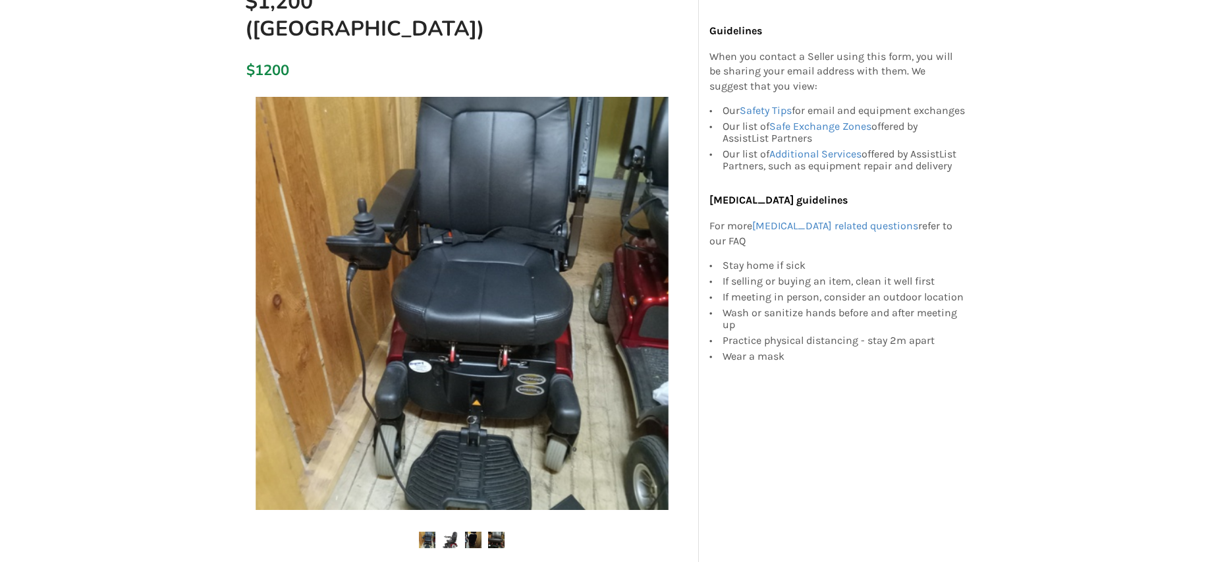
click at [449, 531] on img at bounding box center [450, 539] width 16 height 16
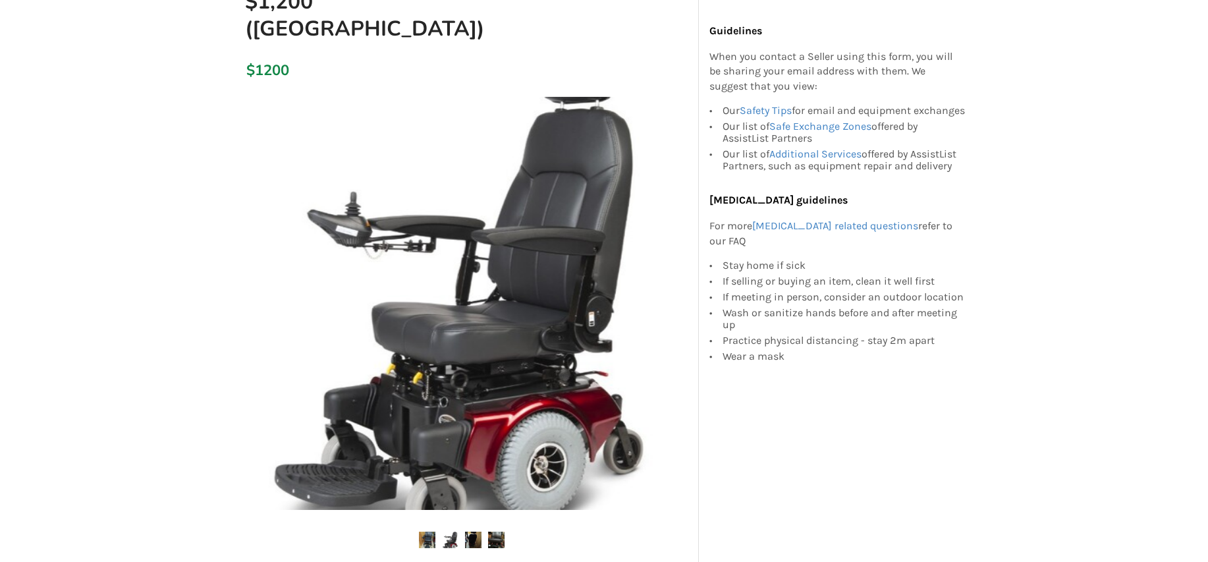
click at [474, 531] on img at bounding box center [473, 539] width 16 height 16
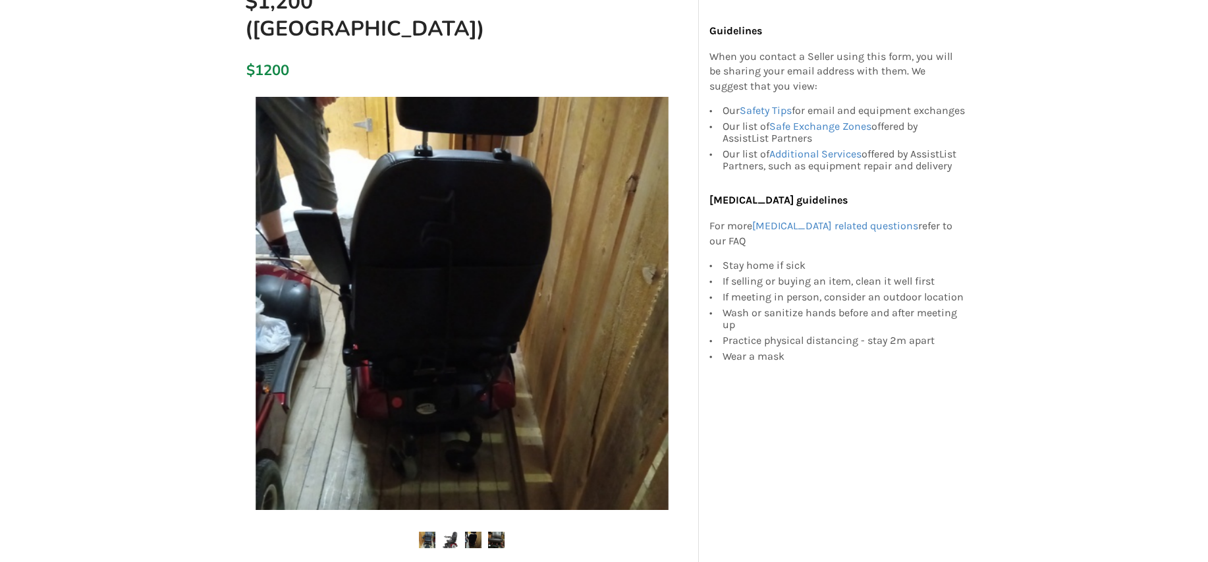
click at [503, 531] on img at bounding box center [496, 539] width 16 height 16
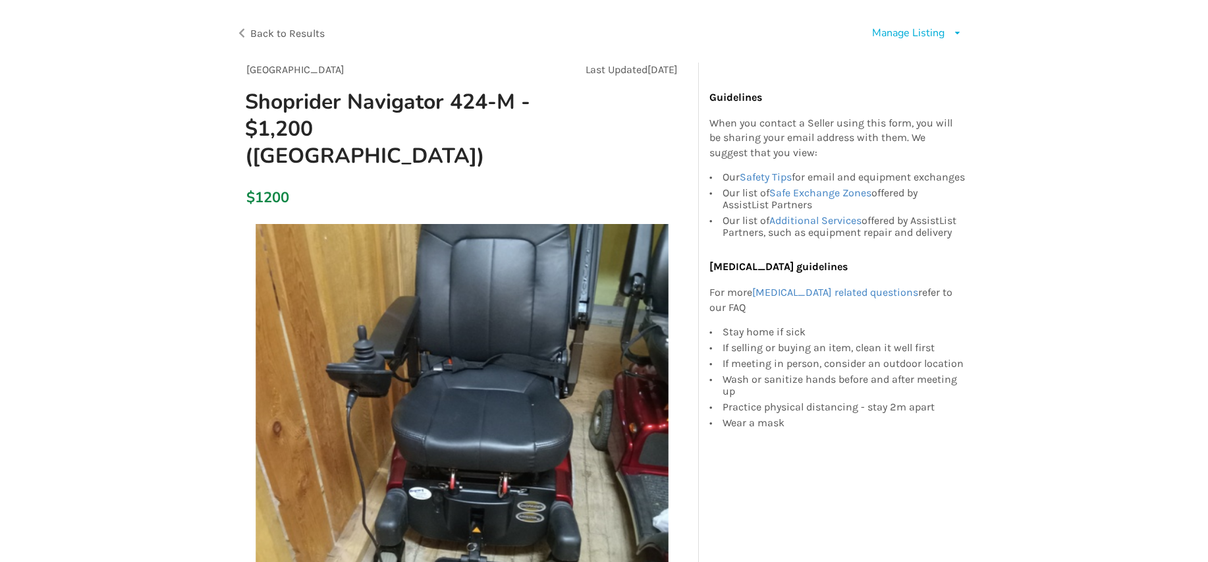
scroll to position [0, 0]
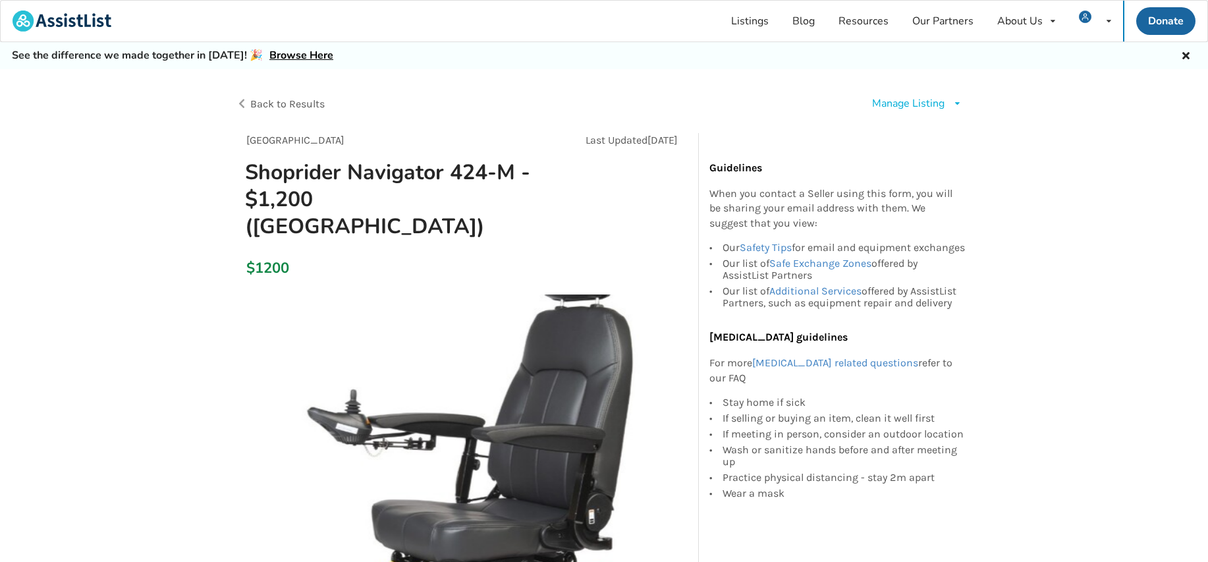
click at [306, 104] on span "Back to Results" at bounding box center [287, 103] width 74 height 13
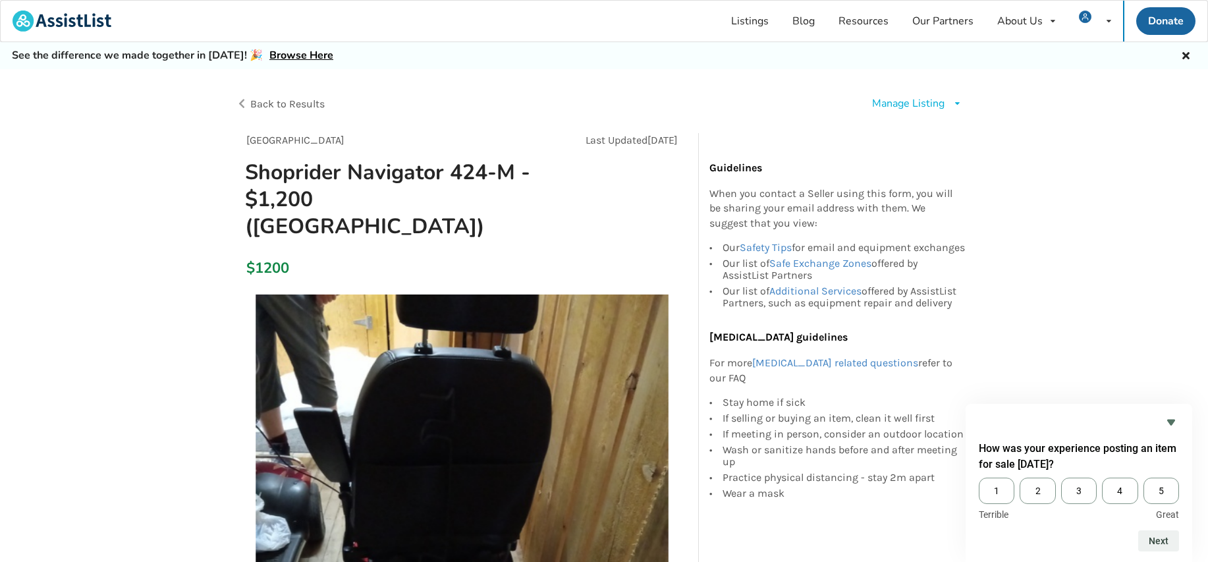
click at [298, 102] on span "Back to Results" at bounding box center [287, 103] width 74 height 13
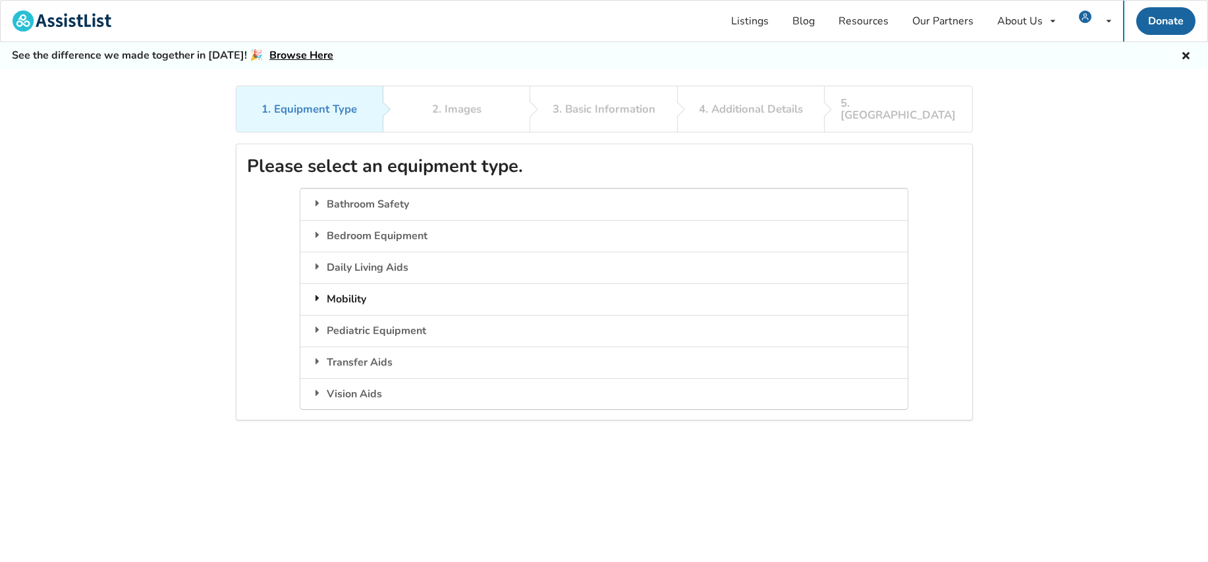
click at [346, 286] on div "Mobility" at bounding box center [603, 299] width 607 height 32
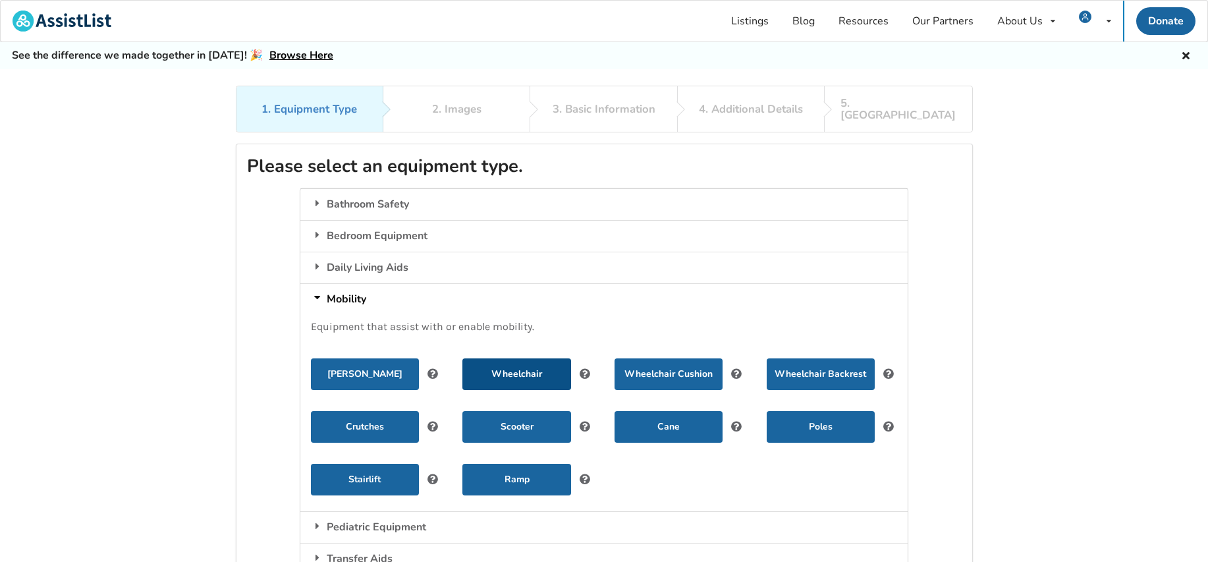
click at [527, 366] on button "Wheelchair" at bounding box center [516, 374] width 108 height 32
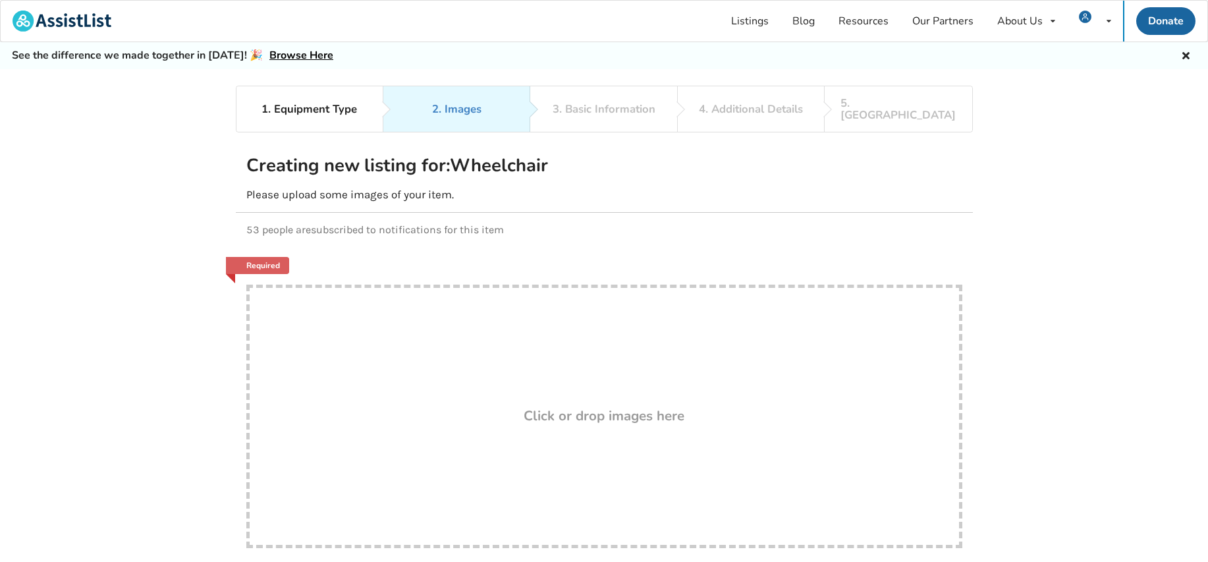
click at [269, 53] on link "Browse Here" at bounding box center [301, 55] width 64 height 14
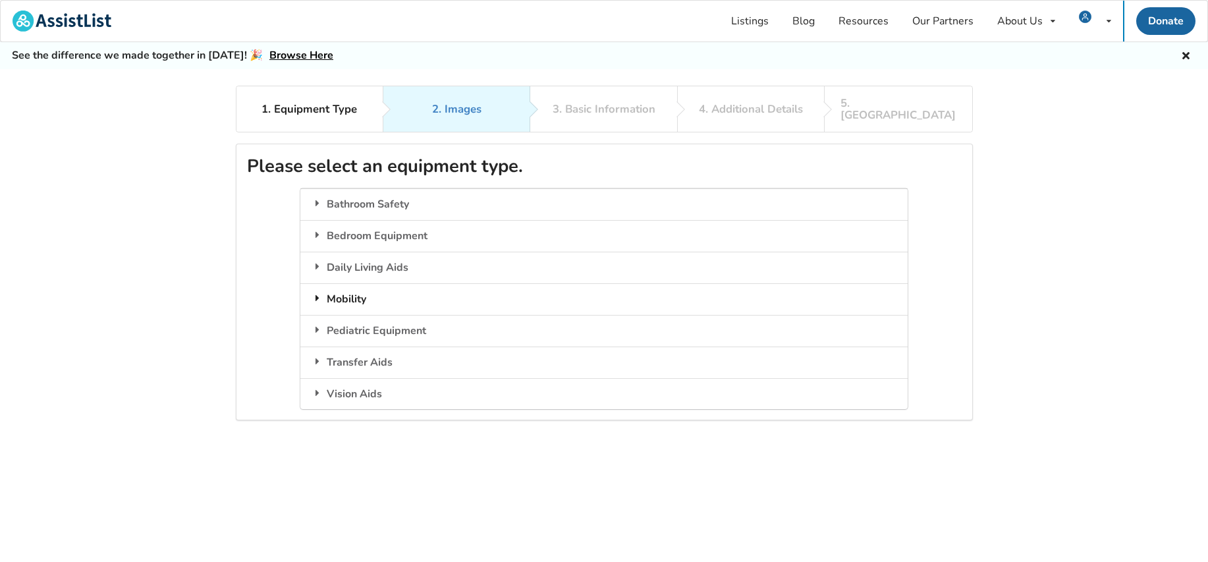
click at [343, 285] on div "Mobility" at bounding box center [603, 299] width 607 height 32
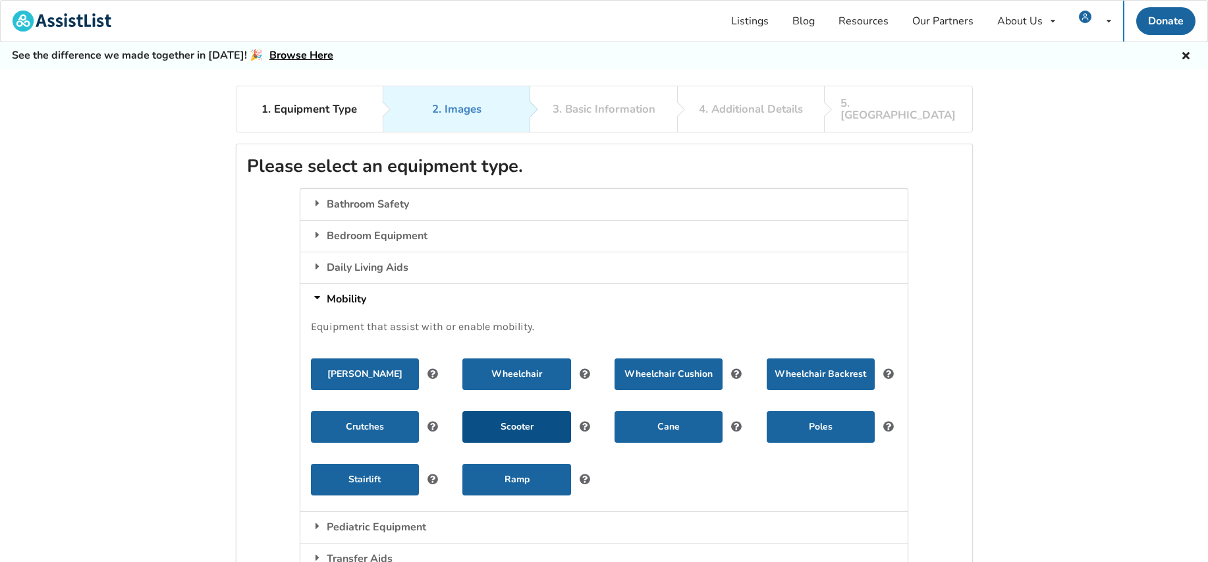
click at [510, 412] on button "Scooter" at bounding box center [516, 427] width 108 height 32
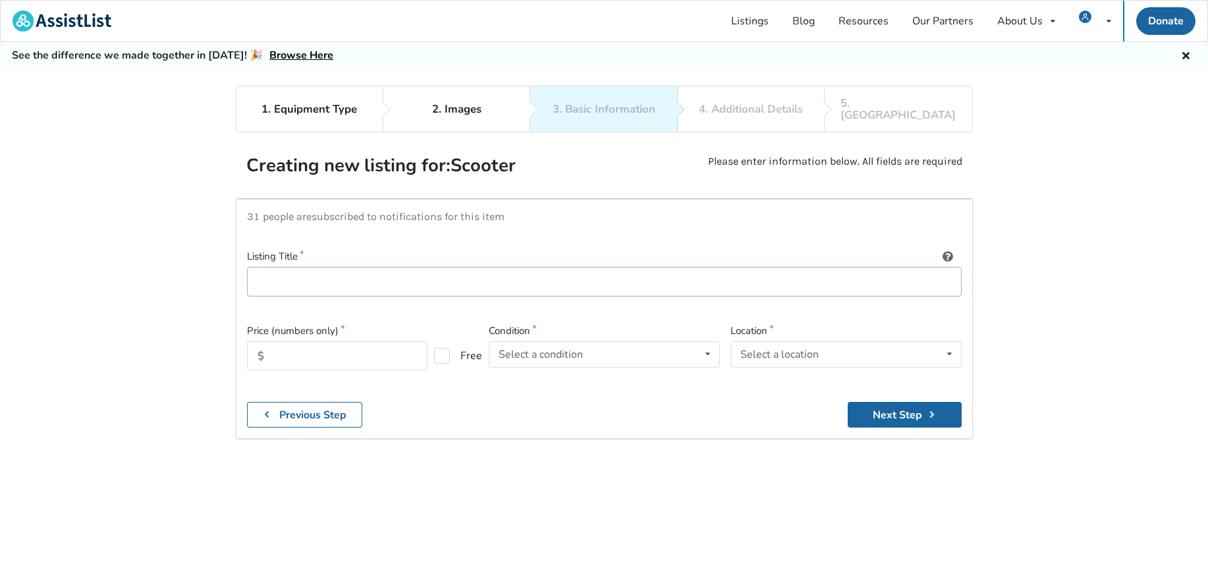
click at [277, 267] on input at bounding box center [604, 282] width 715 height 30
drag, startPoint x: 396, startPoint y: 269, endPoint x: 225, endPoint y: 259, distance: 170.9
click at [227, 259] on div "1. Equipment Type 2. Images 3. Basic Information 4. Additional Details 5. Previ…" at bounding box center [604, 347] width 1208 height 522
type input "Shoprider Explorer 888SLN"
click at [304, 344] on input "text" at bounding box center [337, 355] width 180 height 29
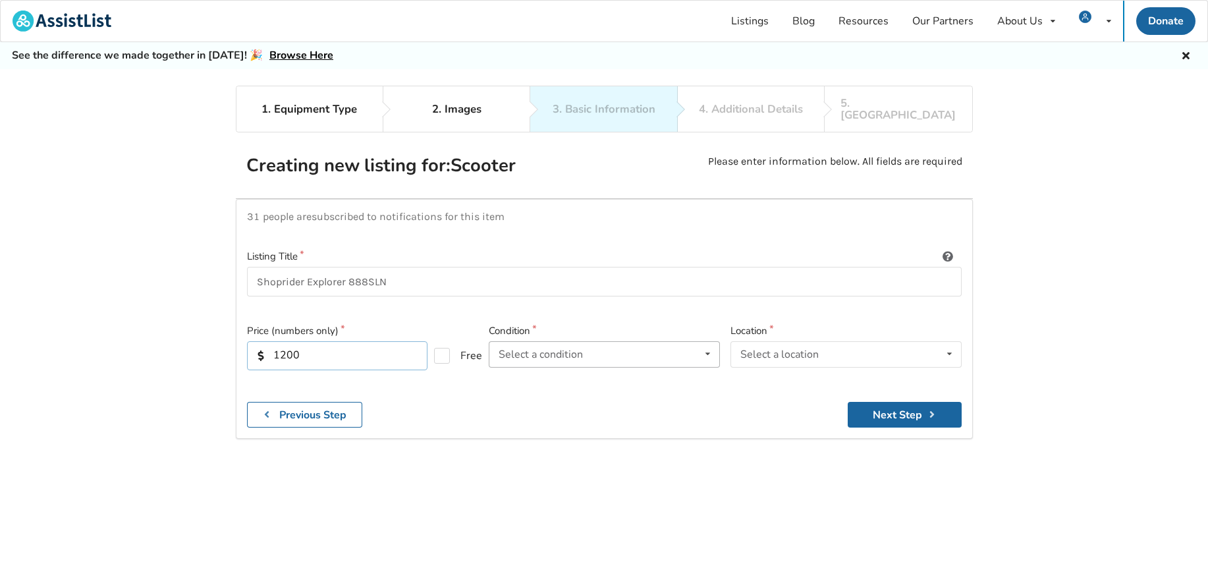
type input "1200"
click at [705, 342] on icon at bounding box center [707, 354] width 19 height 24
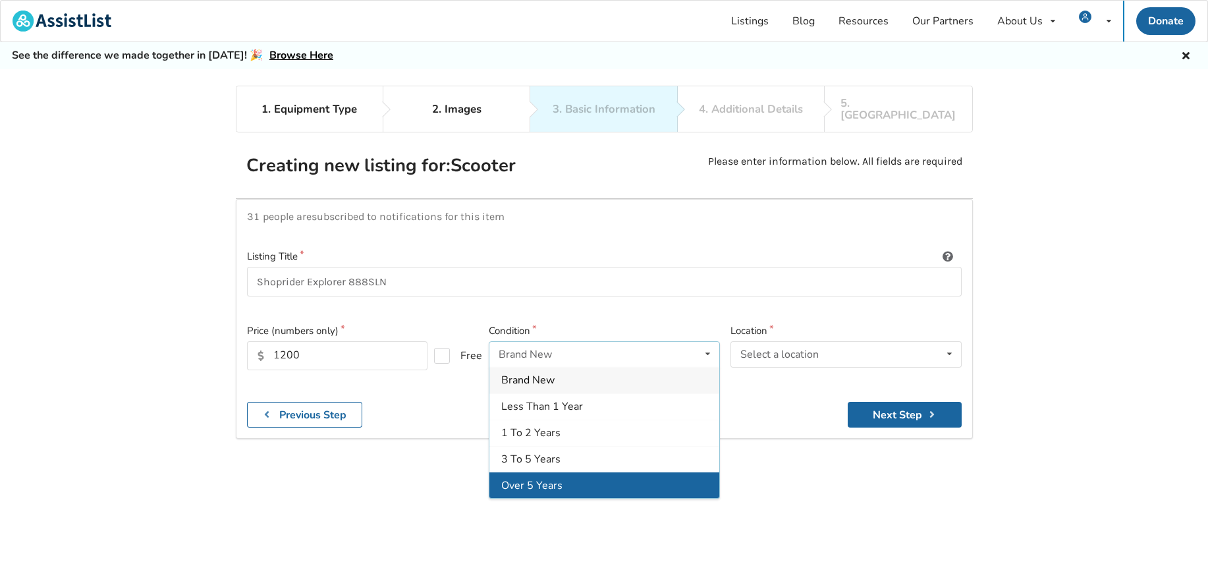
click at [565, 481] on div "Over 5 Years" at bounding box center [604, 485] width 230 height 26
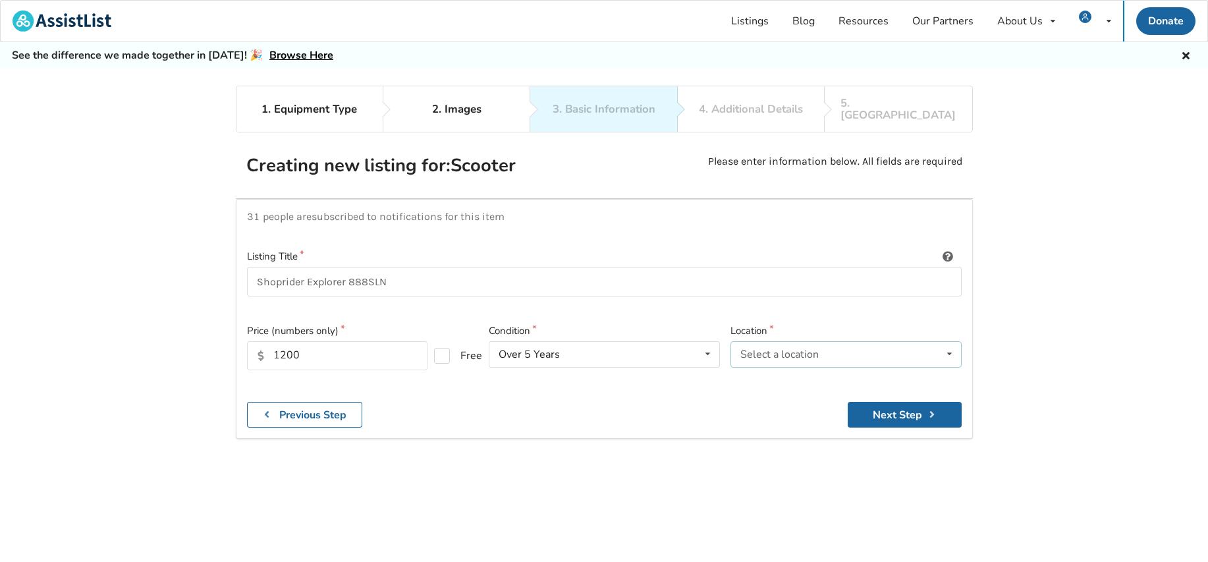
click at [816, 349] on div "Select a location" at bounding box center [779, 354] width 78 height 11
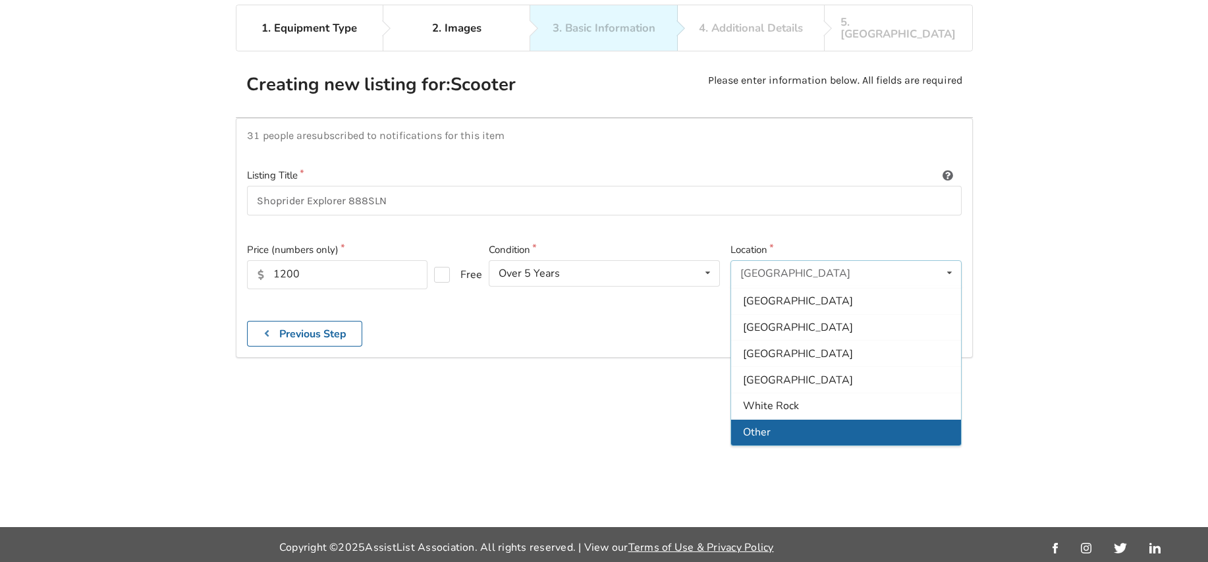
scroll to position [86, 0]
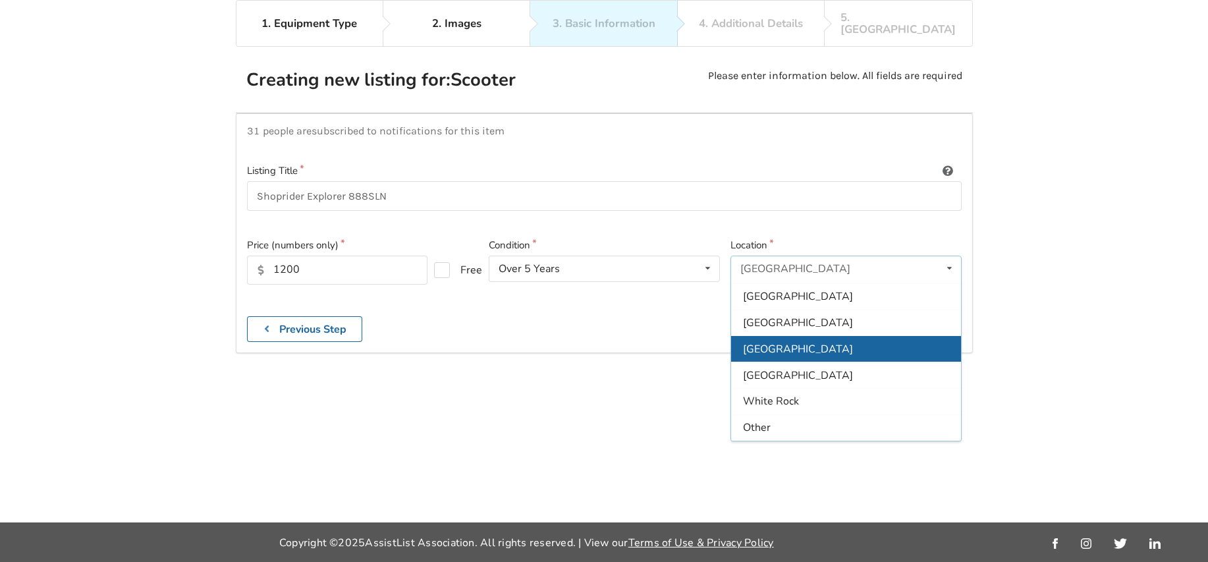
click at [796, 339] on div "[GEOGRAPHIC_DATA]" at bounding box center [846, 349] width 230 height 26
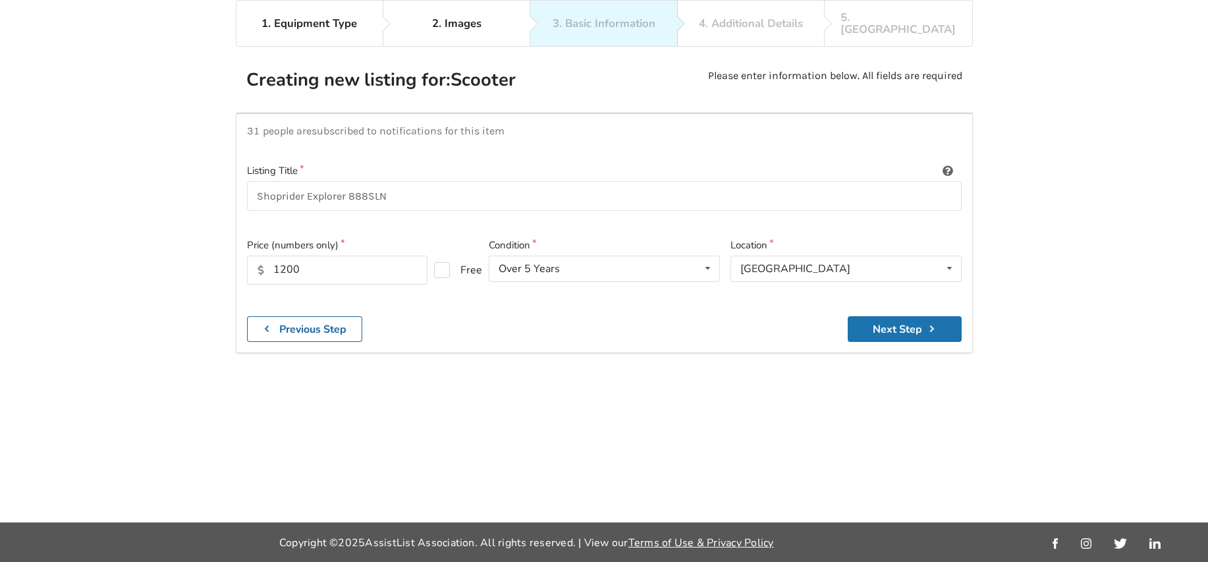
click at [905, 316] on button "Next Step" at bounding box center [905, 329] width 114 height 26
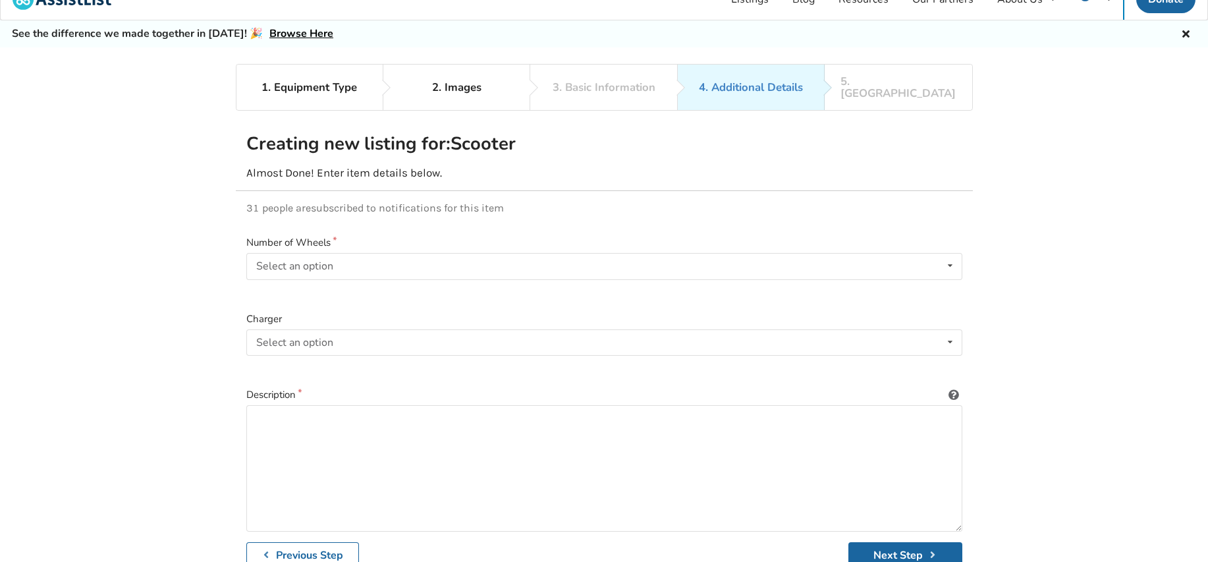
scroll to position [20, 0]
click at [300, 263] on div "Select an option" at bounding box center [294, 268] width 77 height 11
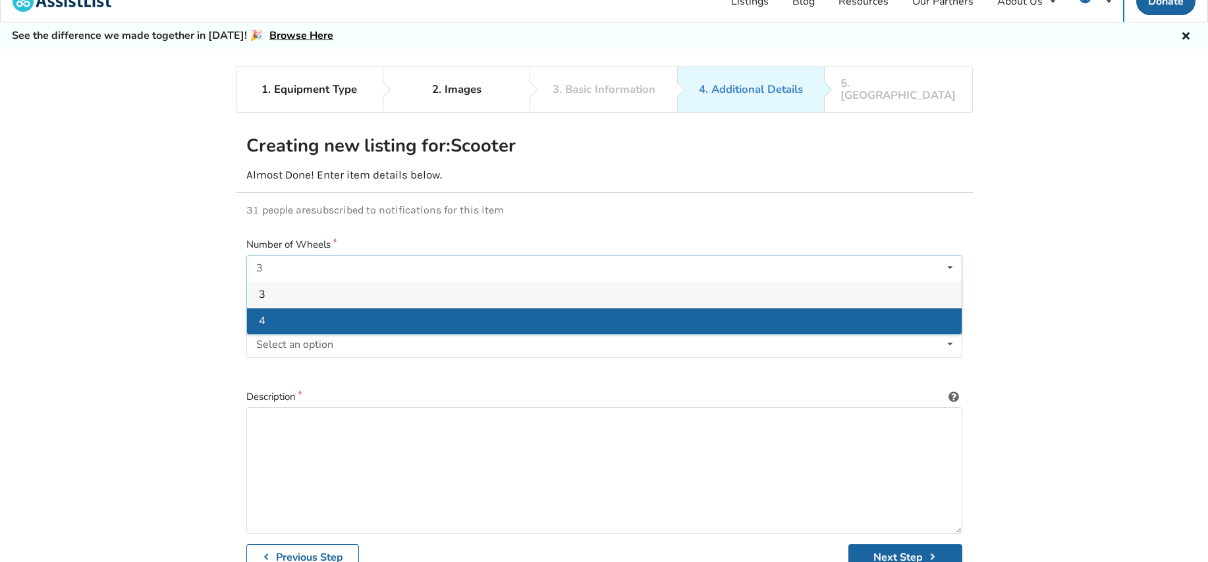
click at [283, 310] on div "4" at bounding box center [604, 321] width 715 height 26
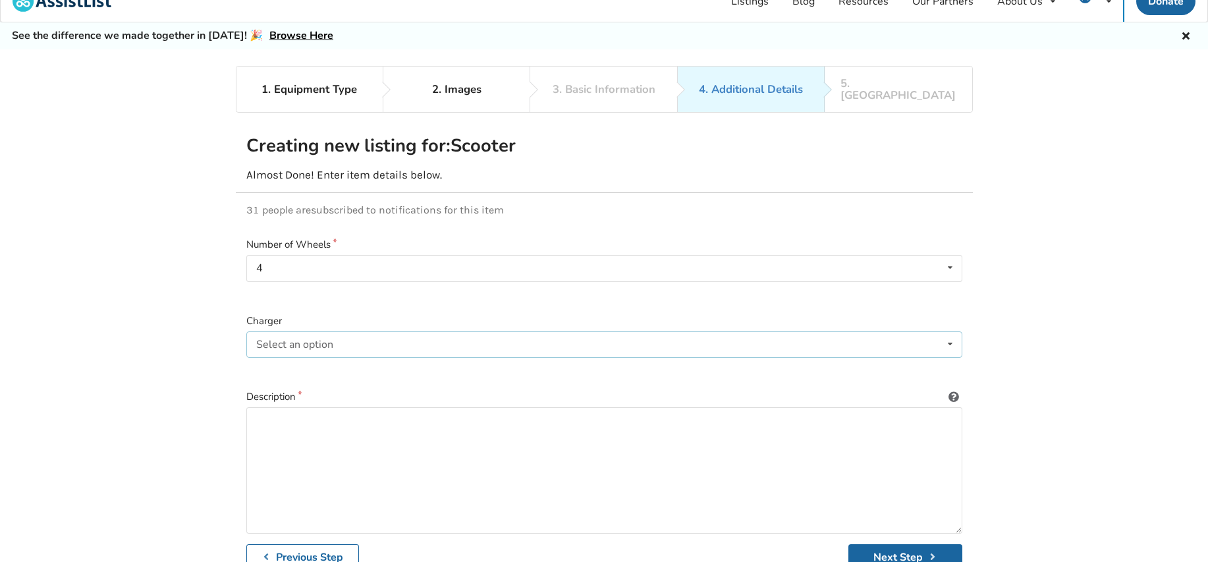
click at [950, 332] on icon at bounding box center [949, 344] width 19 height 24
click at [278, 363] on span "Included" at bounding box center [279, 370] width 40 height 14
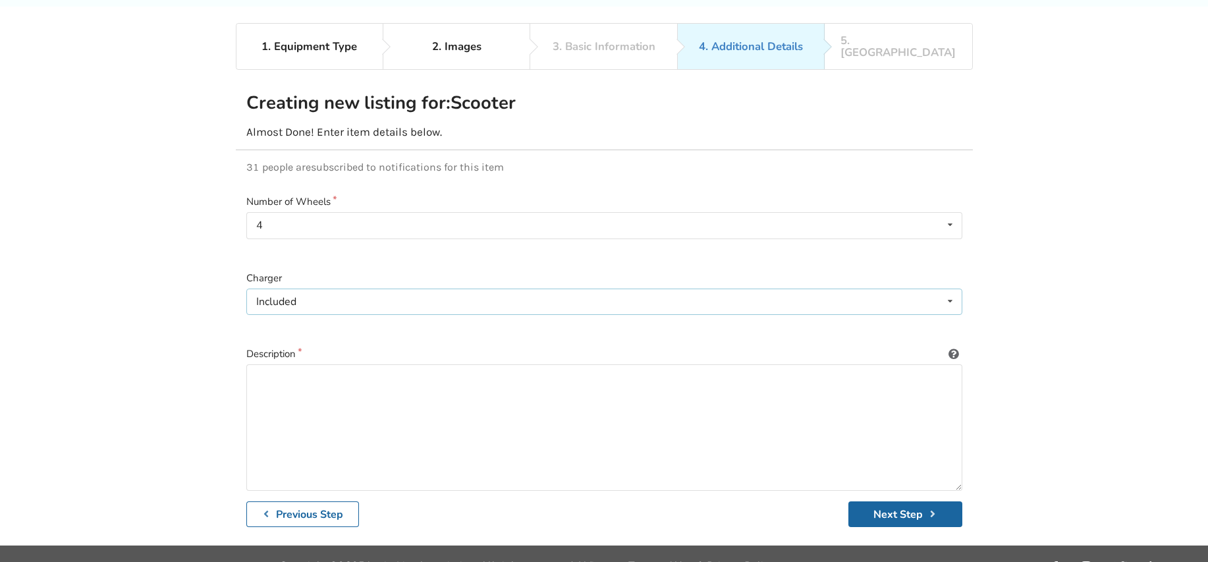
scroll to position [86, 0]
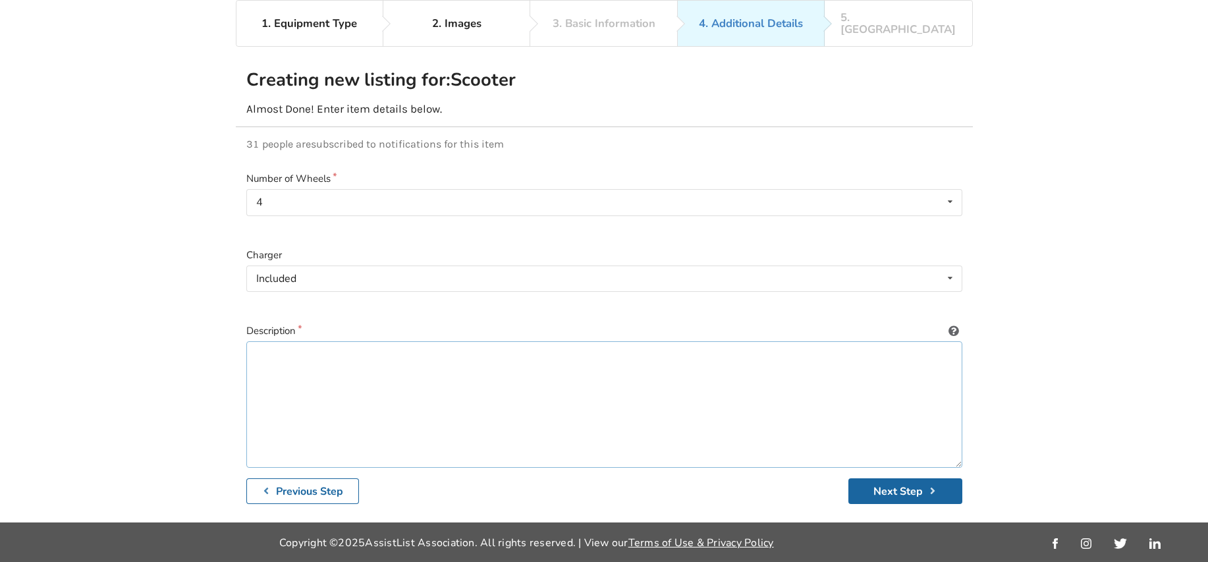
click at [265, 344] on textarea at bounding box center [604, 404] width 716 height 126
paste textarea "https://cdn.shoplightspeed.com/shops/610571/files/24003249/888sln-operating-man…"
click at [321, 344] on textarea "This scooter was You can download the instruction booklet at https://cdn.shopli…" at bounding box center [604, 404] width 716 height 126
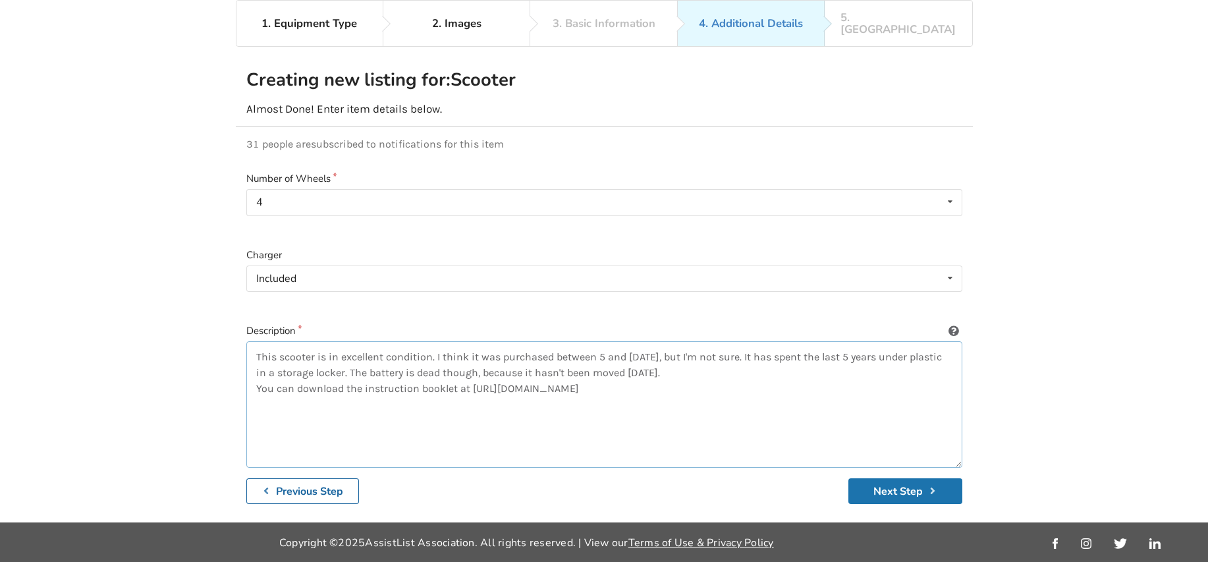
type textarea "This scooter is in excellent condition. I think it was purchased between 5 and …"
click at [906, 478] on button "Next Step" at bounding box center [905, 491] width 114 height 26
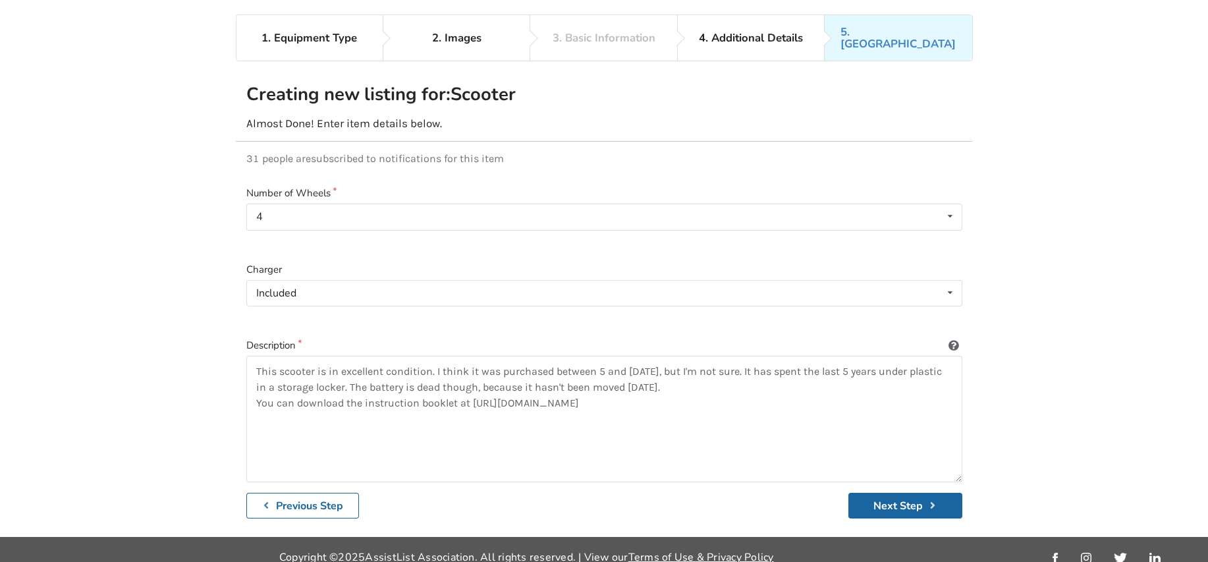
scroll to position [86, 0]
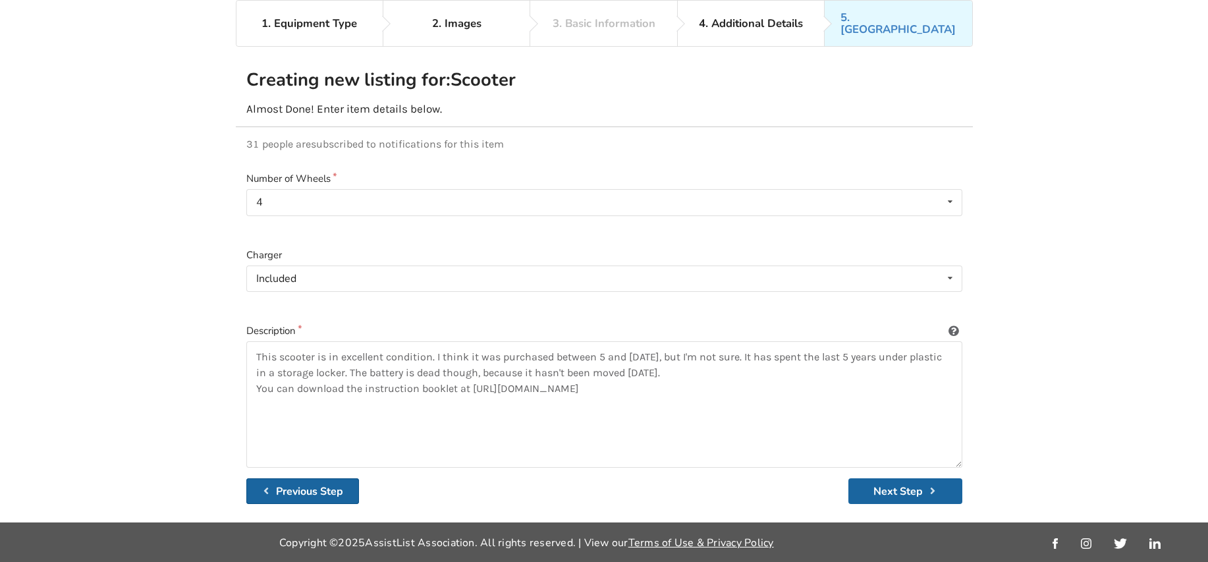
click at [306, 484] on b "Previous Step" at bounding box center [309, 491] width 67 height 14
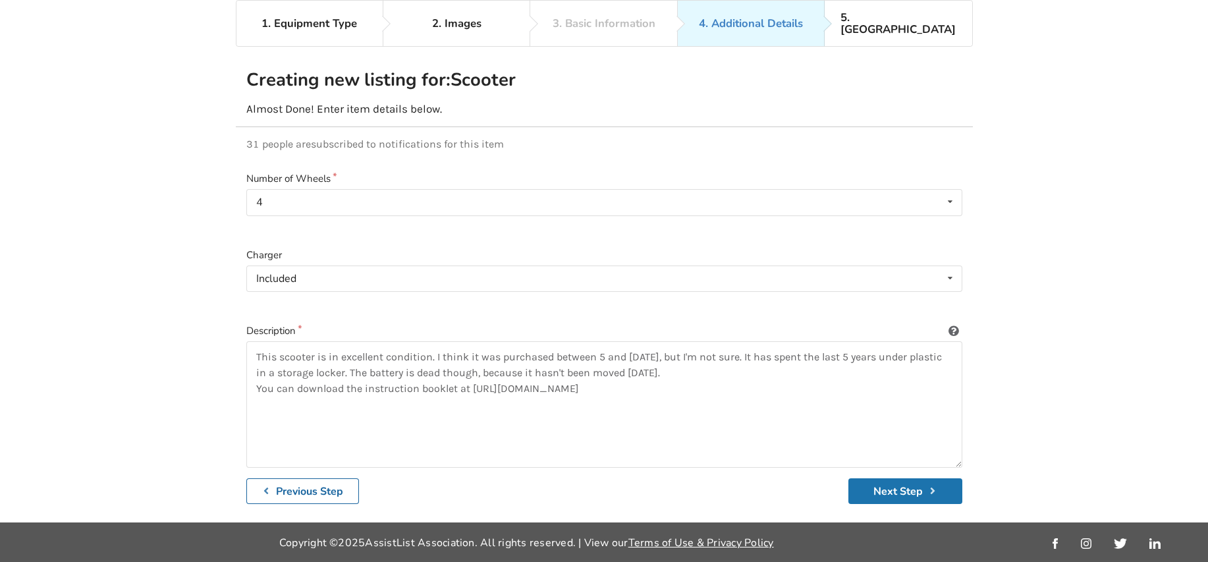
click at [883, 481] on button "Next Step" at bounding box center [905, 491] width 114 height 26
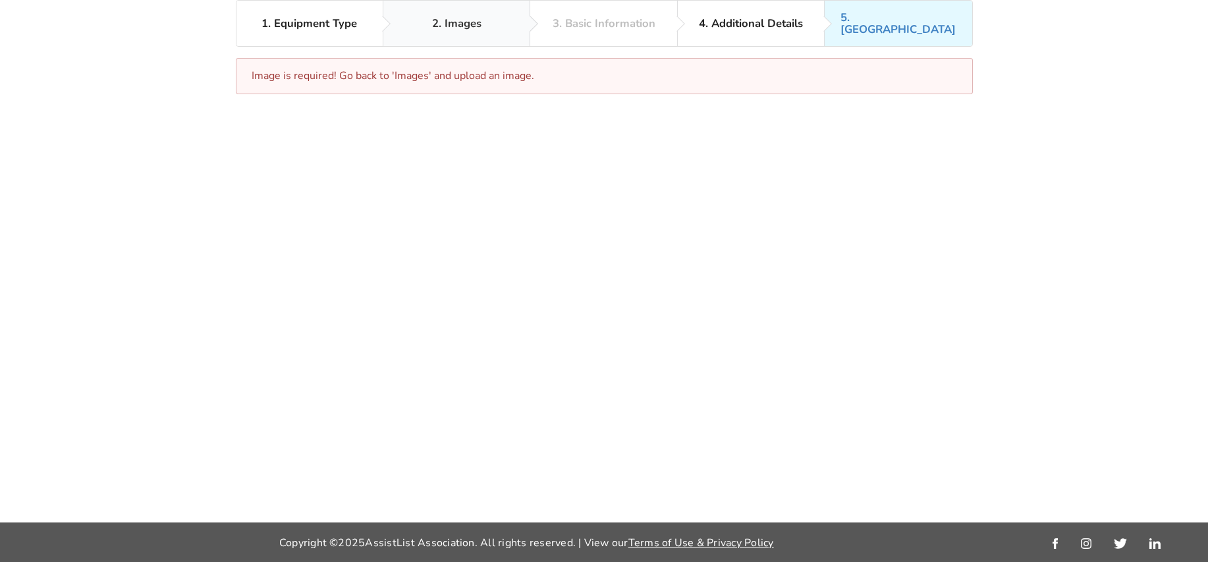
click at [458, 18] on div "2. Images" at bounding box center [456, 24] width 49 height 12
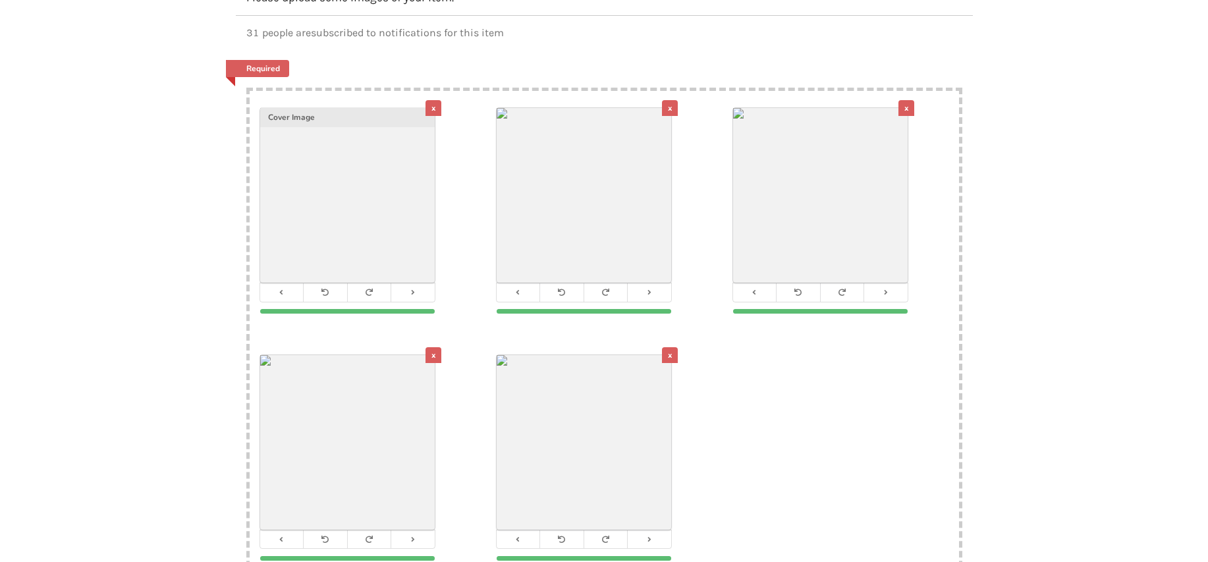
scroll to position [217, 0]
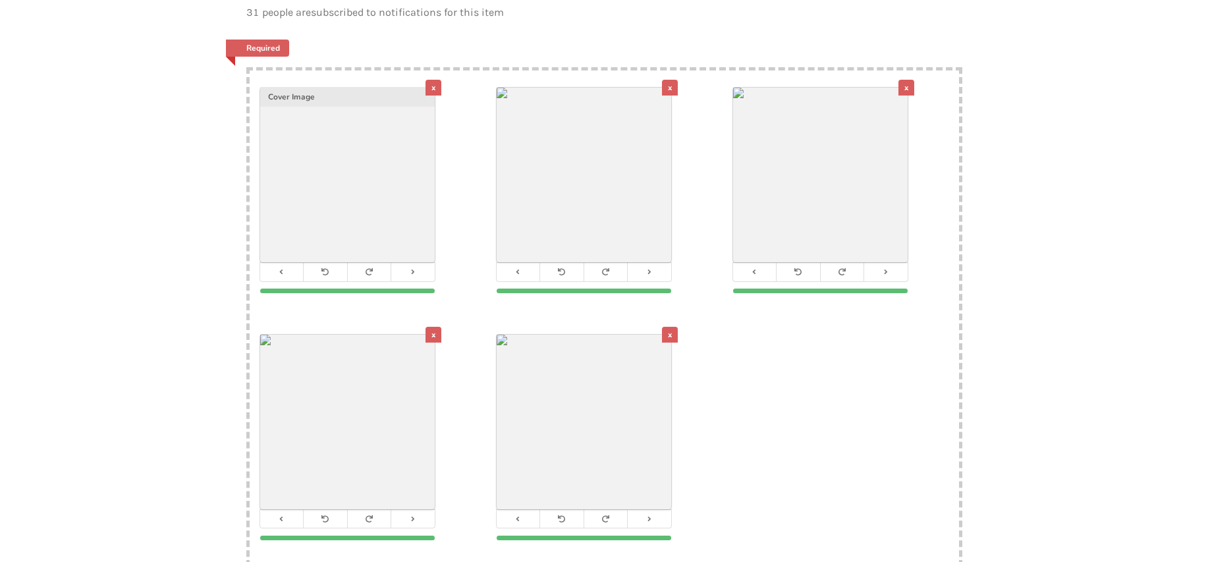
click at [431, 327] on div "x" at bounding box center [433, 335] width 16 height 16
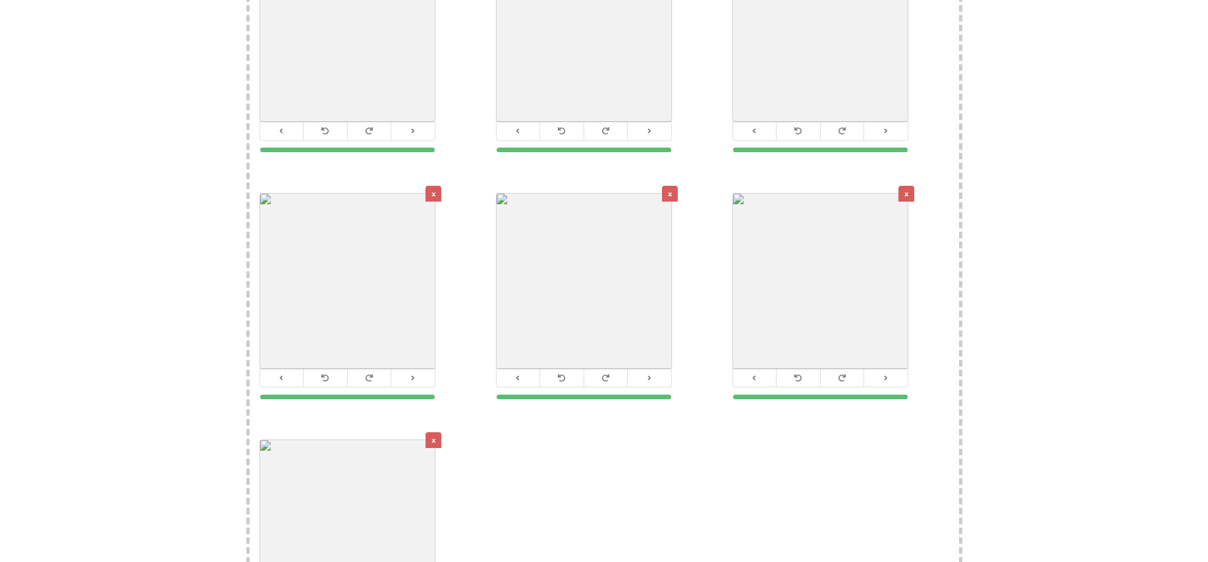
scroll to position [349, 0]
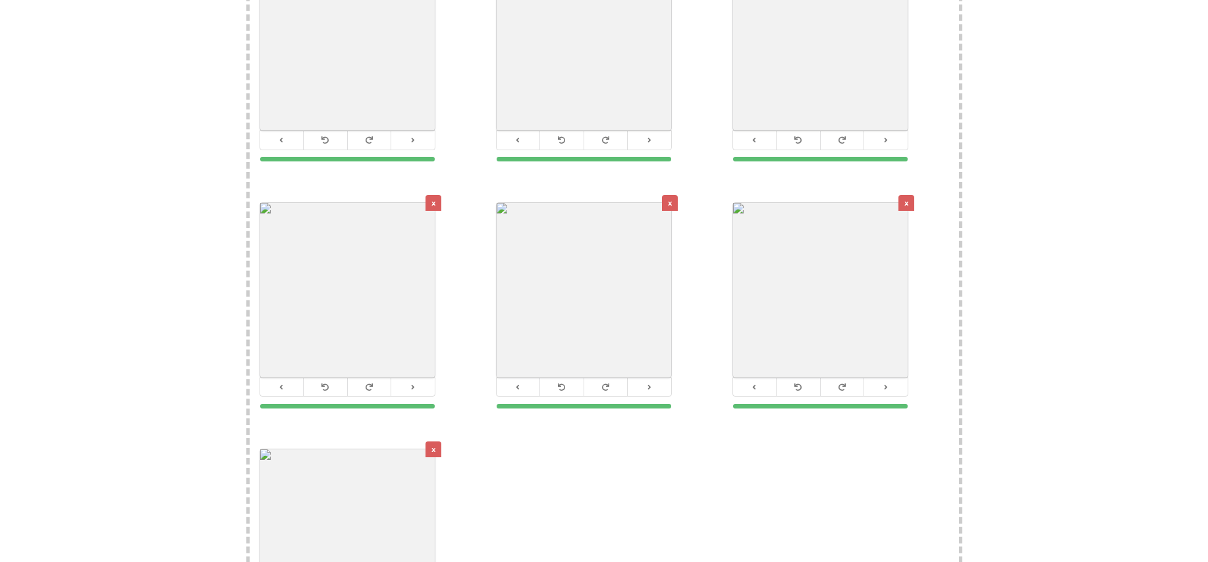
click at [670, 195] on div "x" at bounding box center [670, 203] width 16 height 16
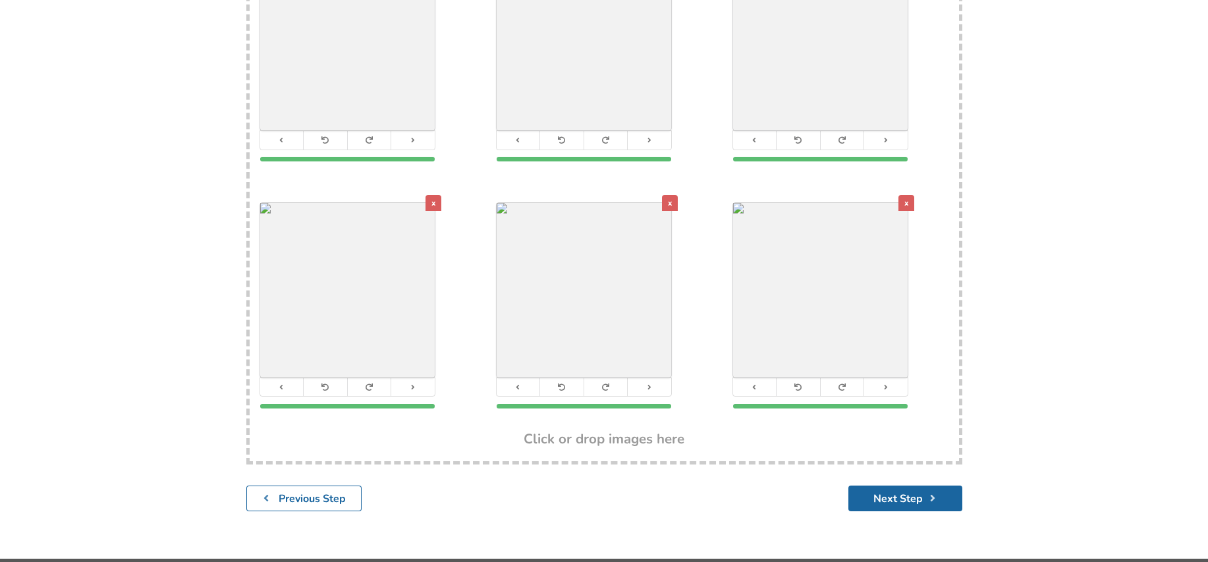
click at [669, 195] on div "x" at bounding box center [670, 203] width 16 height 16
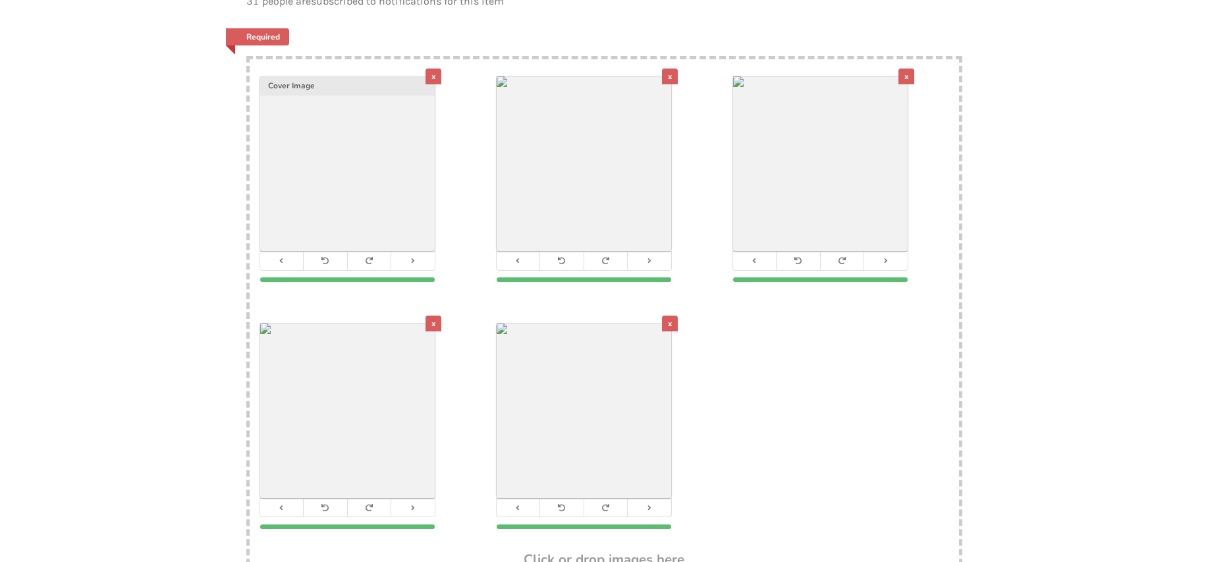
scroll to position [217, 0]
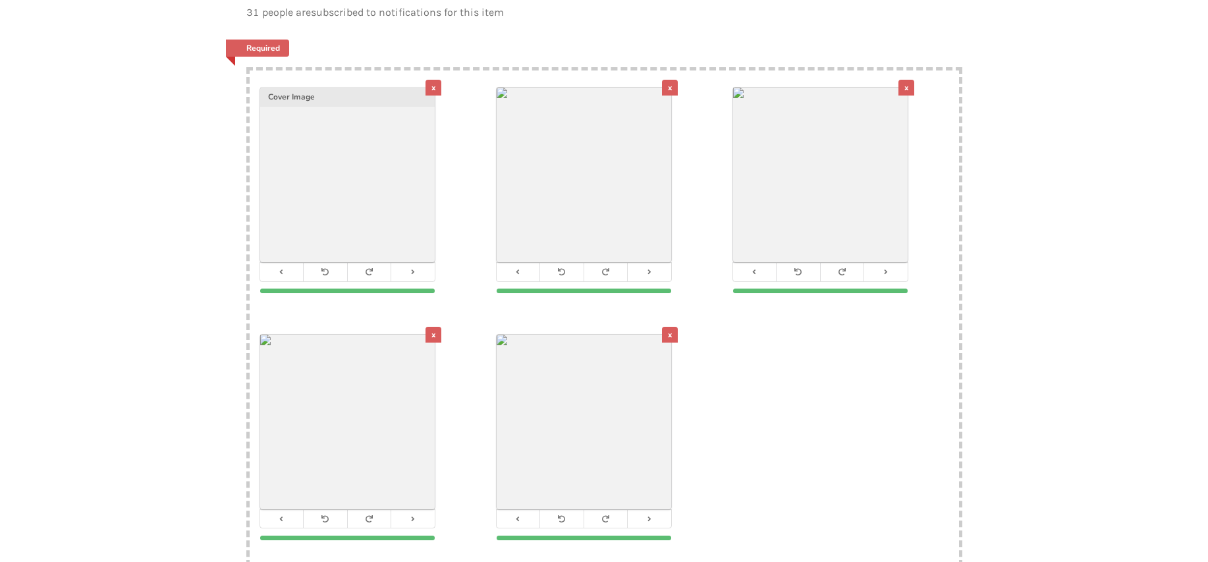
click at [666, 327] on div "x" at bounding box center [670, 335] width 16 height 16
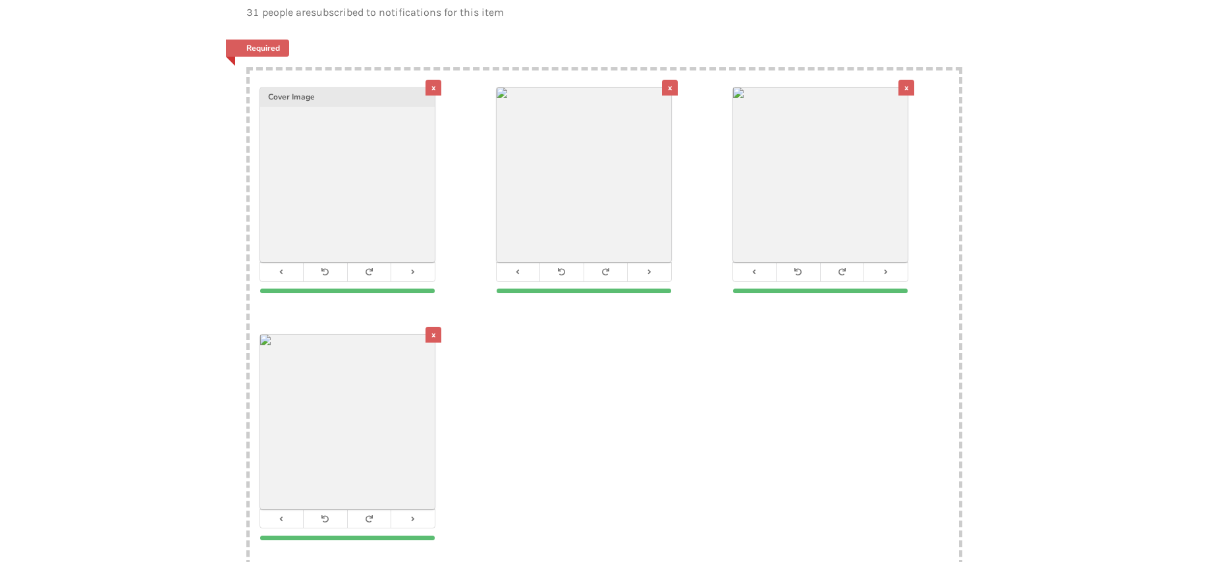
click at [471, 391] on div "x" at bounding box center [367, 437] width 215 height 205
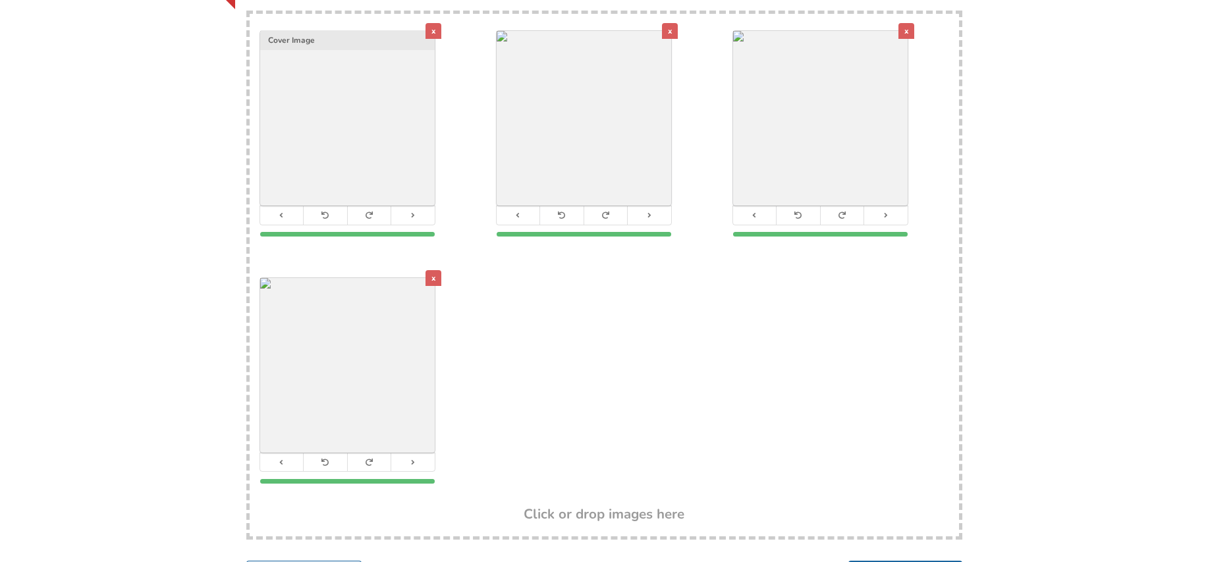
scroll to position [373, 0]
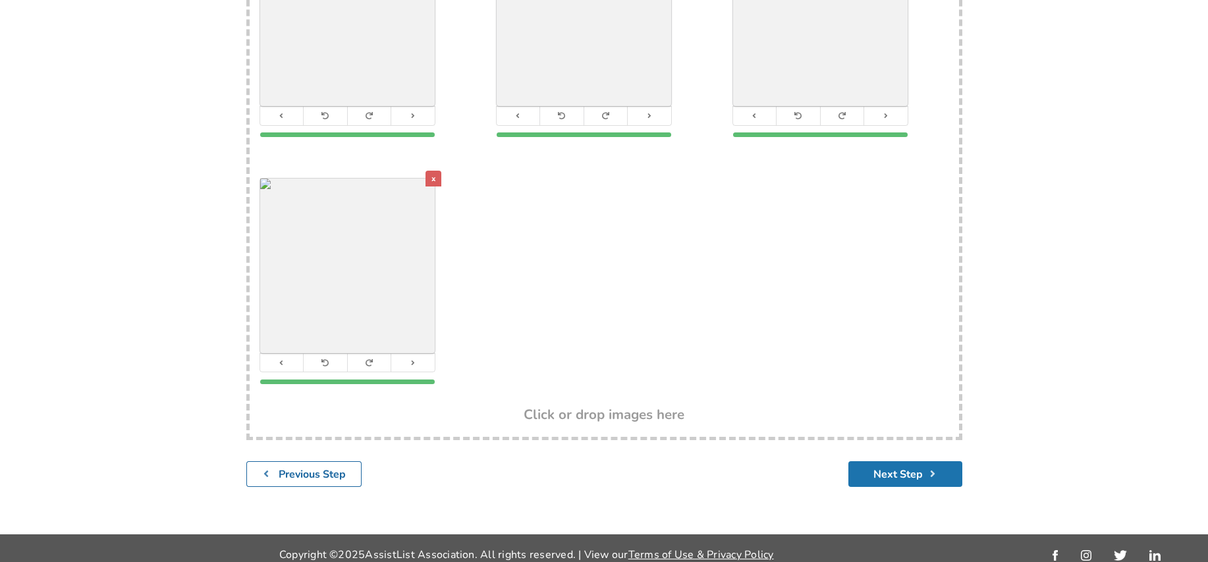
click at [886, 461] on button "Next Step" at bounding box center [905, 474] width 114 height 26
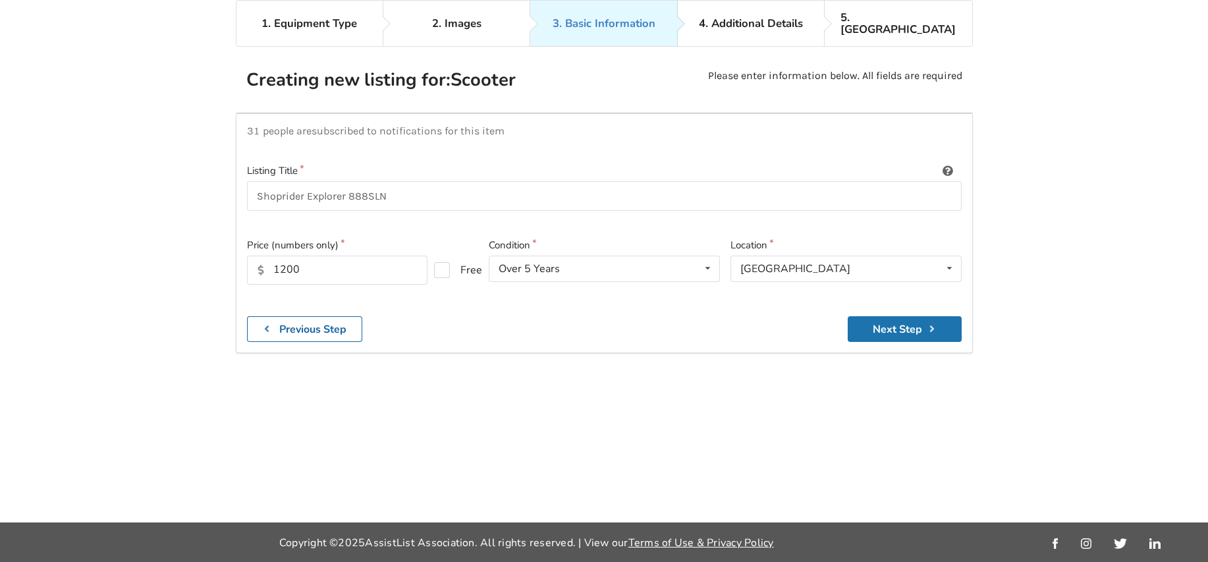
click at [888, 316] on button "Next Step" at bounding box center [905, 329] width 114 height 26
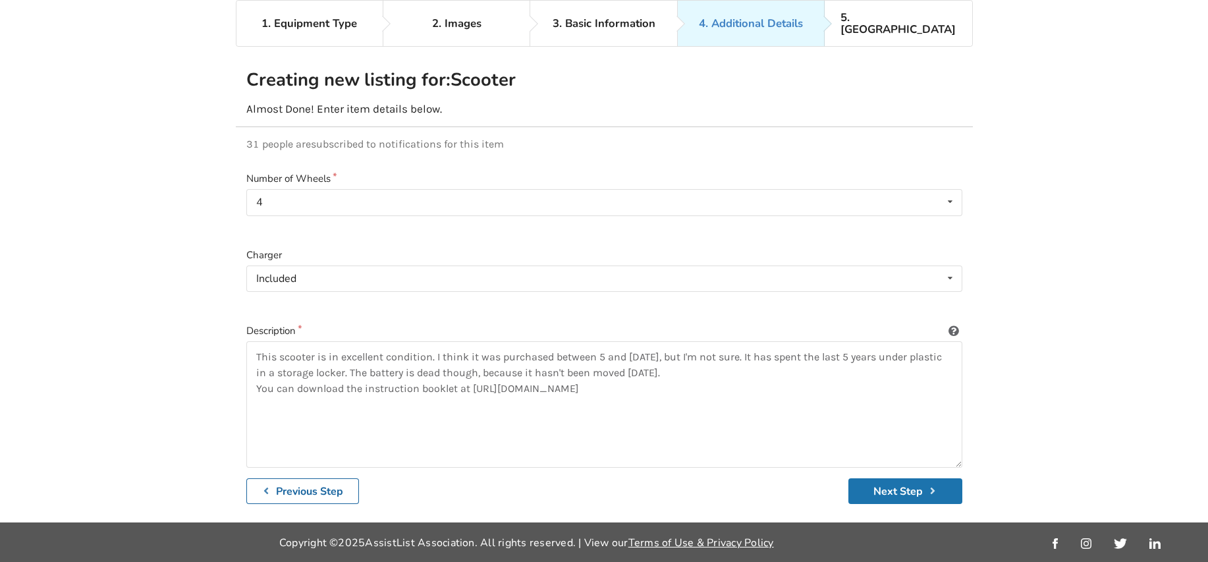
click at [905, 478] on button "Next Step" at bounding box center [905, 491] width 114 height 26
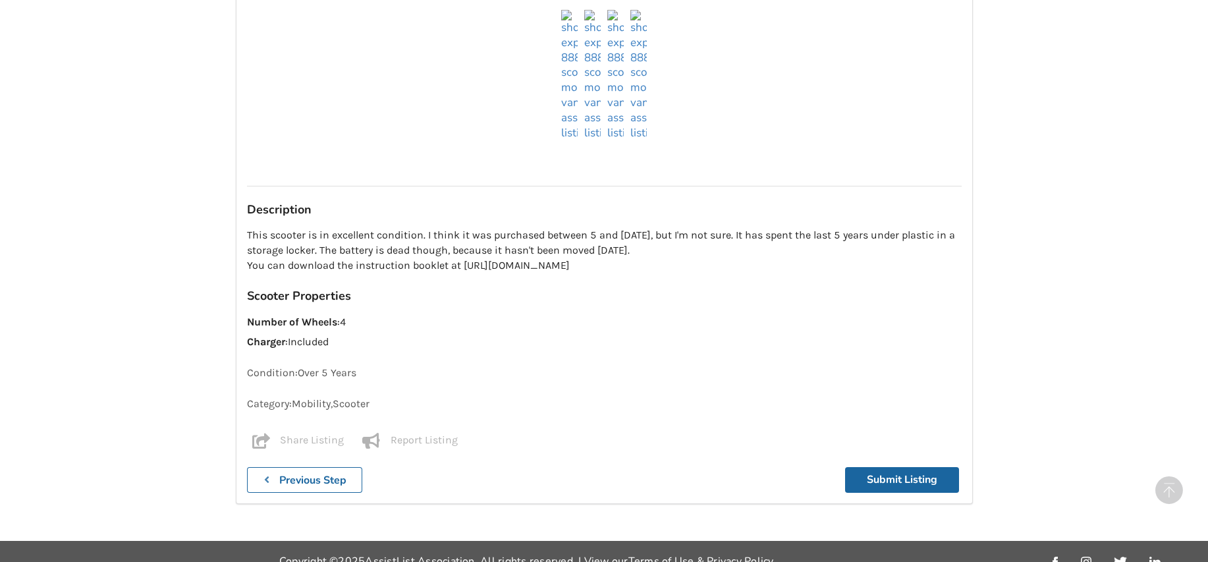
scroll to position [1137, 0]
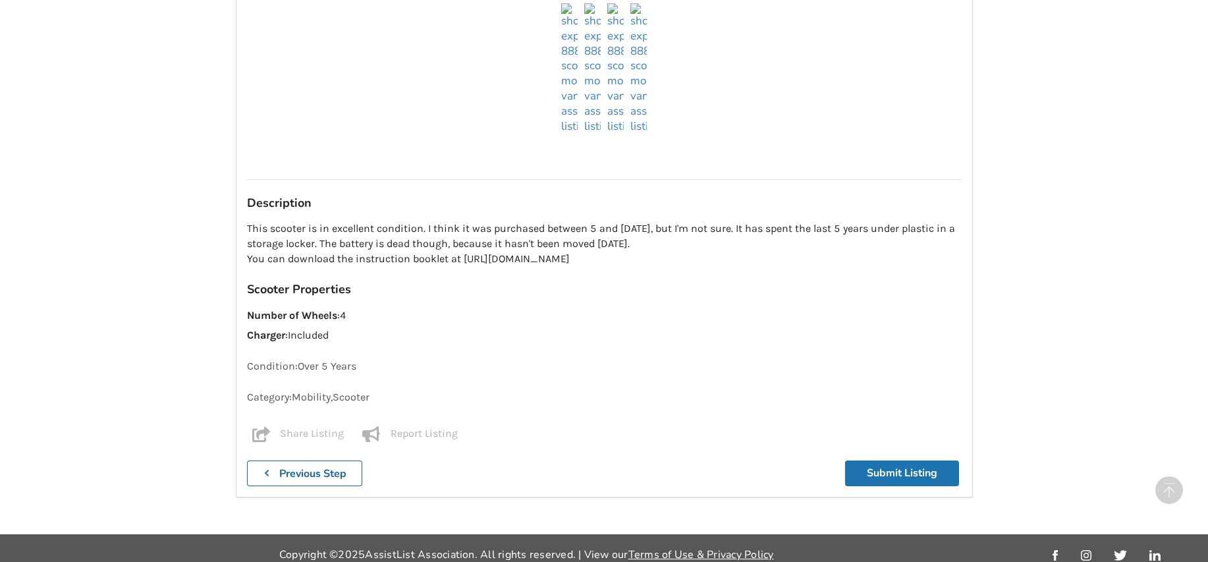
click at [879, 460] on button "Submit Listing" at bounding box center [902, 473] width 114 height 26
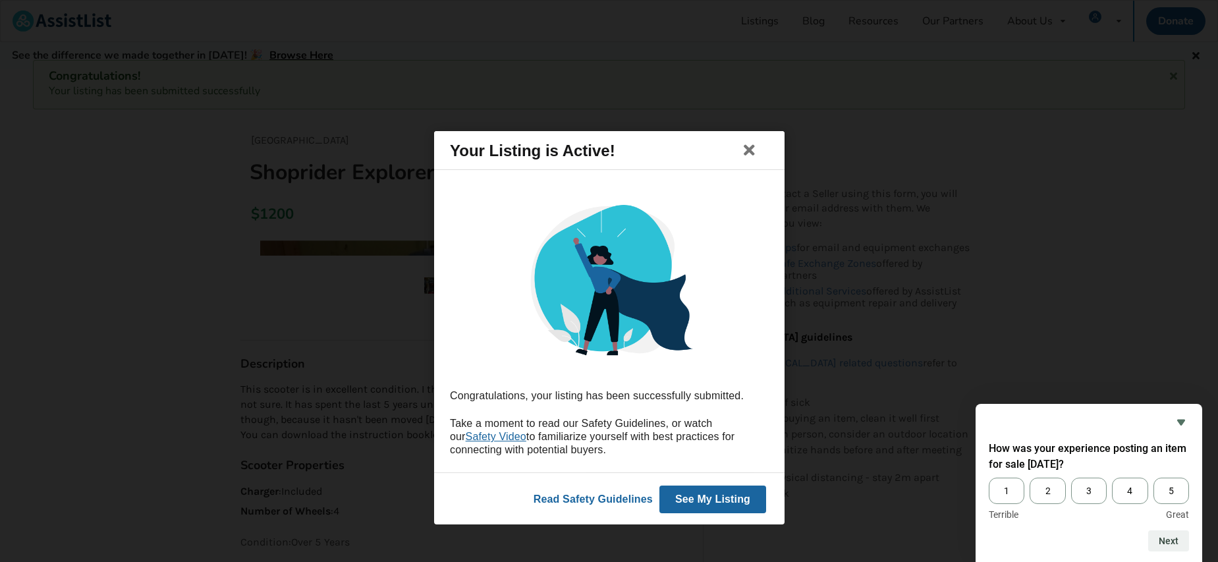
click at [694, 498] on button "See My Listing" at bounding box center [712, 499] width 107 height 28
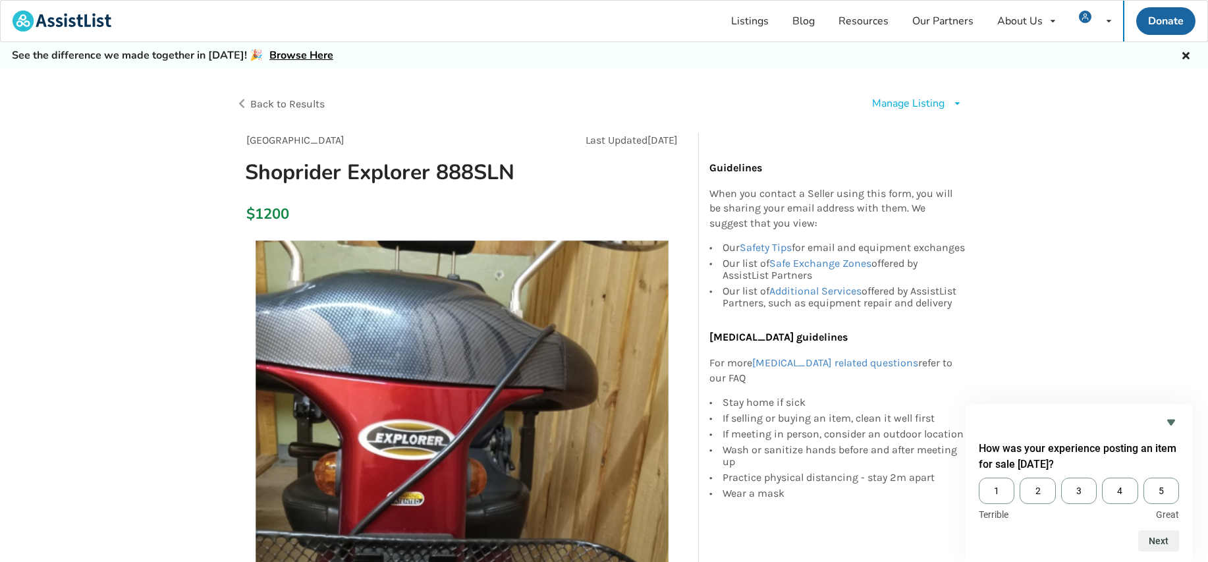
click at [311, 101] on span "Back to Results" at bounding box center [287, 103] width 74 height 13
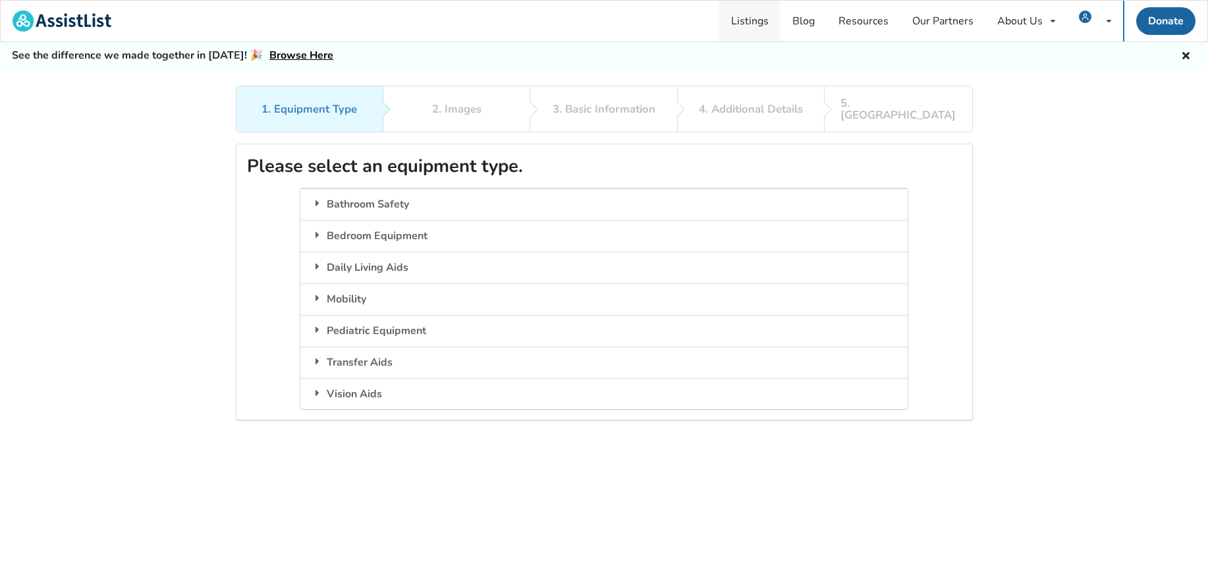
click at [753, 22] on link "Listings" at bounding box center [749, 21] width 61 height 41
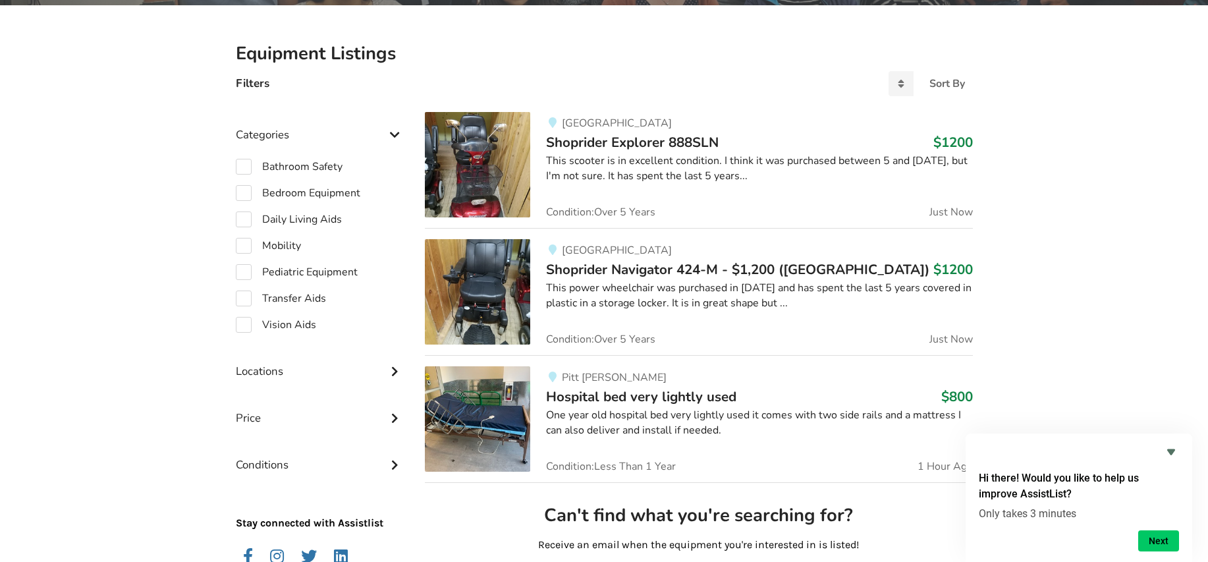
scroll to position [42, 0]
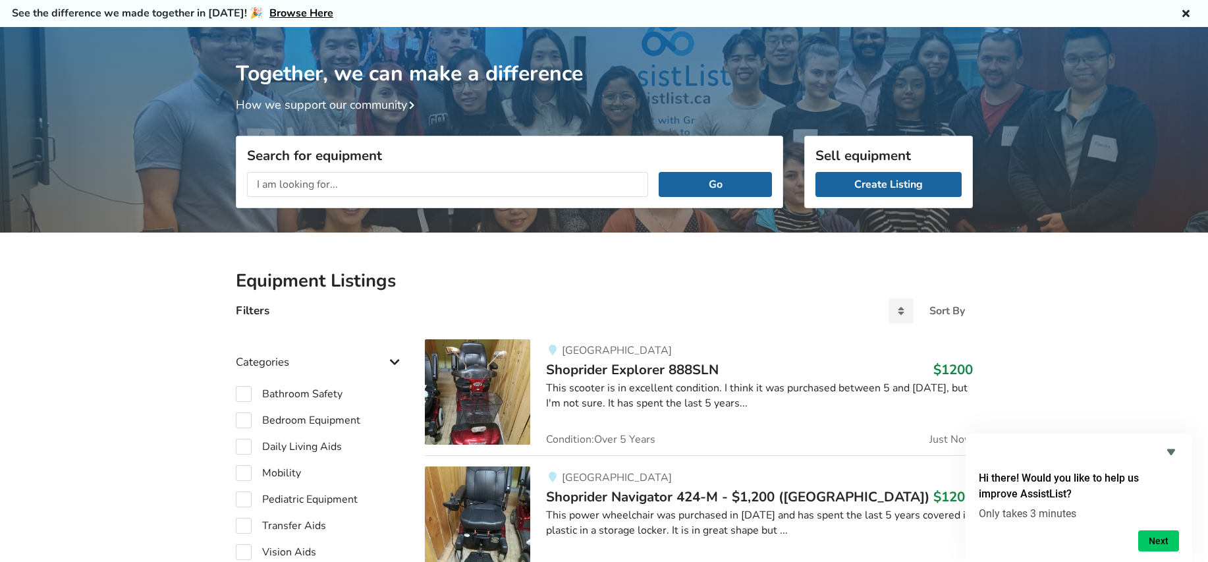
click at [294, 184] on input "text" at bounding box center [448, 184] width 402 height 25
type input "shoprider"
click at [711, 177] on button "Go" at bounding box center [715, 184] width 113 height 25
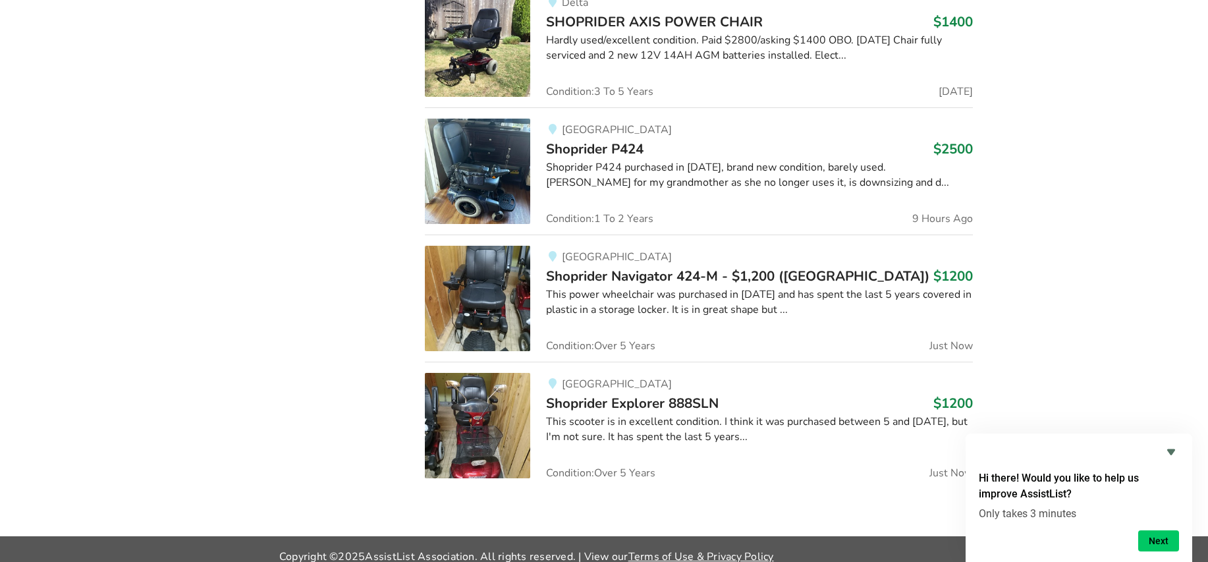
scroll to position [1802, 0]
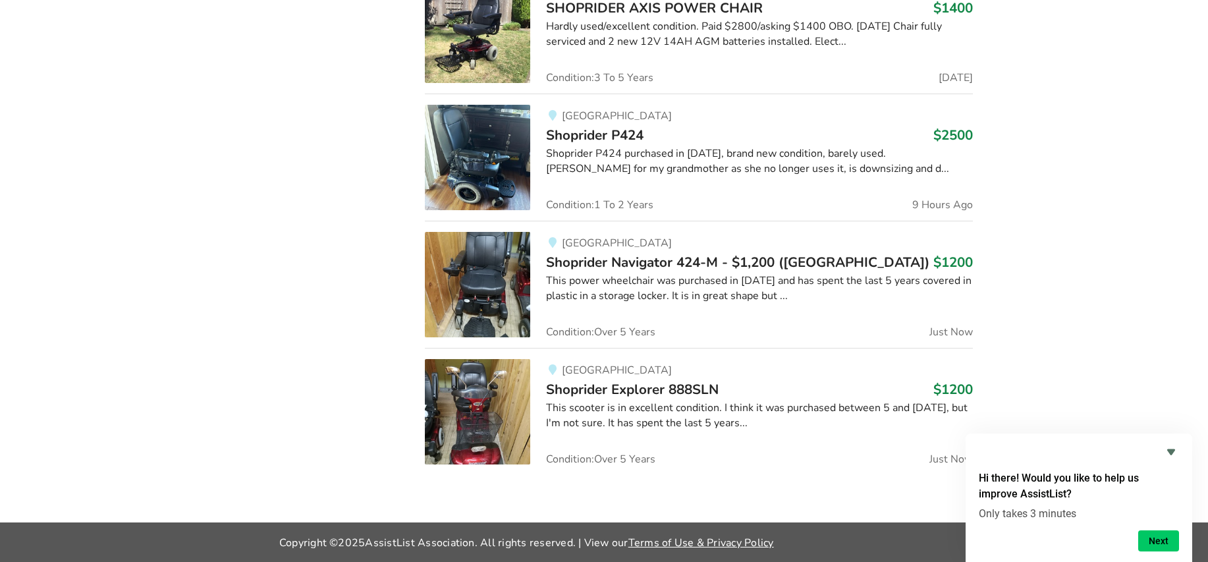
click at [571, 138] on span "Shoprider P424" at bounding box center [594, 135] width 97 height 18
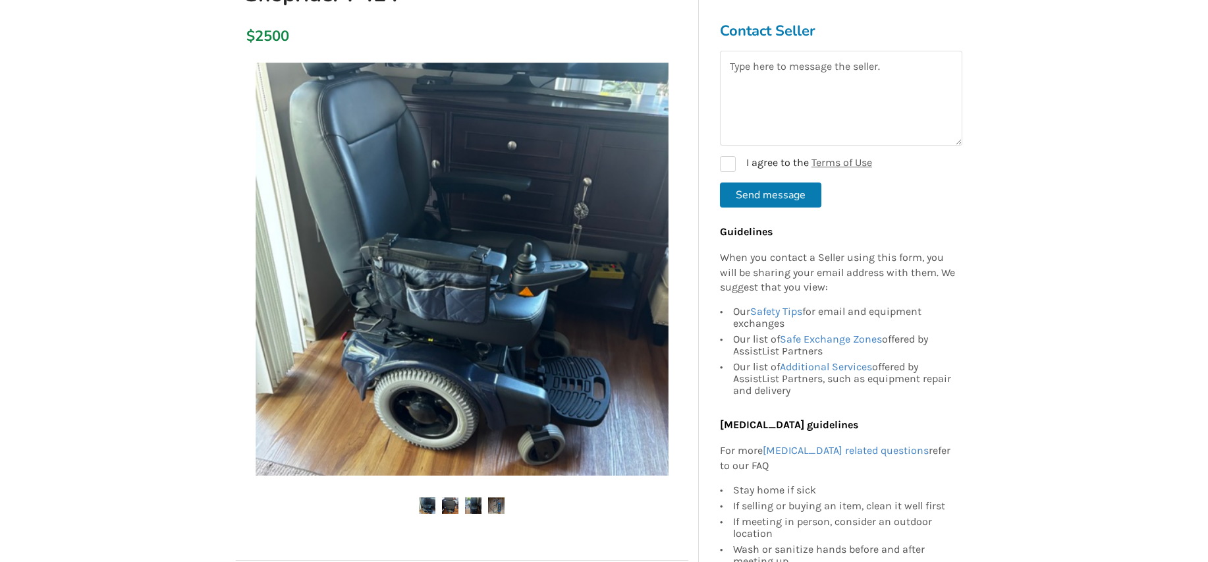
scroll to position [198, 0]
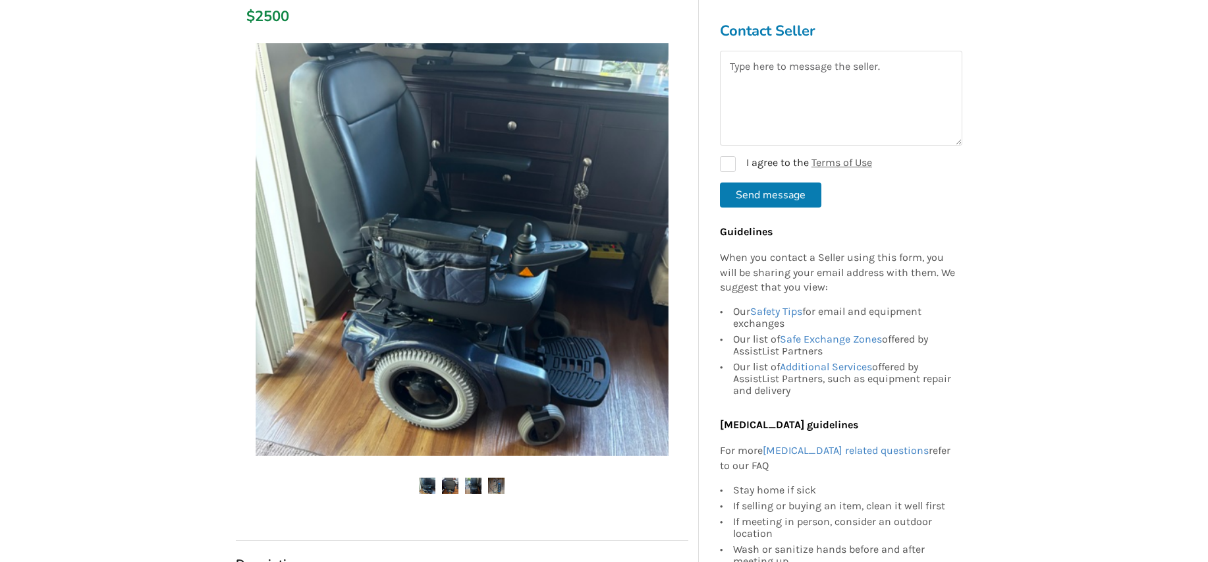
click at [450, 483] on img at bounding box center [450, 485] width 16 height 16
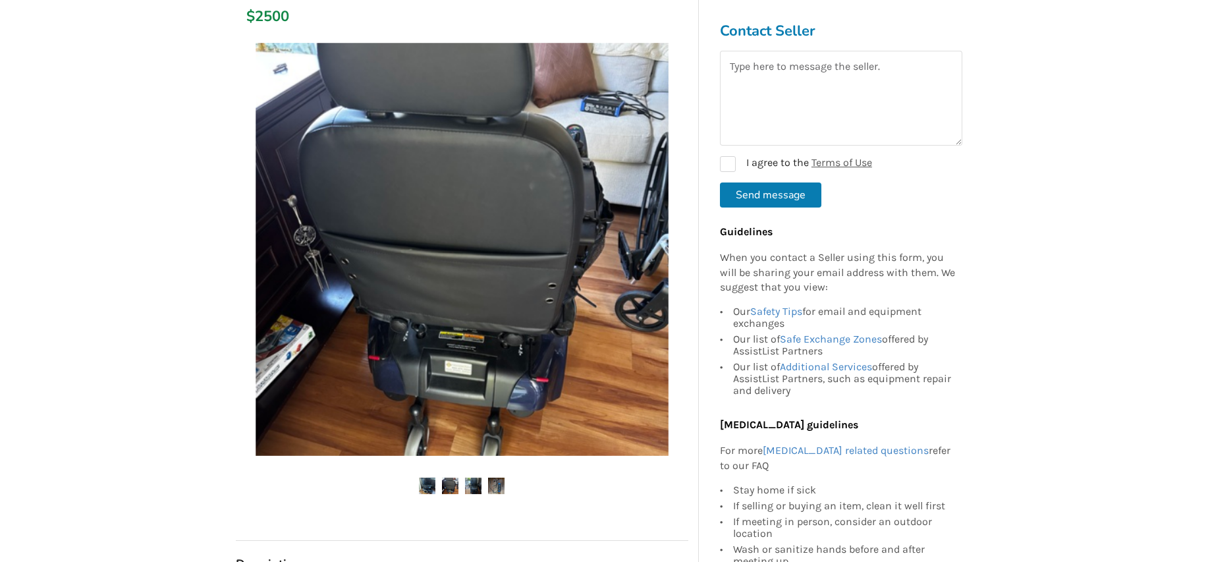
click at [476, 485] on img at bounding box center [473, 485] width 16 height 16
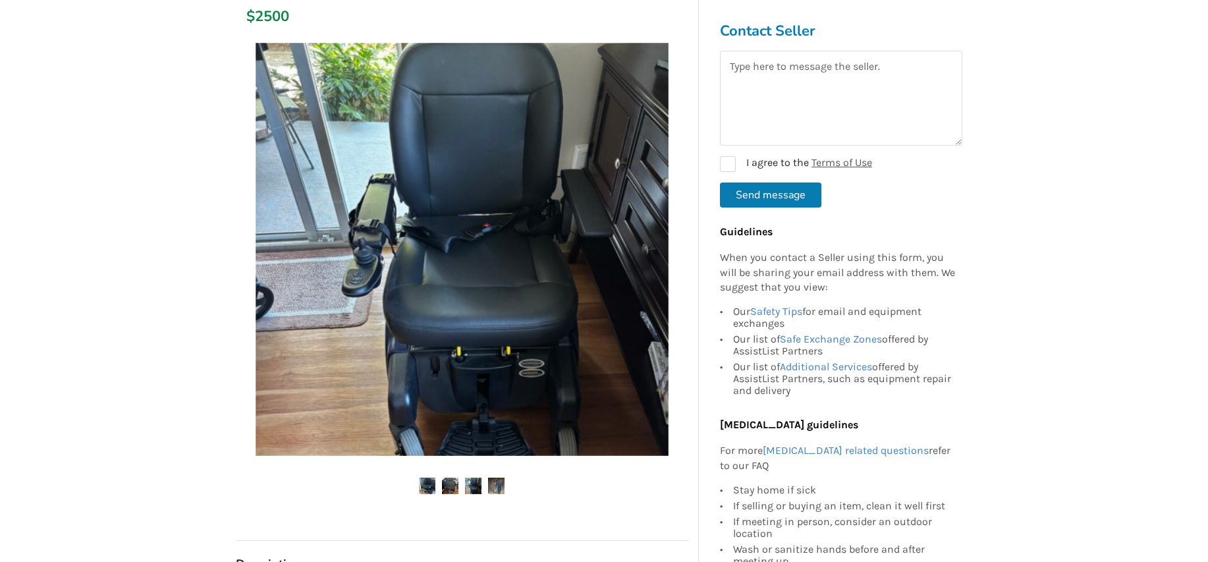
click at [499, 485] on img at bounding box center [496, 485] width 16 height 16
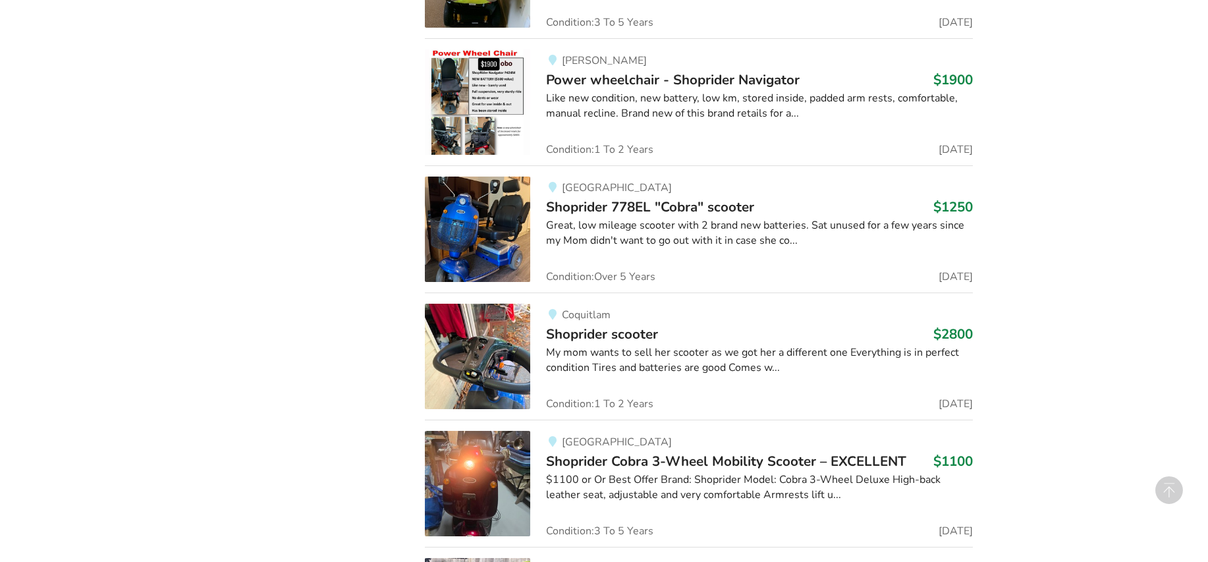
scroll to position [1209, 0]
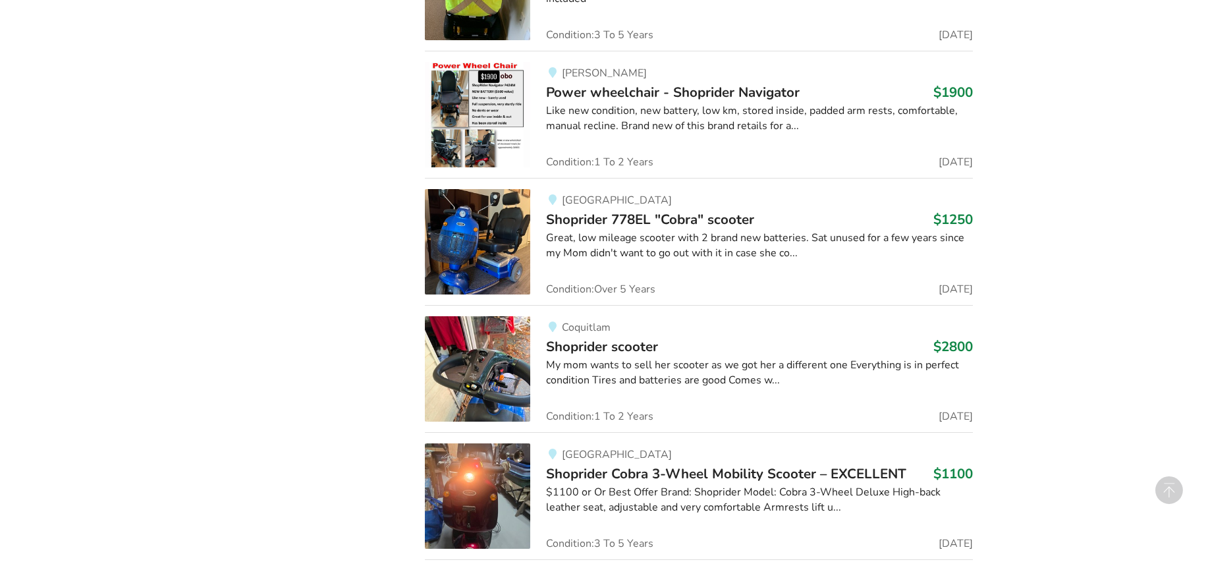
click at [614, 345] on span "Shoprider scooter" at bounding box center [602, 346] width 112 height 18
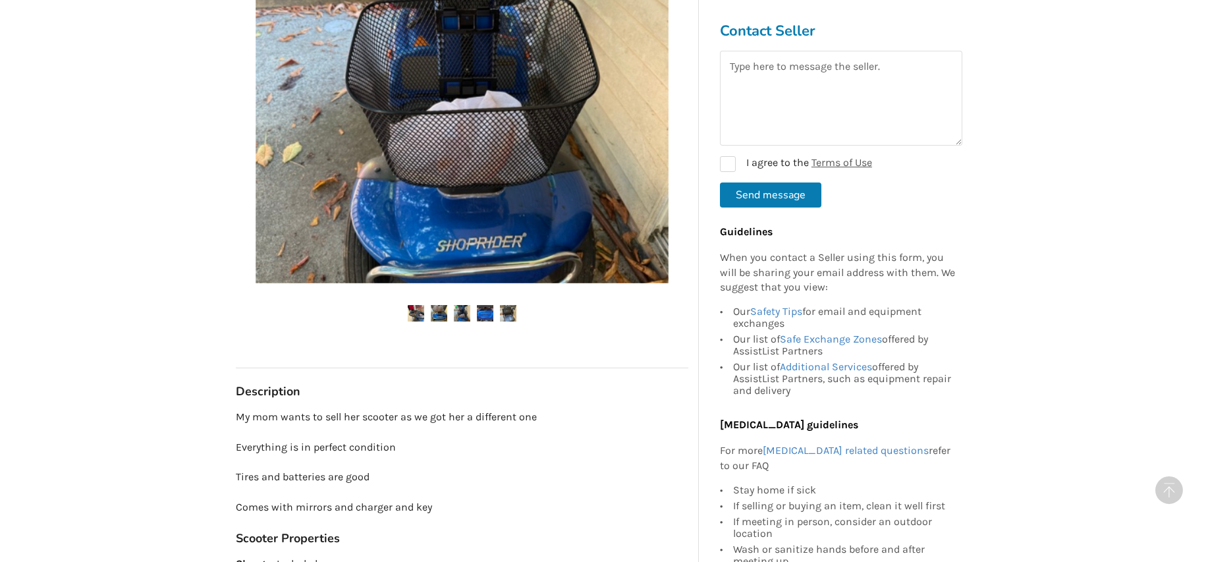
scroll to position [132, 0]
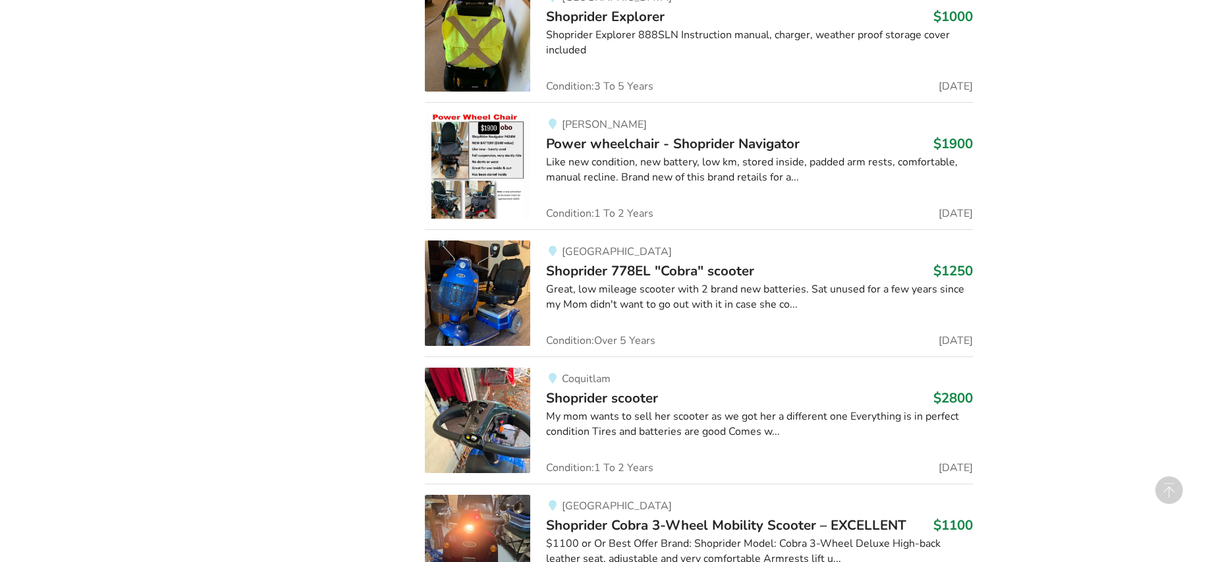
scroll to position [1143, 0]
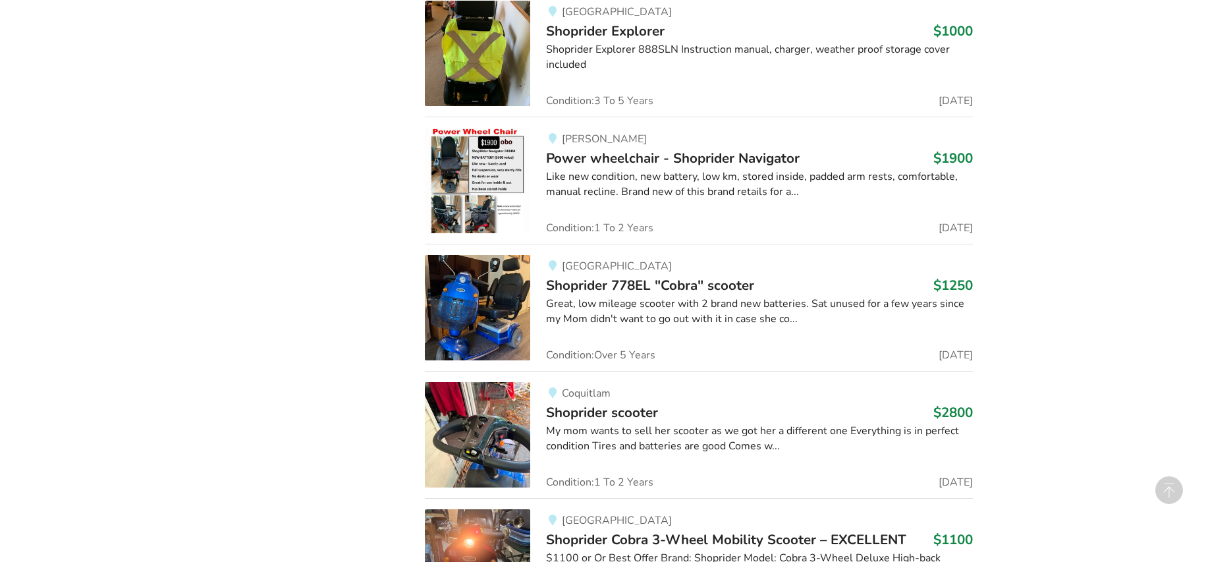
click at [739, 153] on span "Power wheelchair - Shoprider Navigator" at bounding box center [673, 158] width 254 height 18
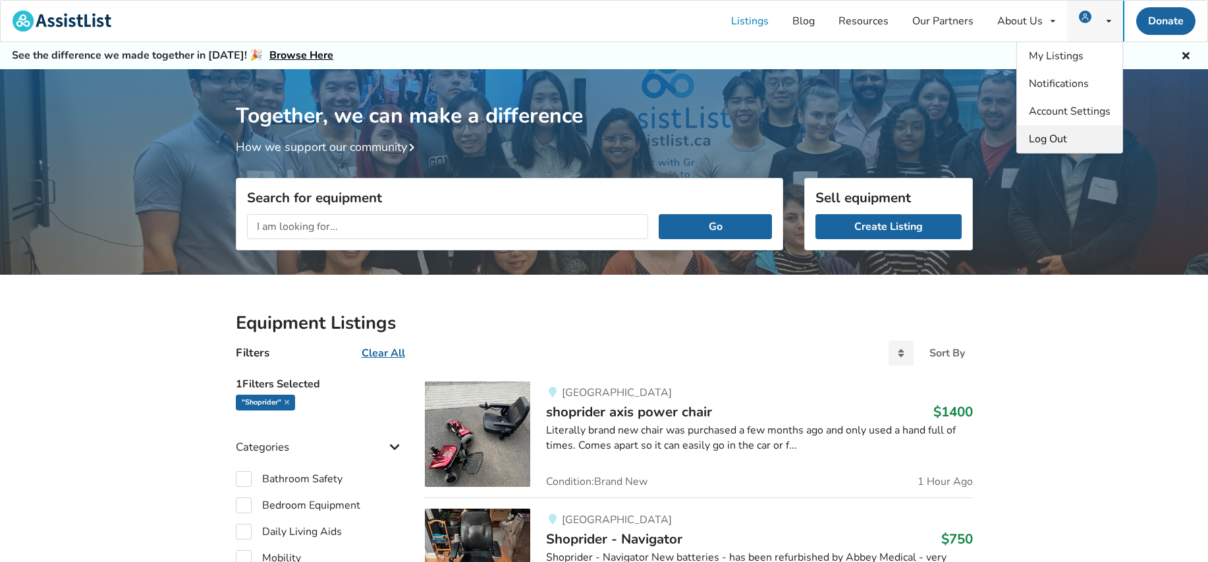
click at [1053, 132] on span "Log Out" at bounding box center [1048, 139] width 38 height 14
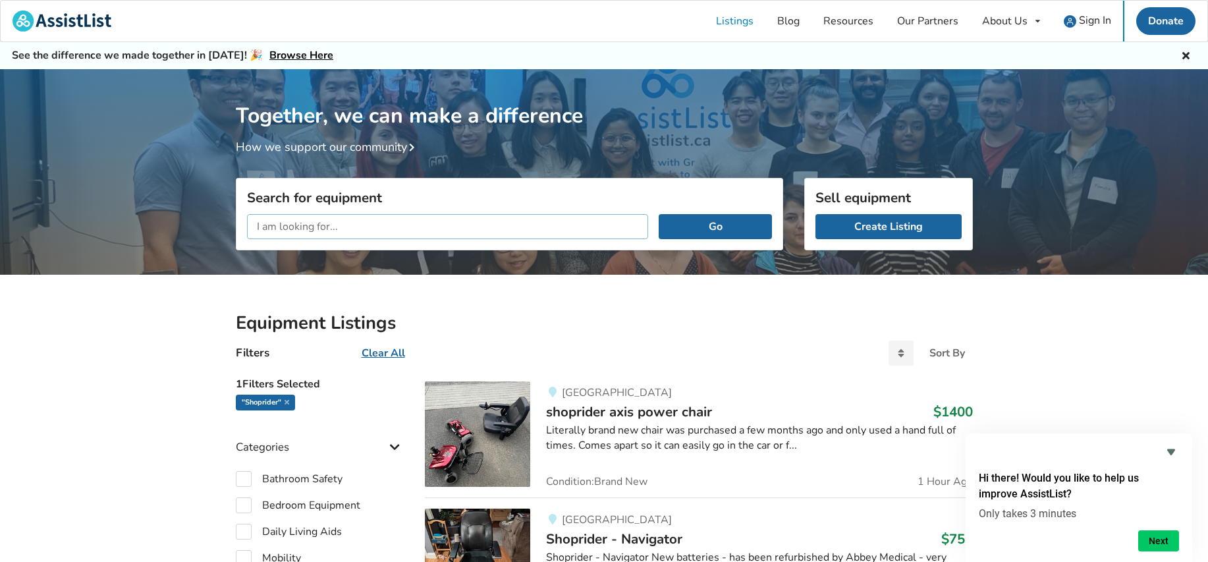
click at [290, 223] on input "text" at bounding box center [448, 226] width 402 height 25
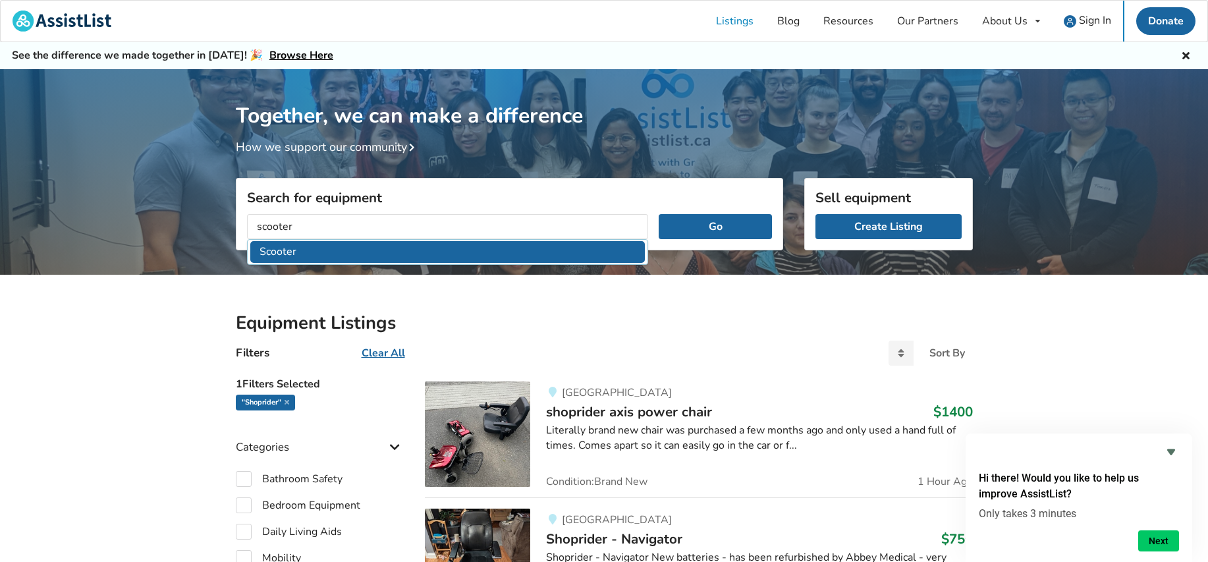
click at [281, 252] on li "Scooter" at bounding box center [447, 252] width 395 height 22
type input "Scooter"
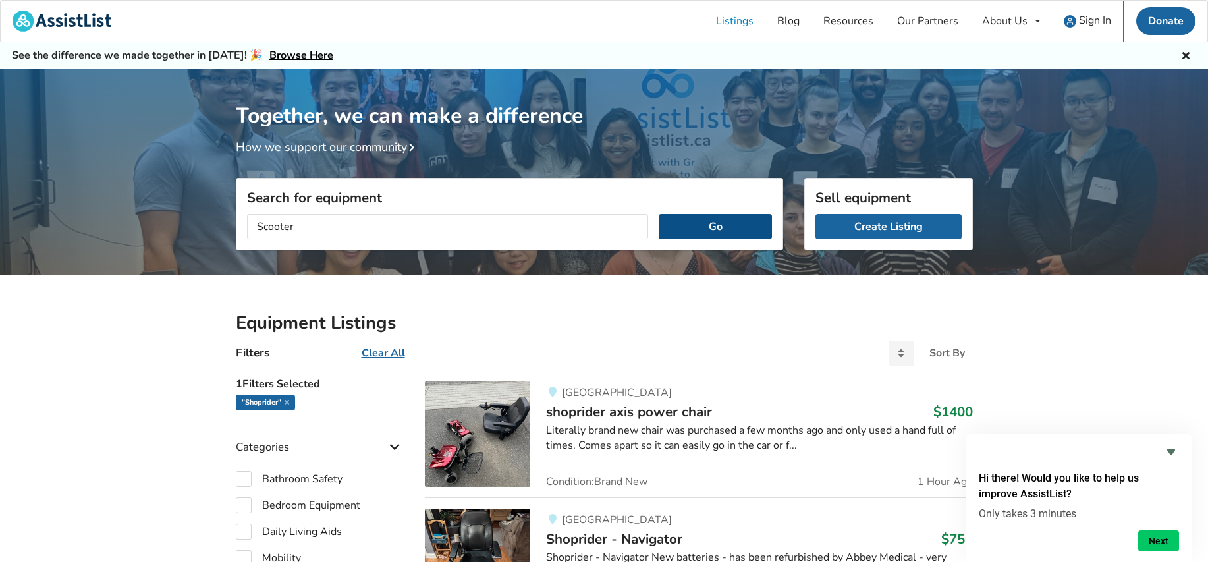
click at [708, 224] on button "Go" at bounding box center [715, 226] width 113 height 25
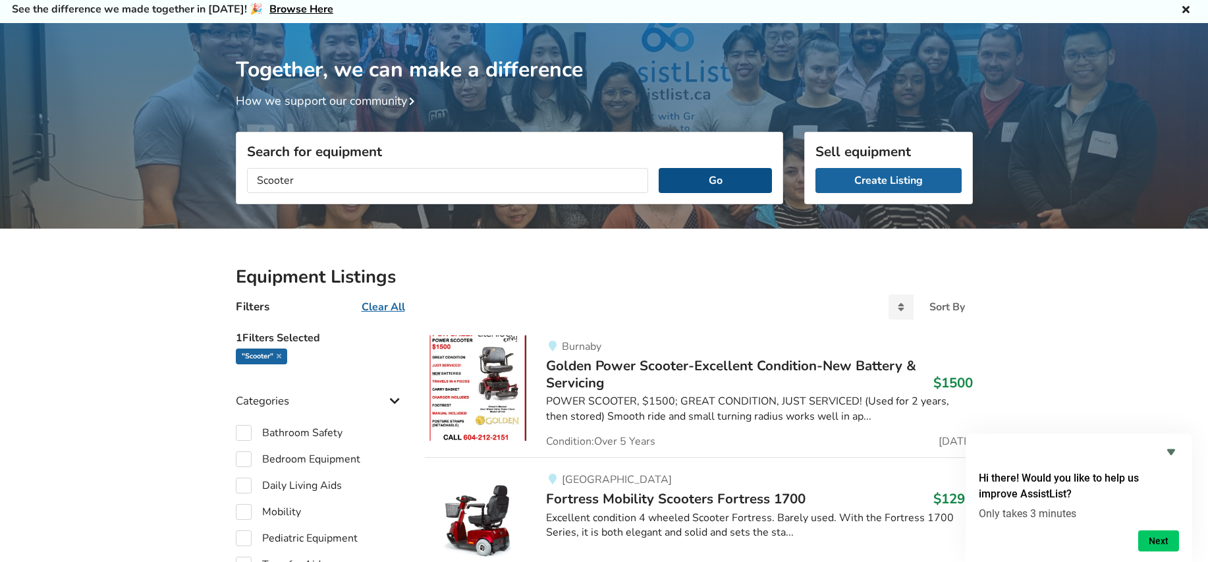
scroll to position [132, 0]
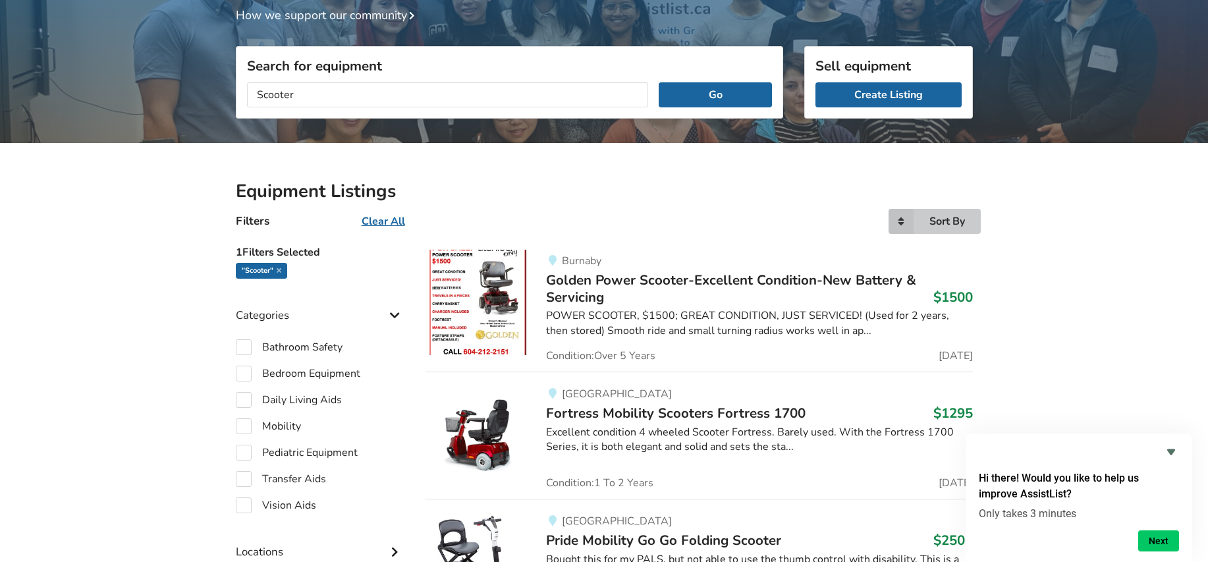
click at [900, 219] on icon at bounding box center [900, 221] width 25 height 25
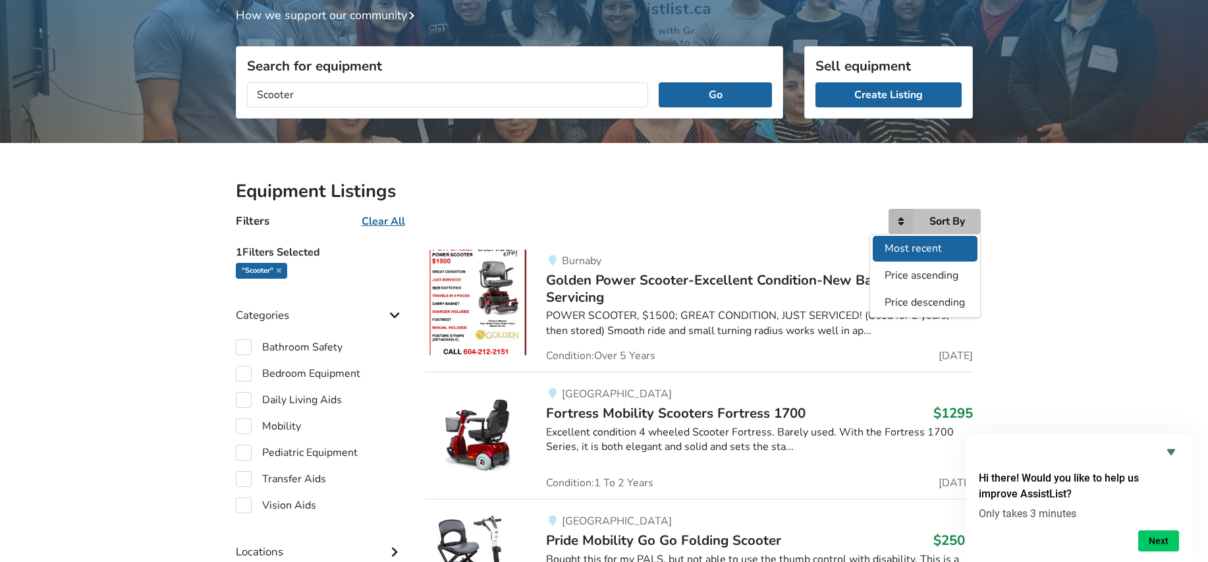
click at [912, 245] on span "Most recent" at bounding box center [913, 248] width 57 height 14
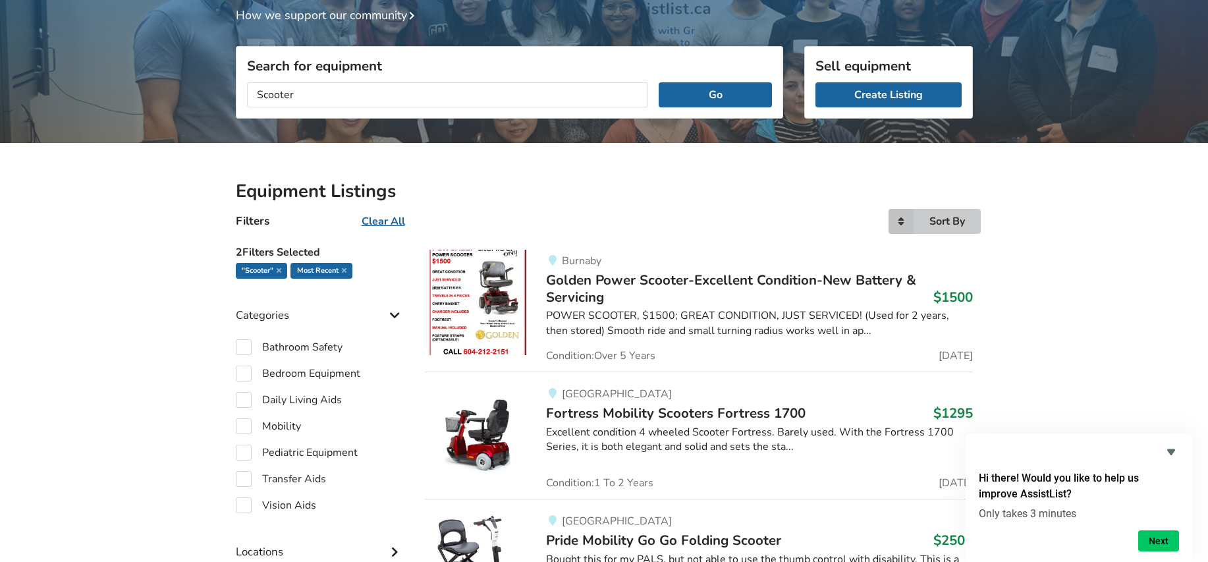
click at [894, 219] on icon at bounding box center [900, 221] width 25 height 25
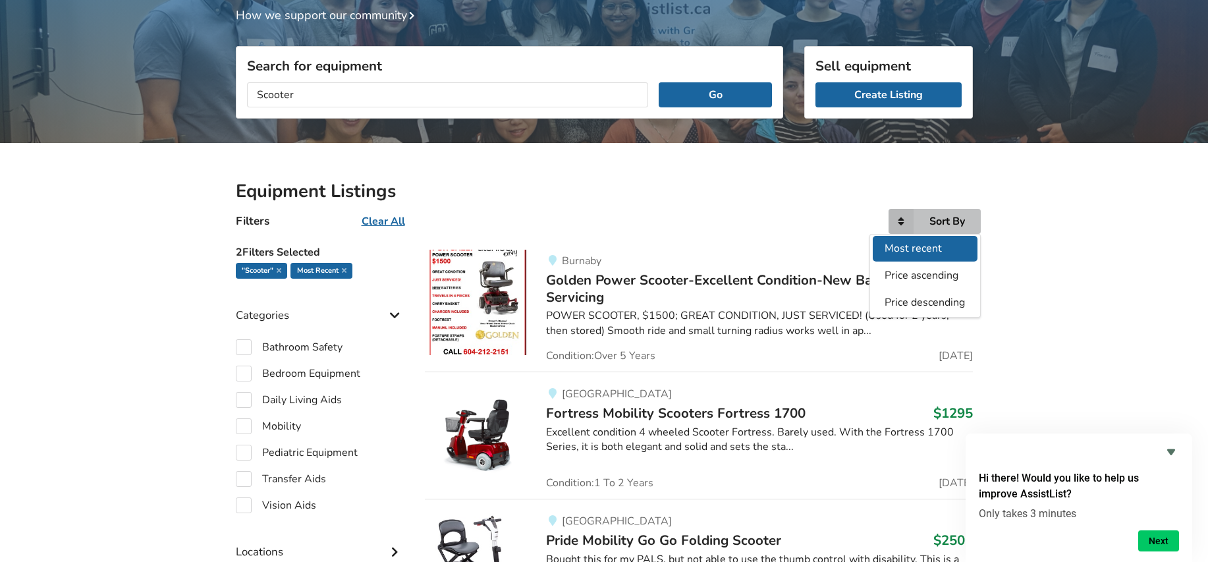
click at [904, 246] on span "Most recent" at bounding box center [913, 248] width 57 height 14
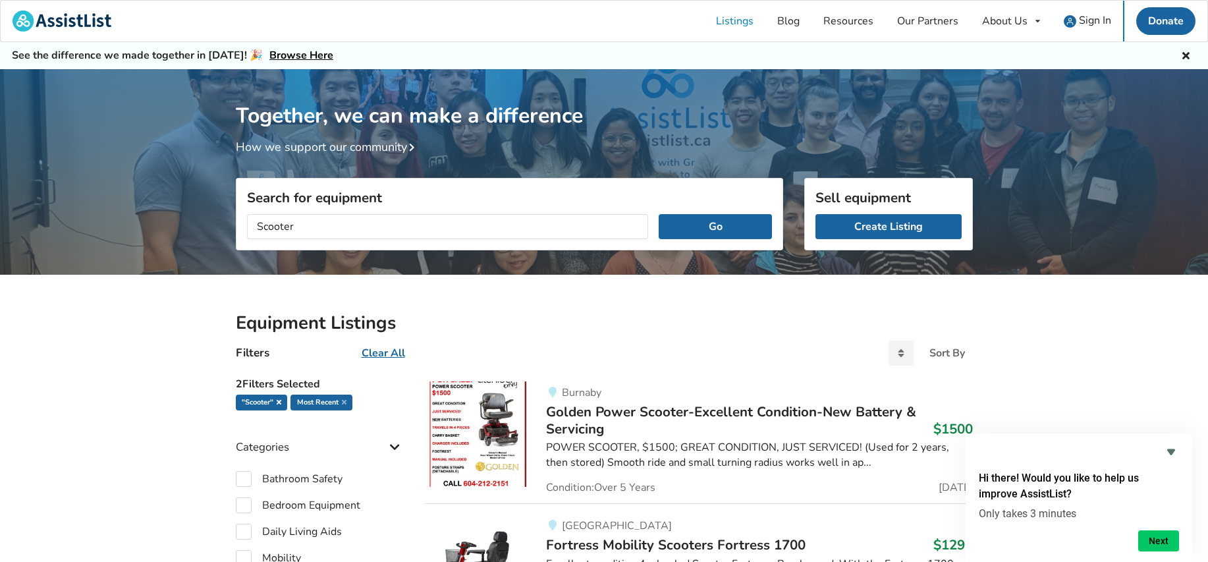
click at [281, 401] on icon at bounding box center [279, 401] width 5 height 7
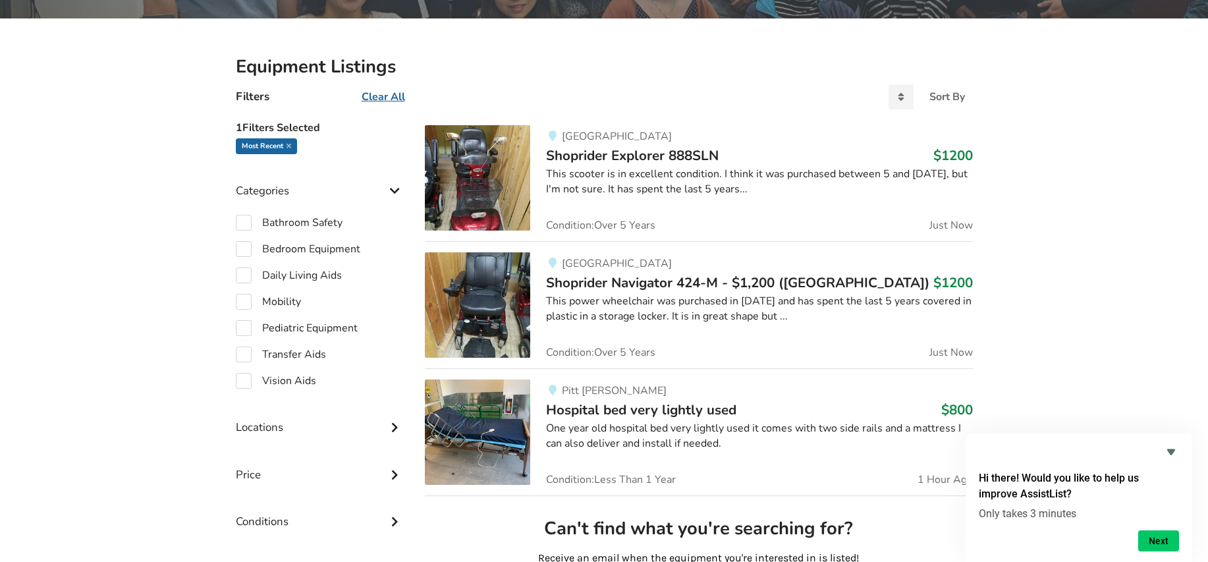
scroll to position [263, 0]
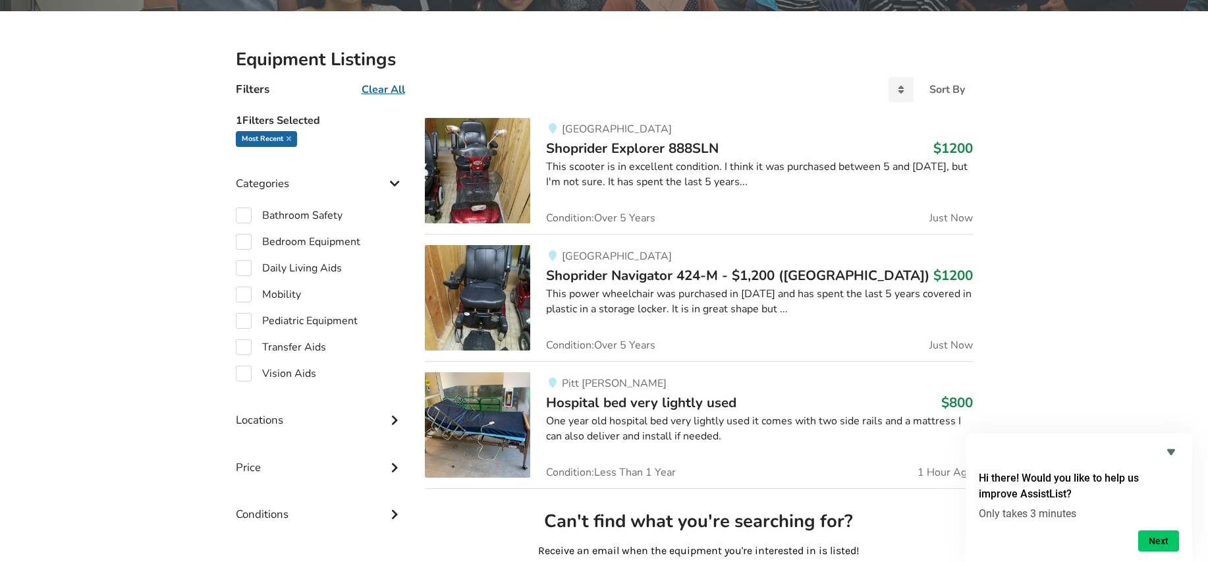
click at [643, 147] on span "Shoprider Explorer 888SLN" at bounding box center [632, 148] width 173 height 18
